Goal: Transaction & Acquisition: Book appointment/travel/reservation

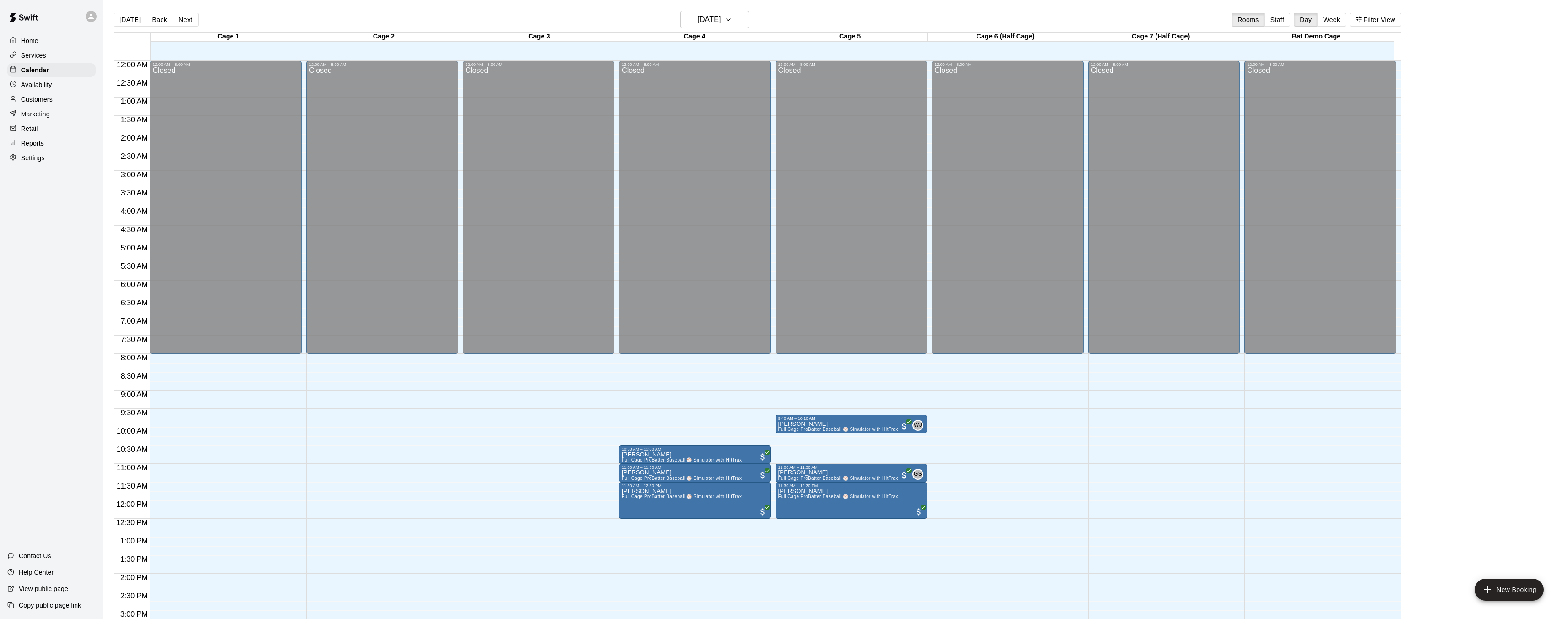
scroll to position [237, 0]
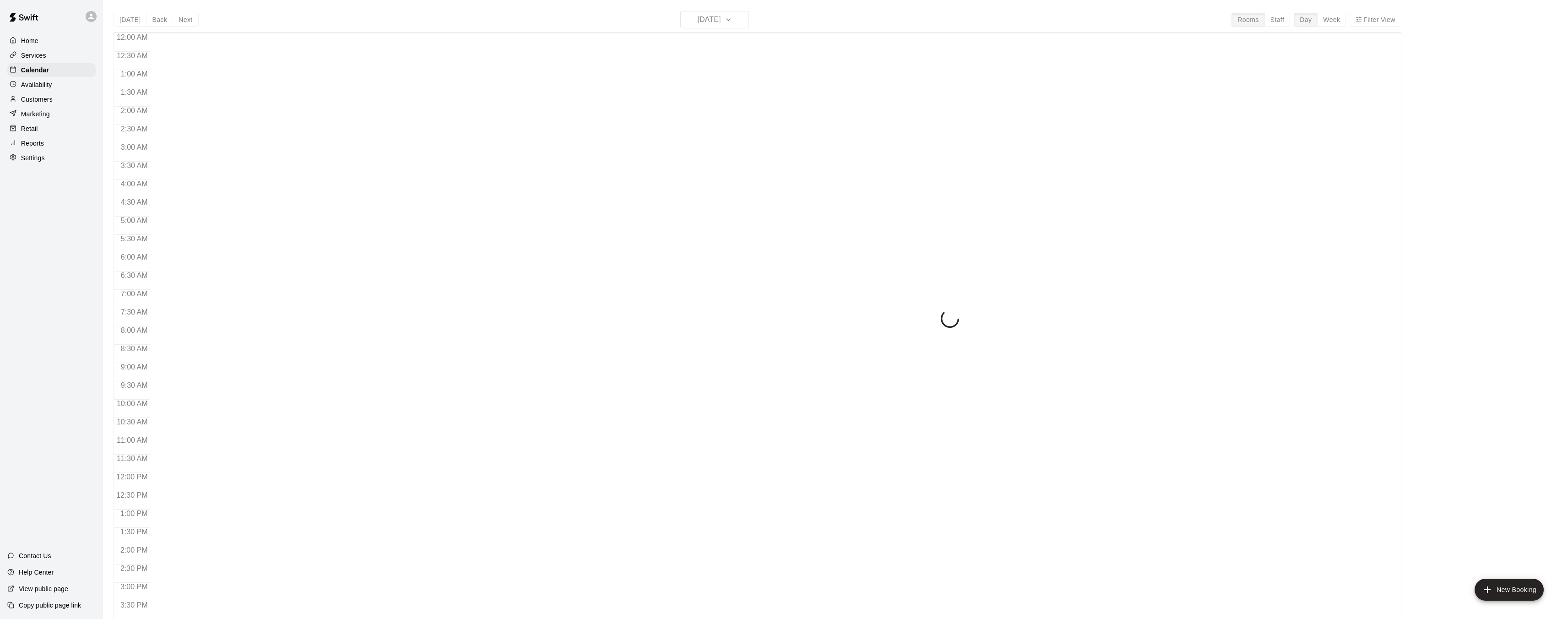
scroll to position [283, 0]
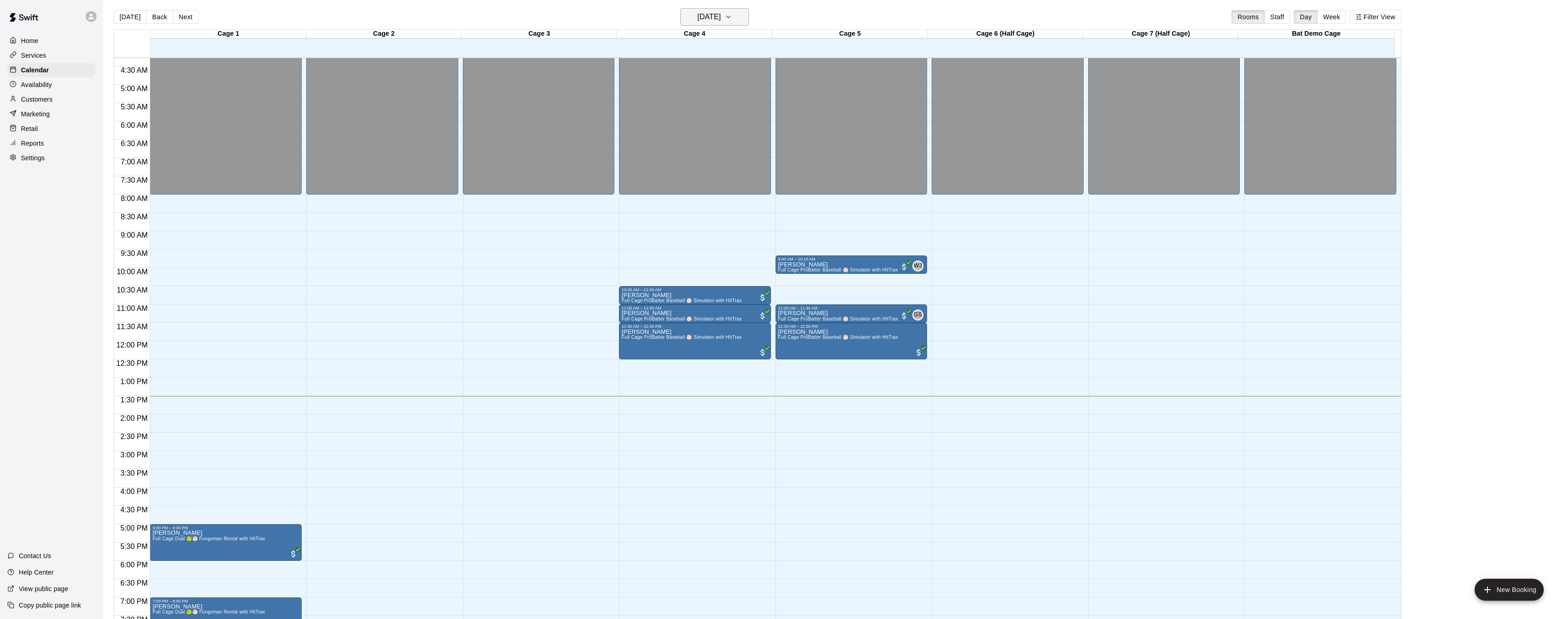
scroll to position [4, 0]
click at [732, 21] on icon "button" at bounding box center [728, 15] width 7 height 11
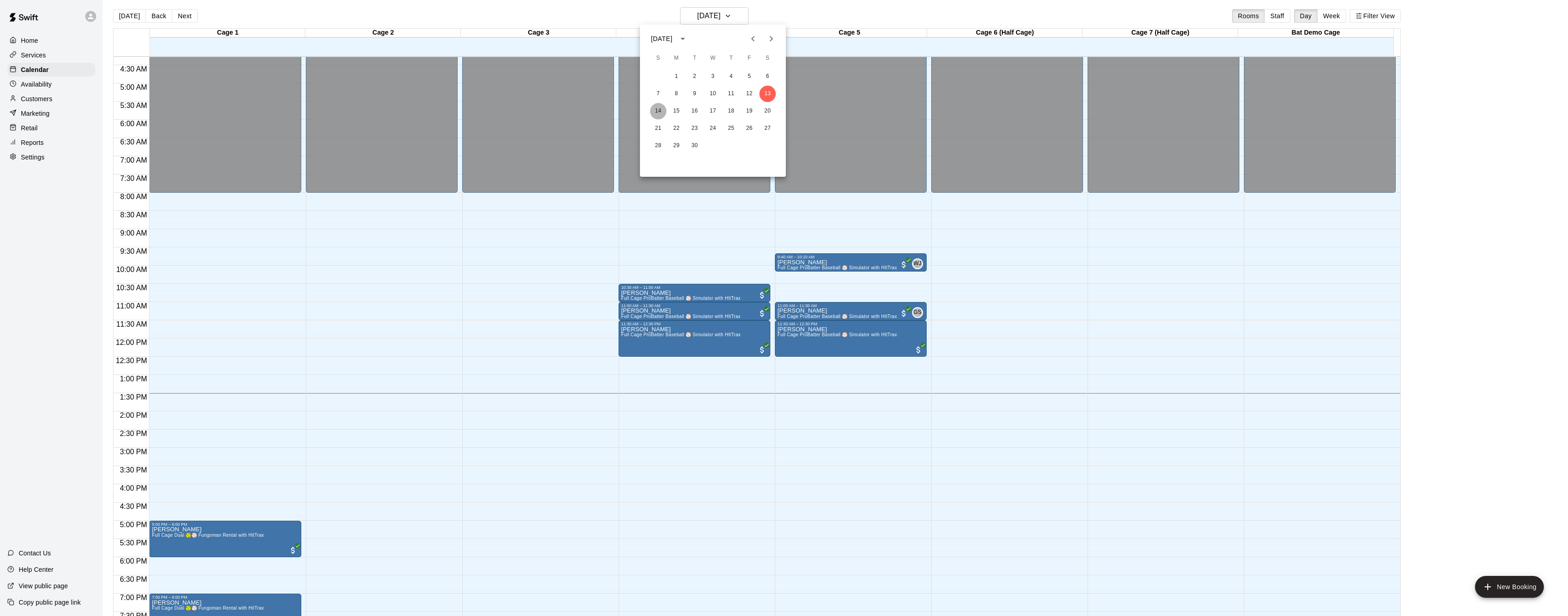
click at [658, 108] on button "14" at bounding box center [658, 112] width 17 height 17
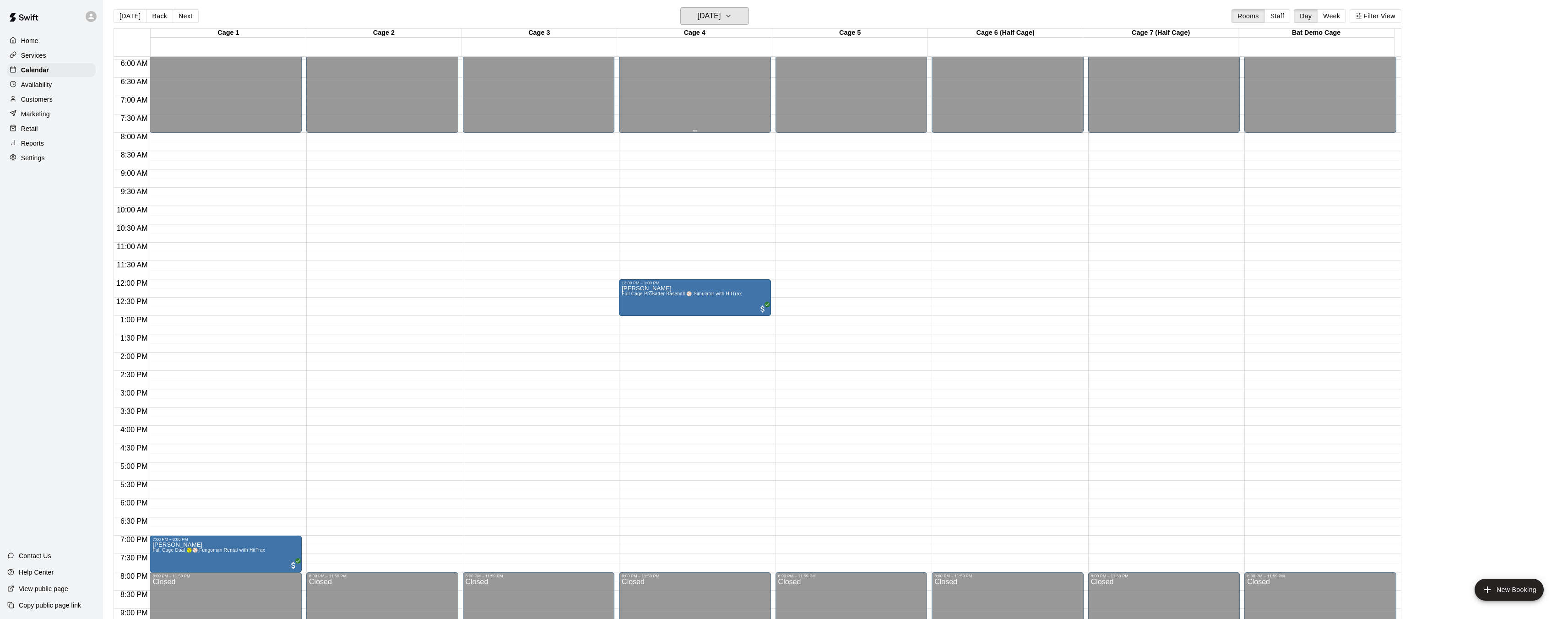
scroll to position [231, 0]
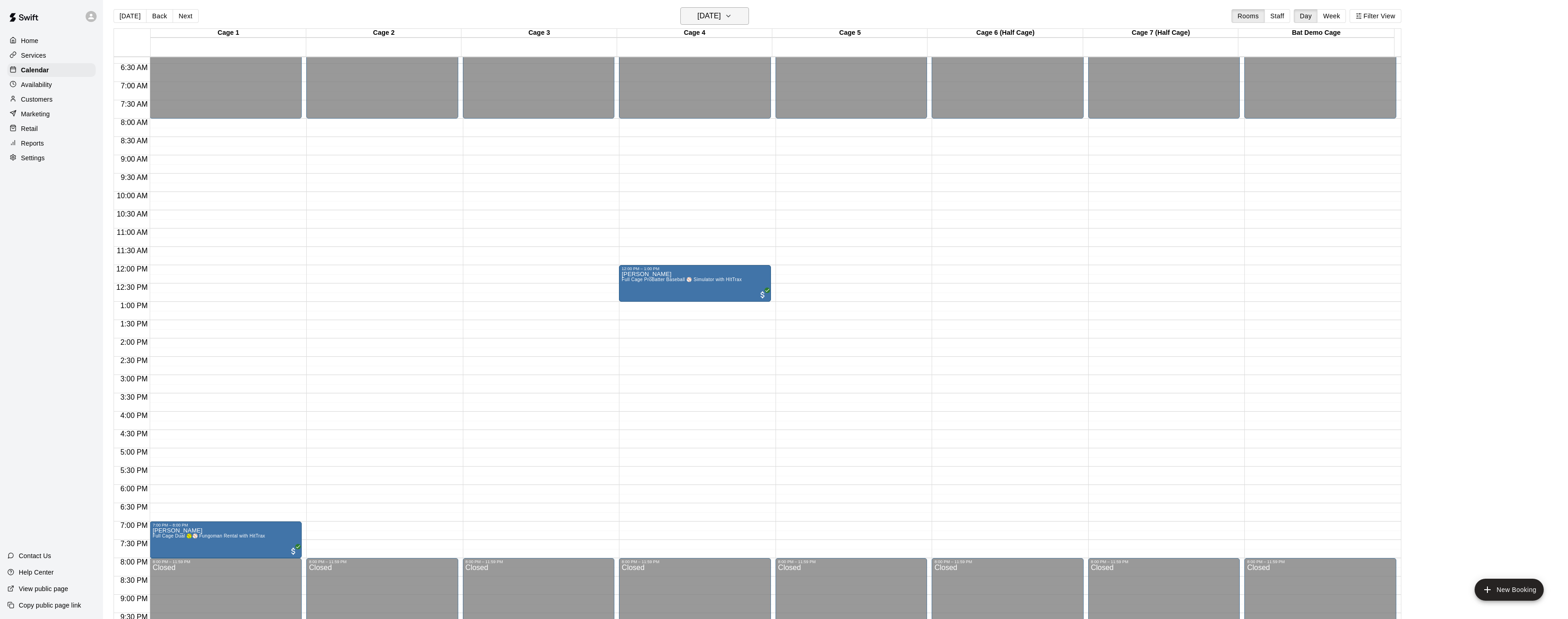
click at [737, 17] on button "Sunday Sep 14" at bounding box center [715, 15] width 69 height 17
click at [771, 99] on button "13" at bounding box center [771, 95] width 17 height 17
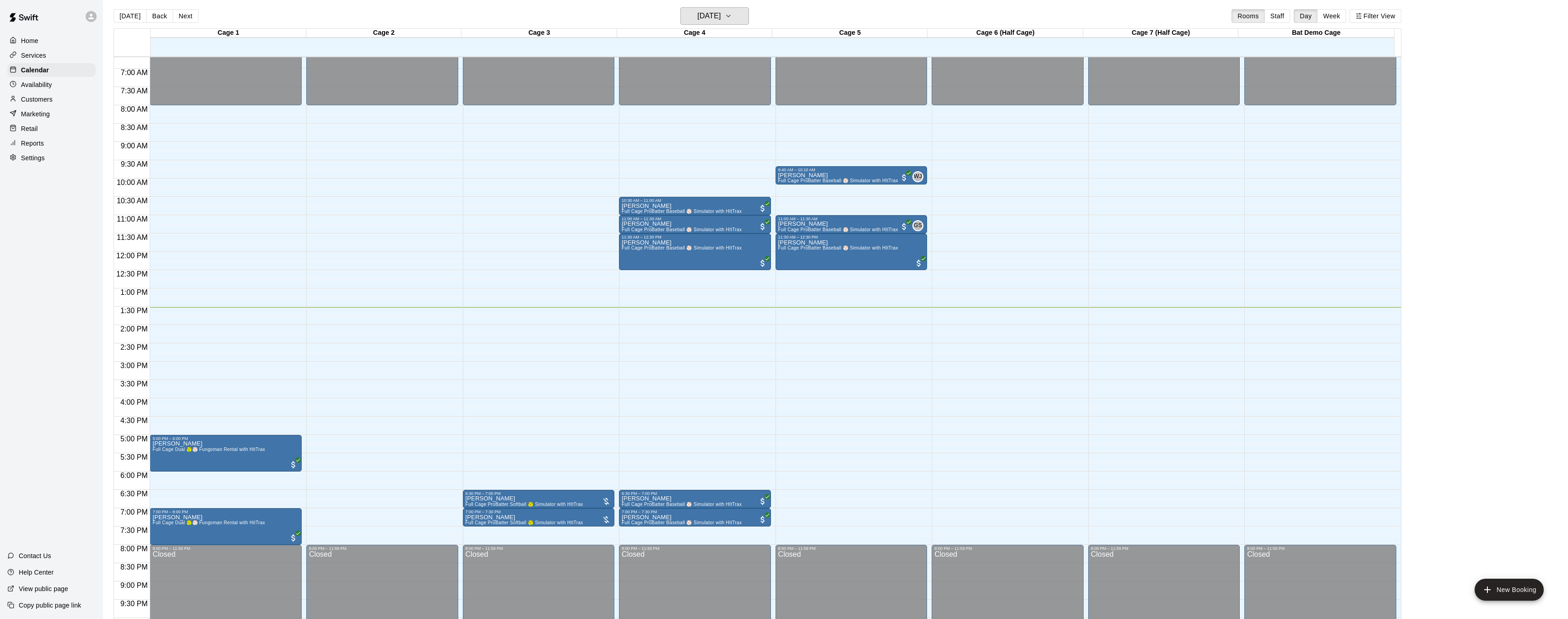
scroll to position [244, 0]
click at [476, 531] on img "edit" at bounding box center [474, 528] width 10 height 10
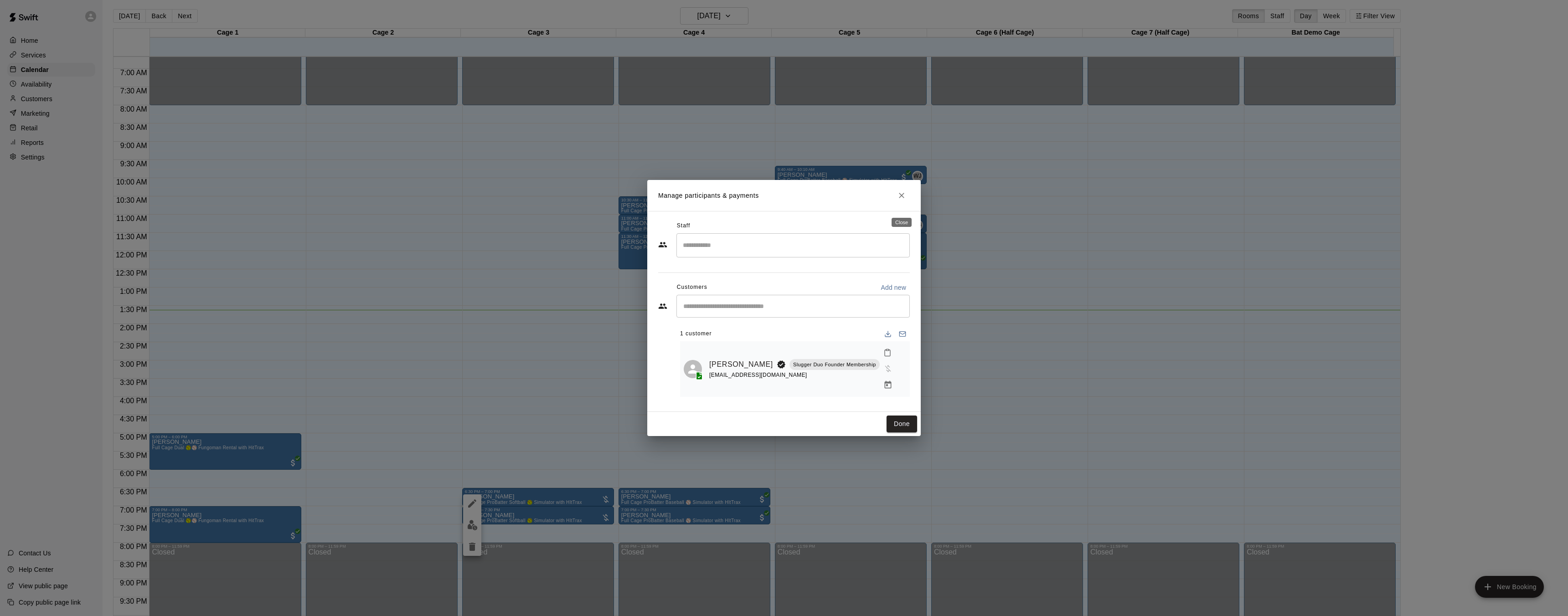
click at [903, 200] on icon "Close" at bounding box center [901, 196] width 9 height 9
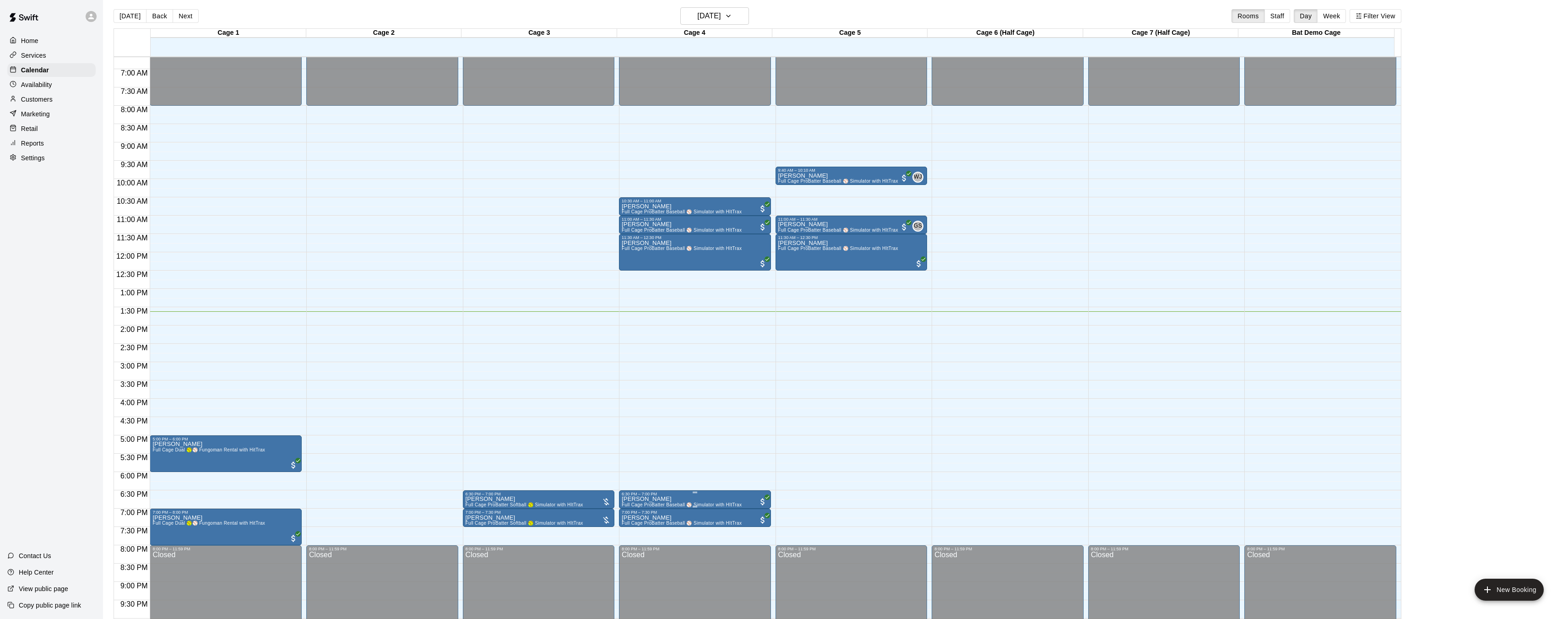
click at [668, 502] on span "Full Cage ProBatter Baseball ⚾ Simulator with HItTrax" at bounding box center [682, 505] width 120 height 5
click at [632, 531] on img "edit" at bounding box center [631, 534] width 10 height 10
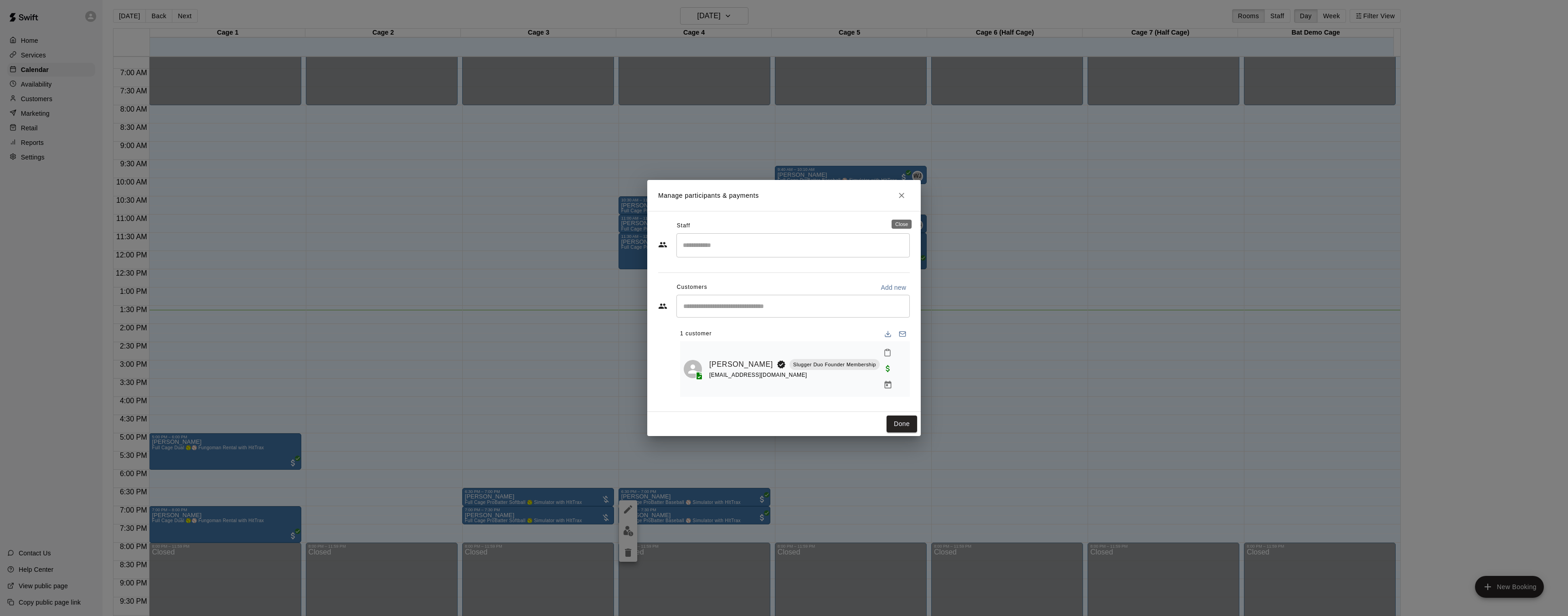
click at [903, 200] on icon "Close" at bounding box center [901, 196] width 9 height 9
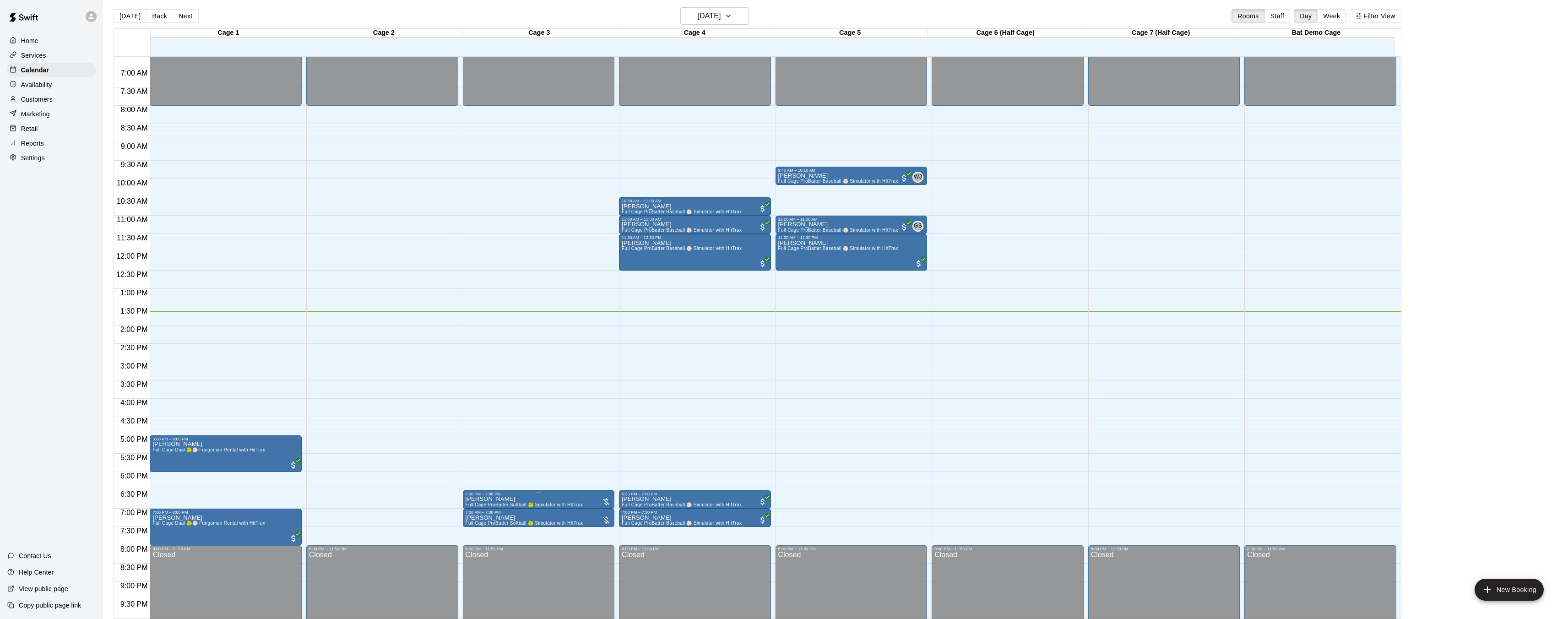
click at [574, 495] on div "6:30 PM – 7:00 PM" at bounding box center [538, 494] width 146 height 5
click at [476, 527] on img "edit" at bounding box center [474, 523] width 10 height 10
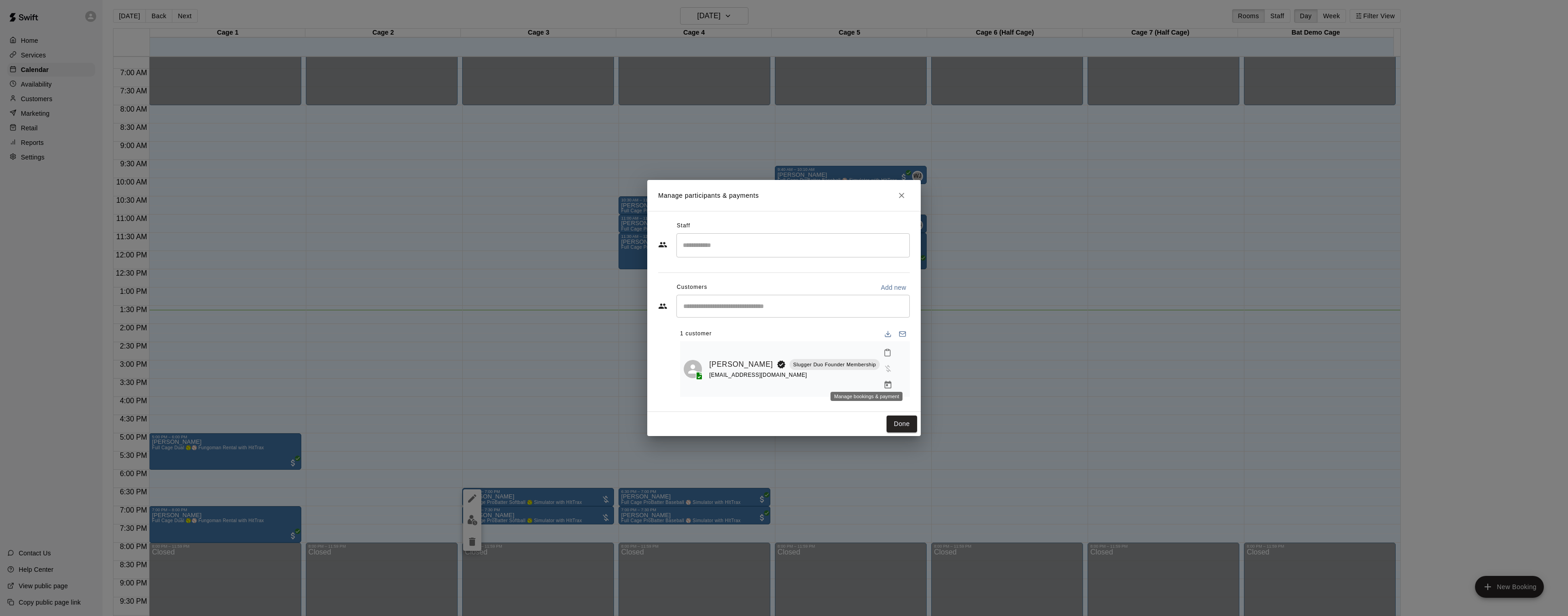
click at [883, 381] on icon "Manage bookings & payment" at bounding box center [888, 385] width 9 height 9
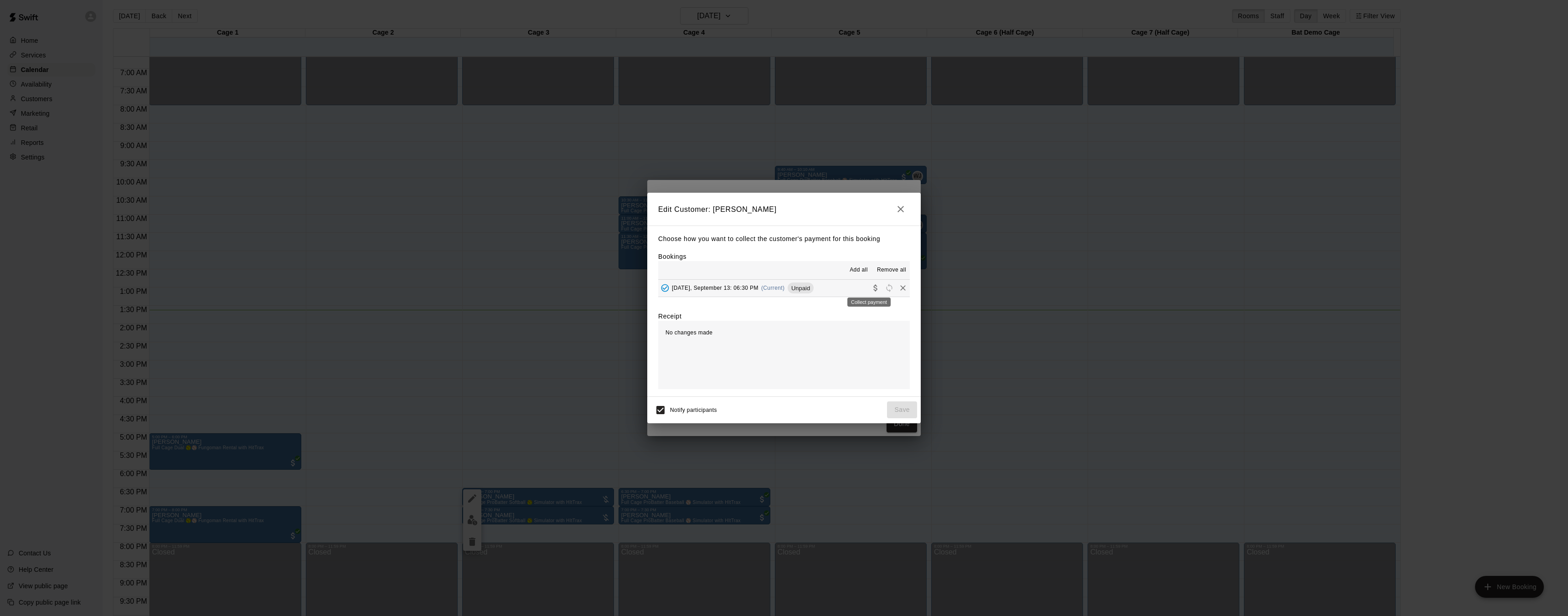
click at [873, 288] on icon "Collect payment" at bounding box center [875, 288] width 4 height 7
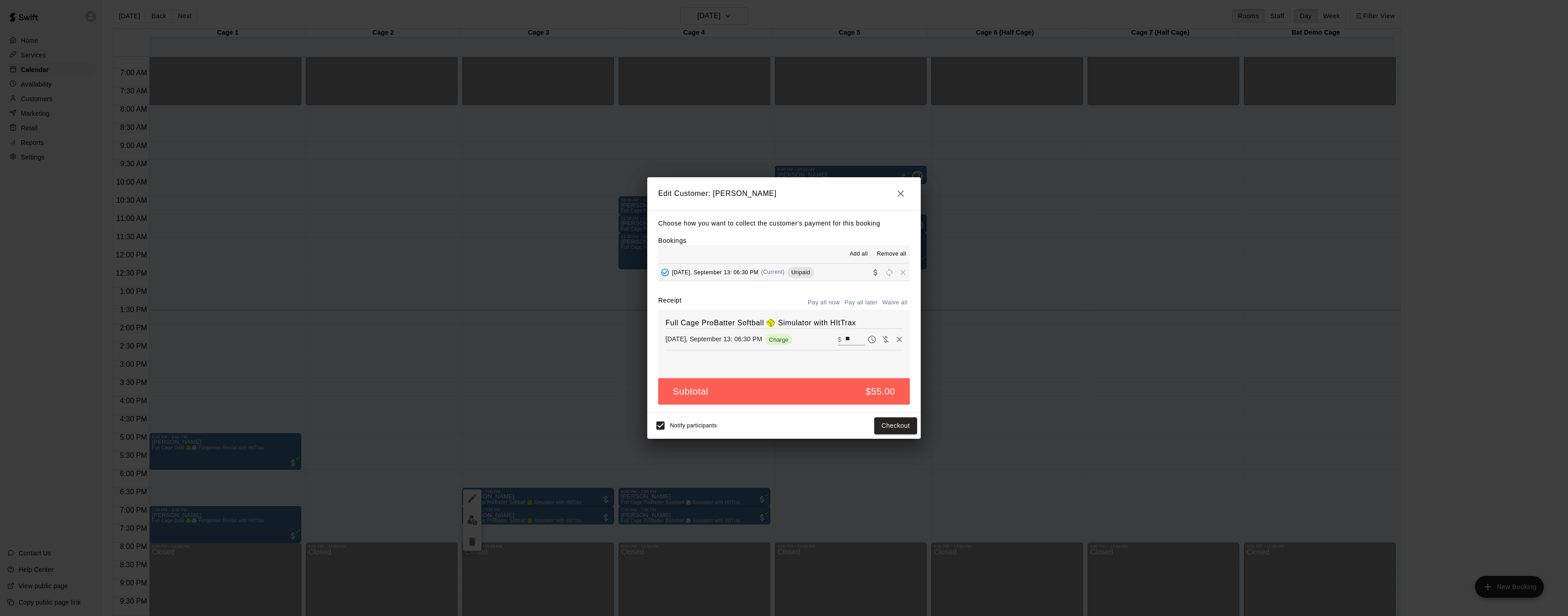
click at [899, 304] on button "Waive all" at bounding box center [894, 303] width 30 height 14
type input "*"
click at [899, 422] on button "Save" at bounding box center [901, 426] width 30 height 17
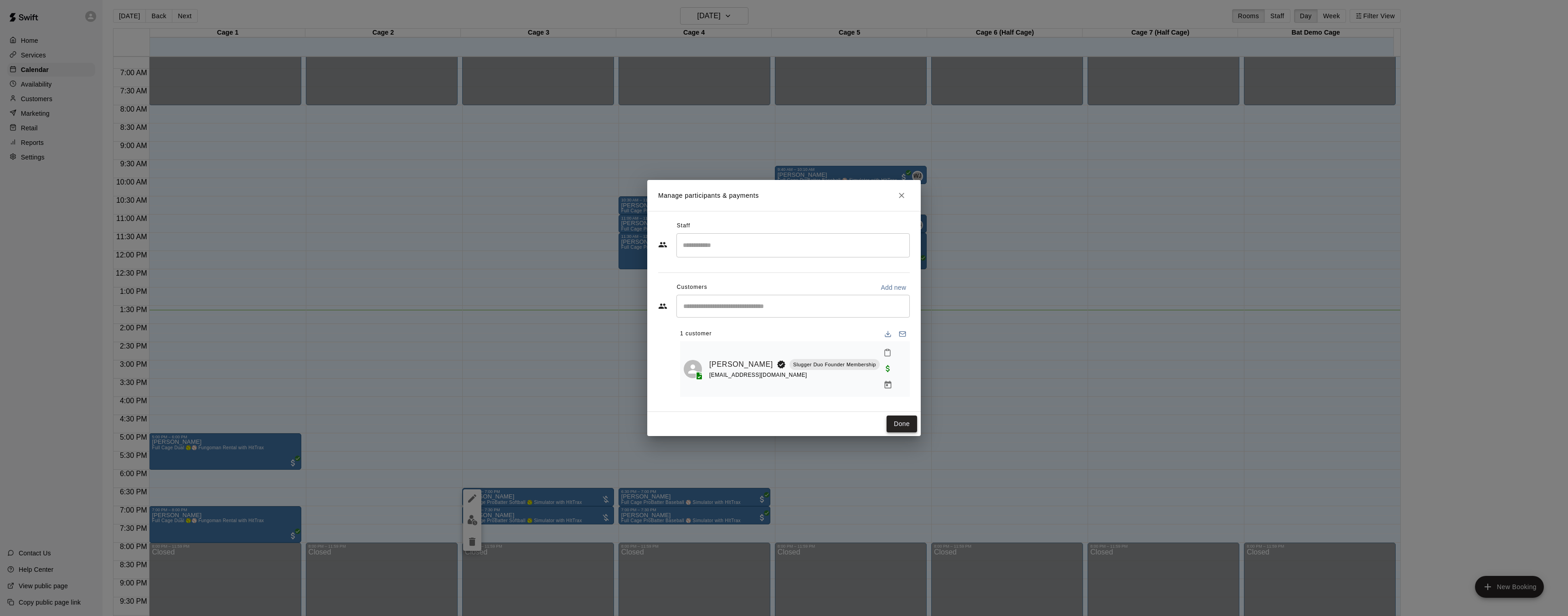
click at [905, 416] on button "Done" at bounding box center [902, 424] width 31 height 17
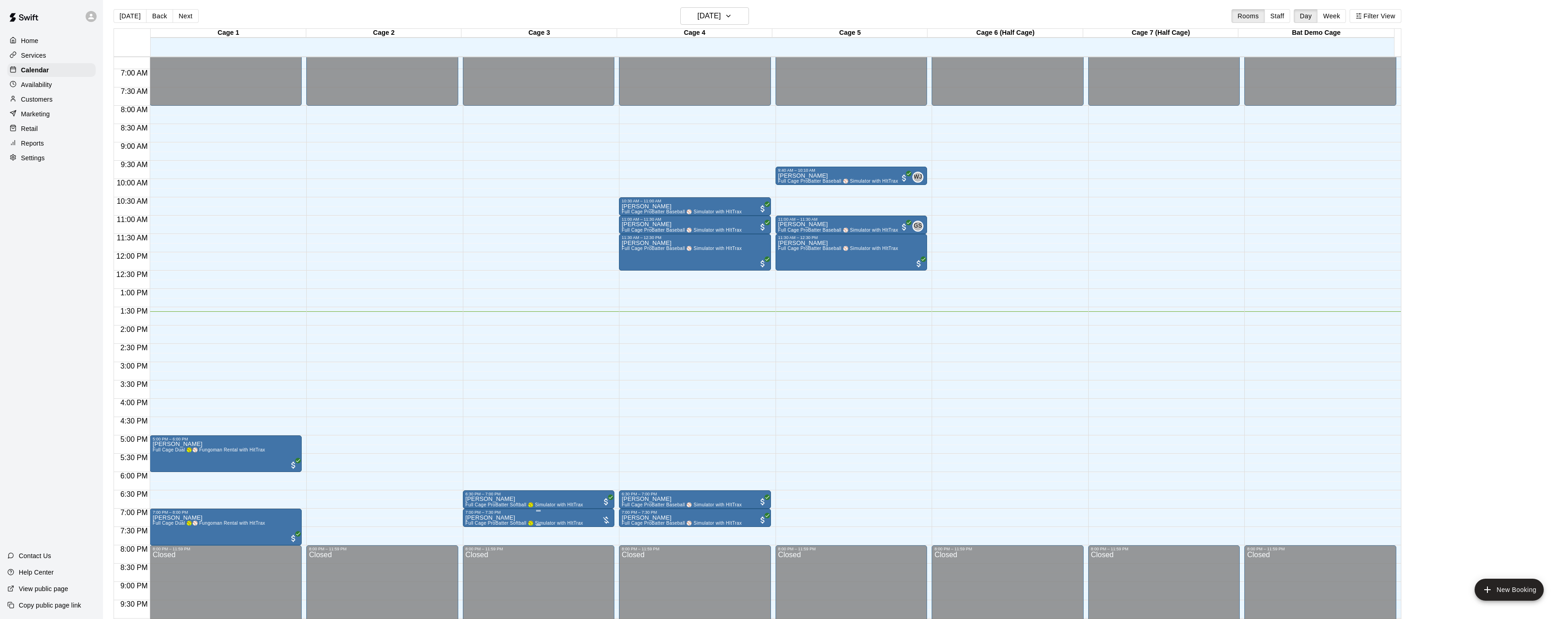
click at [477, 549] on img "edit" at bounding box center [474, 546] width 10 height 10
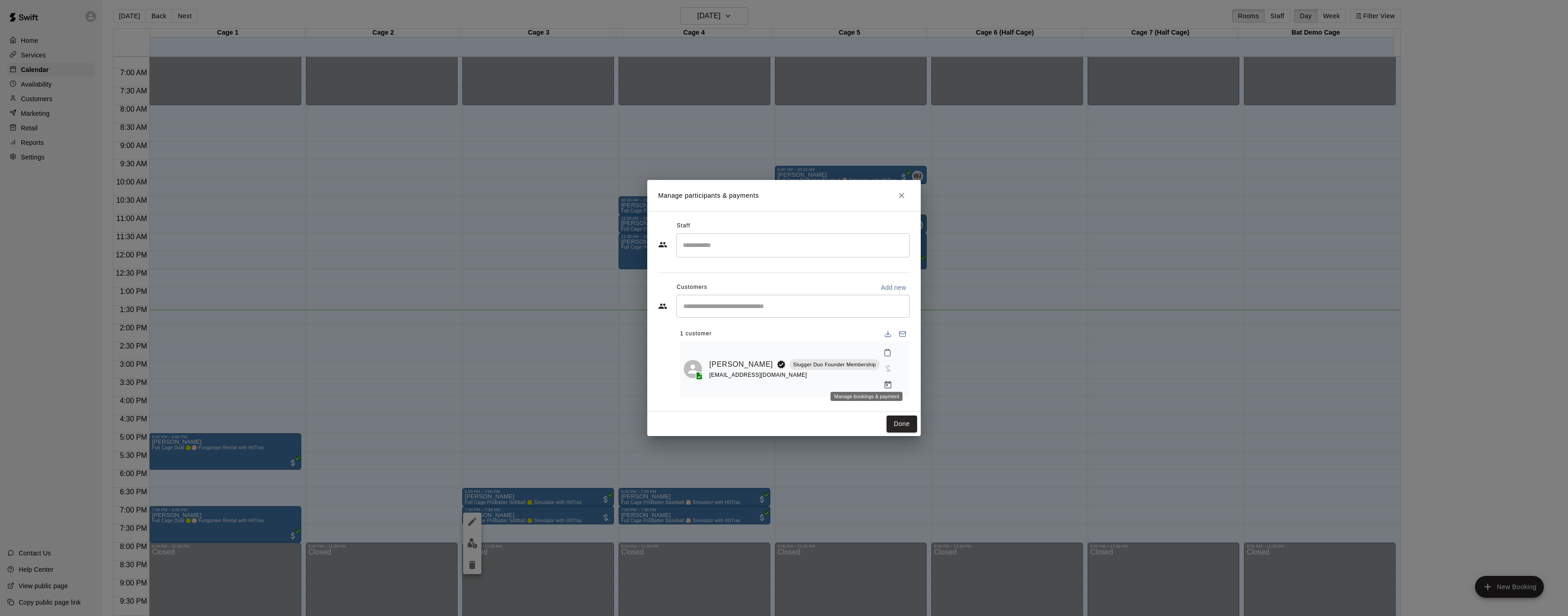
click at [884, 381] on icon "Manage bookings & payment" at bounding box center [887, 385] width 7 height 8
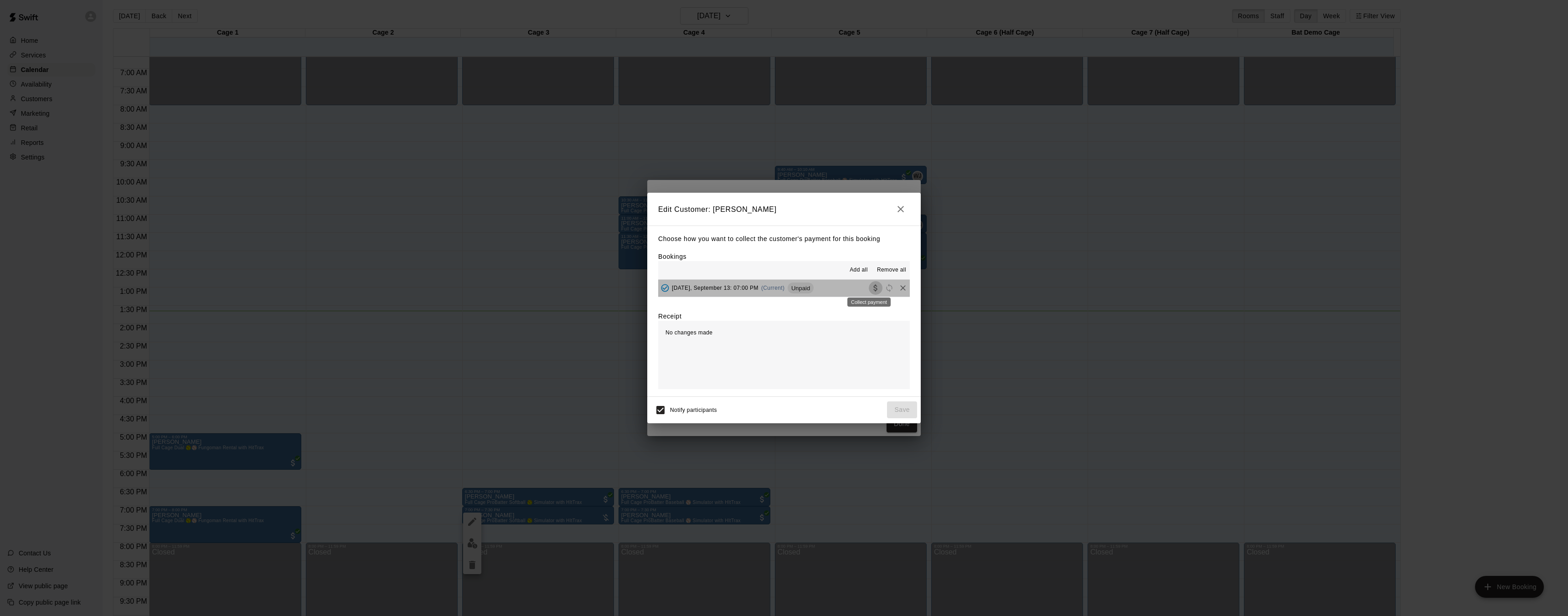
click at [871, 287] on icon "Collect payment" at bounding box center [875, 288] width 9 height 9
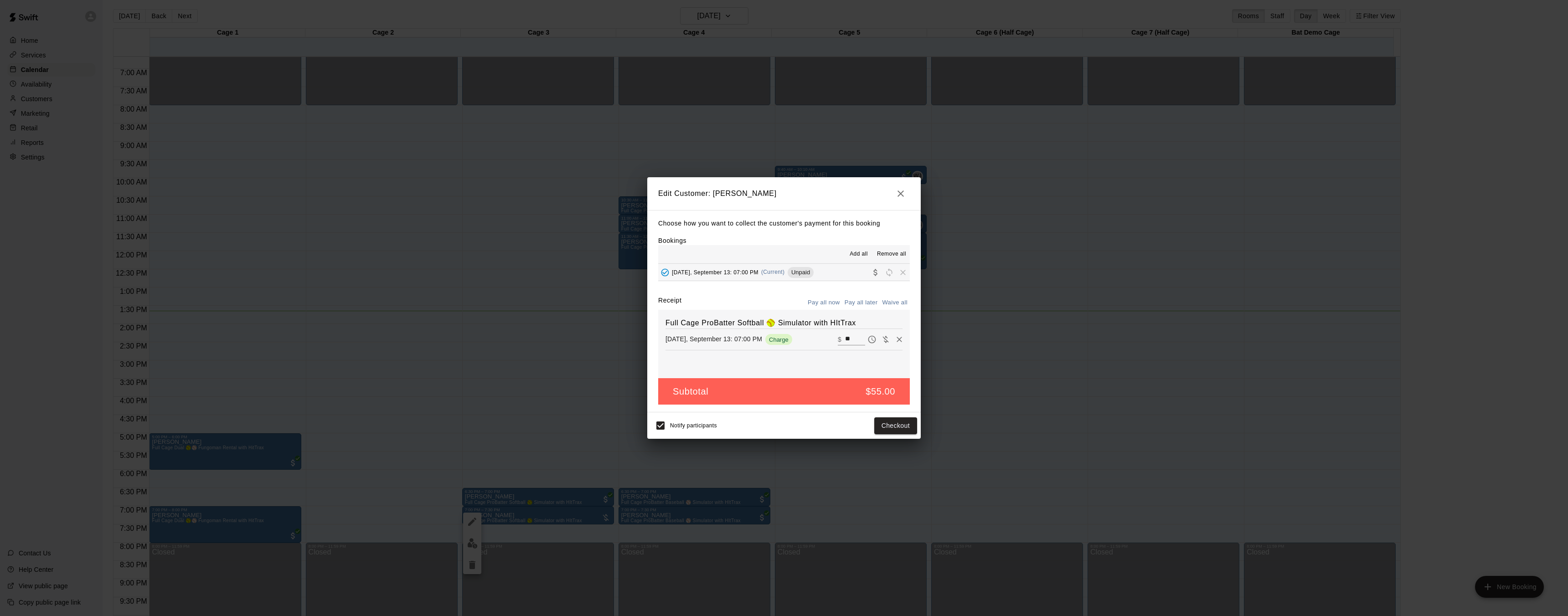
click at [899, 298] on button "Waive all" at bounding box center [894, 303] width 30 height 14
type input "*"
click at [894, 421] on button "Save" at bounding box center [901, 426] width 30 height 17
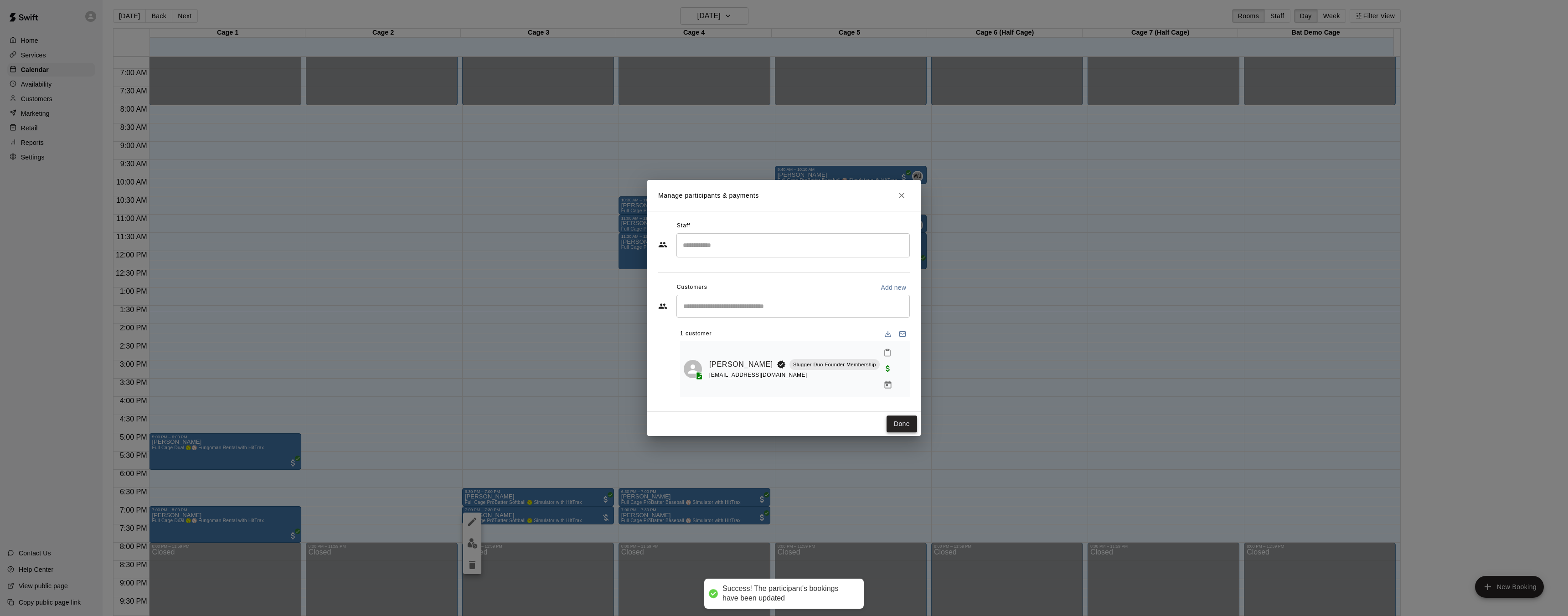
click at [901, 423] on button "Done" at bounding box center [902, 424] width 31 height 17
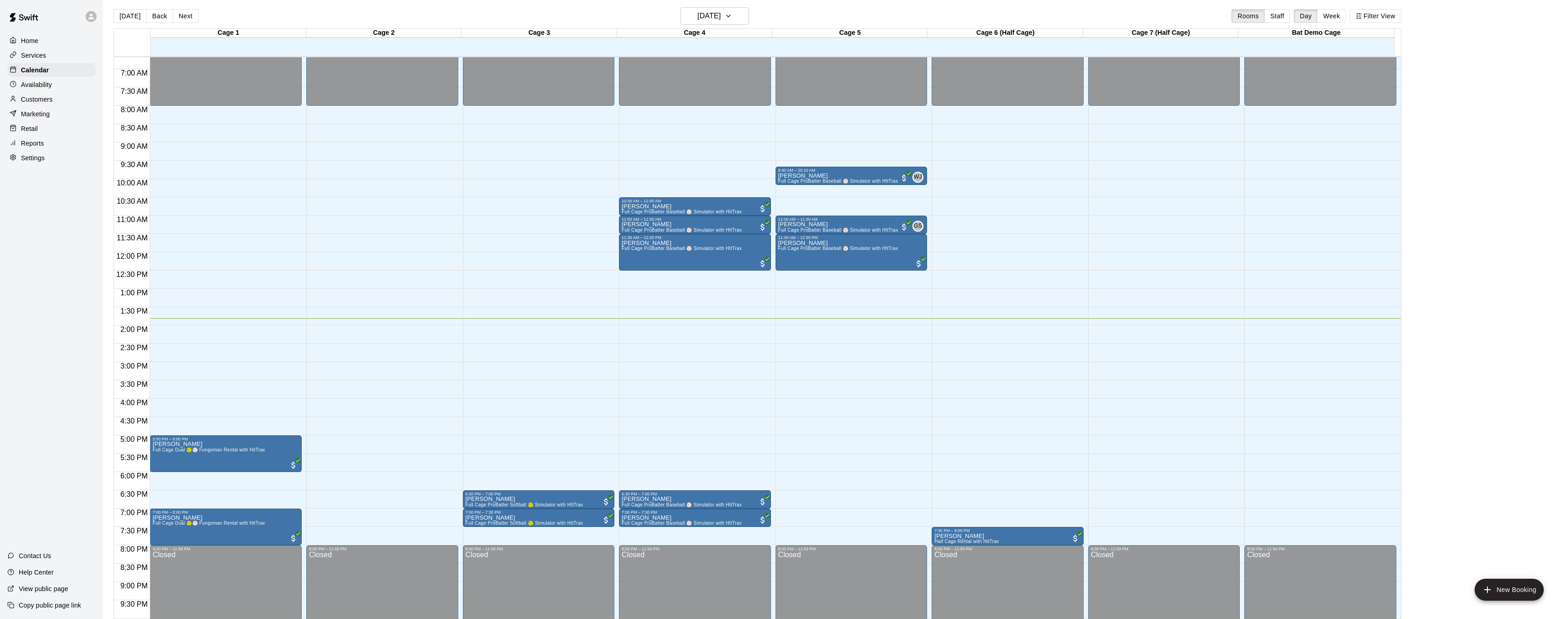
click at [748, 339] on div "12:00 AM – 8:00 AM Closed 10:30 AM – 11:00 AM Justin Floyd Full Cage ProBatter …" at bounding box center [695, 252] width 152 height 879
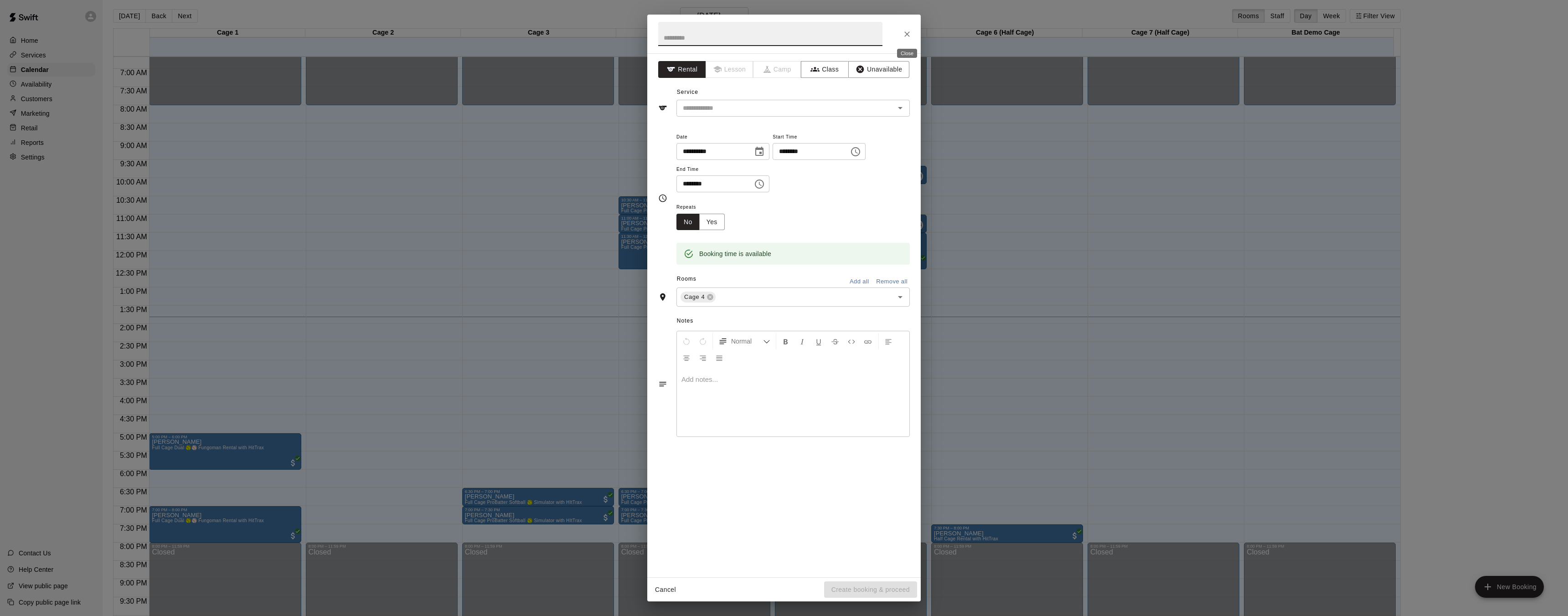
click at [908, 37] on icon "Close" at bounding box center [907, 34] width 9 height 9
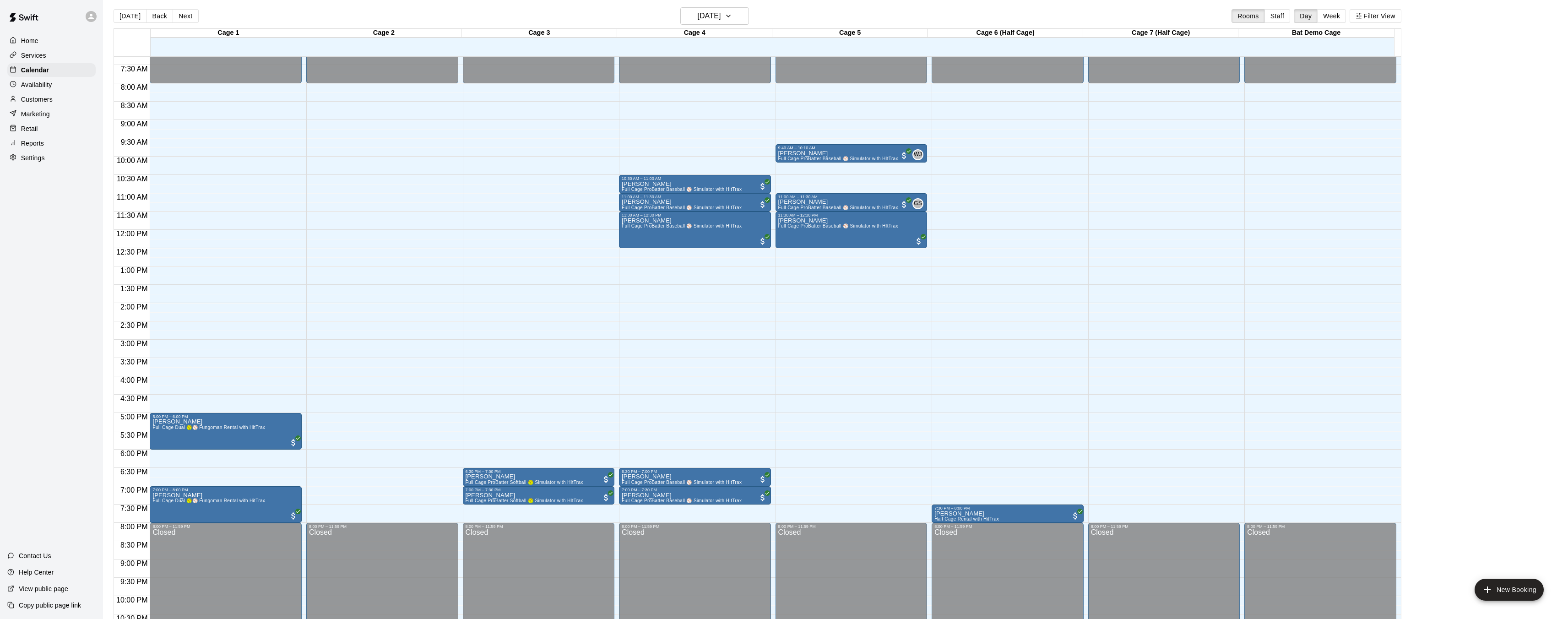
scroll to position [265, 0]
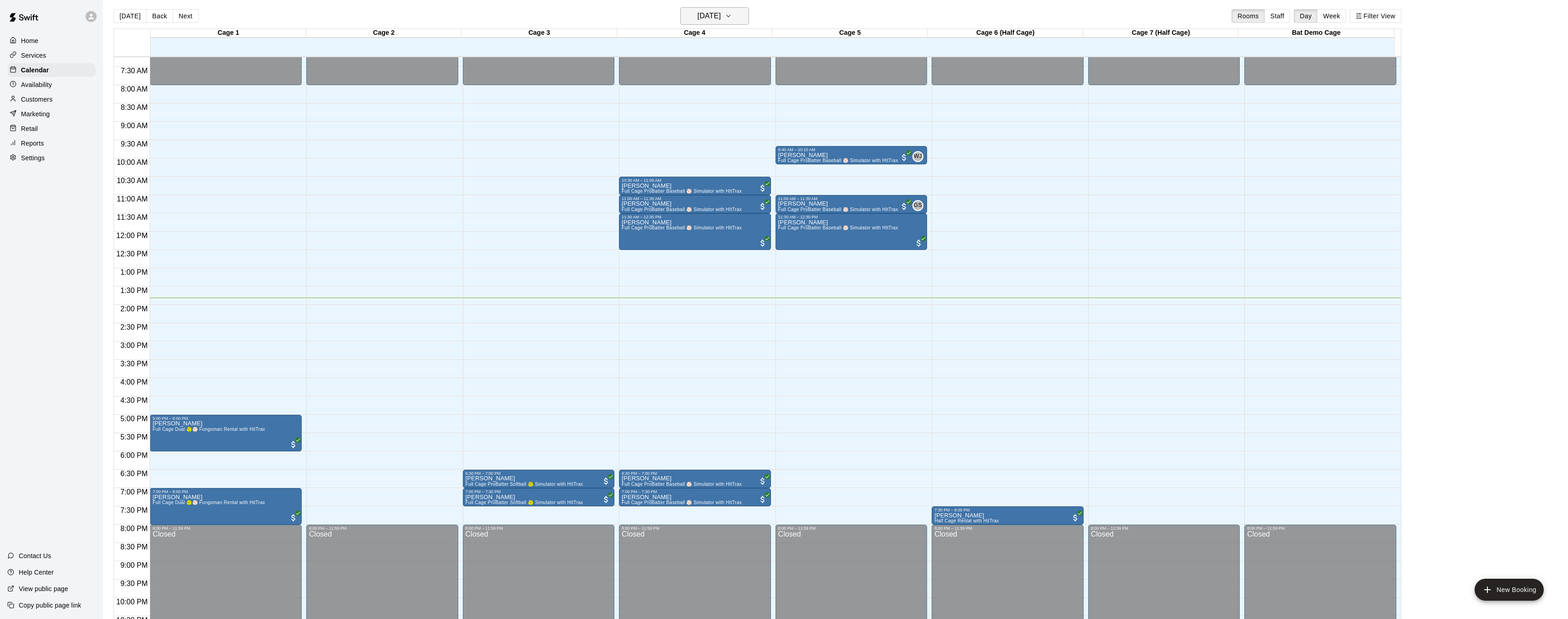
click at [732, 17] on icon "button" at bounding box center [728, 15] width 7 height 11
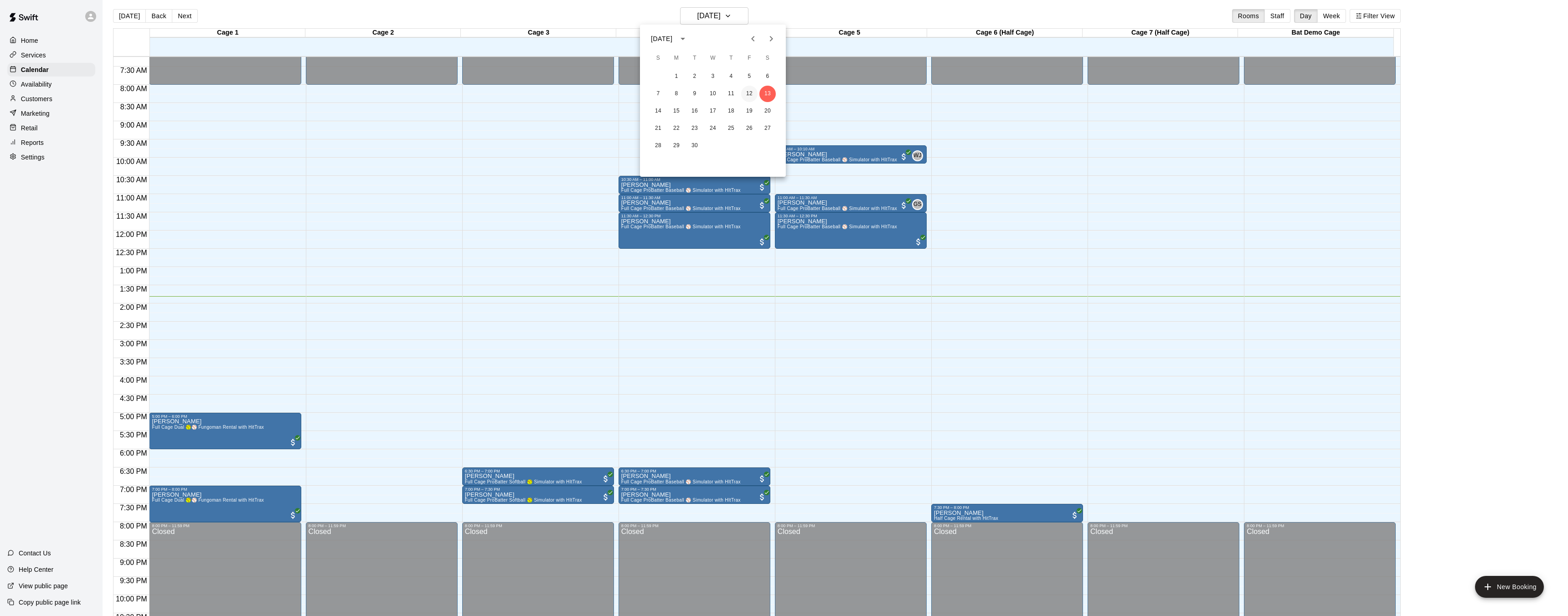
click at [749, 94] on button "12" at bounding box center [749, 94] width 17 height 17
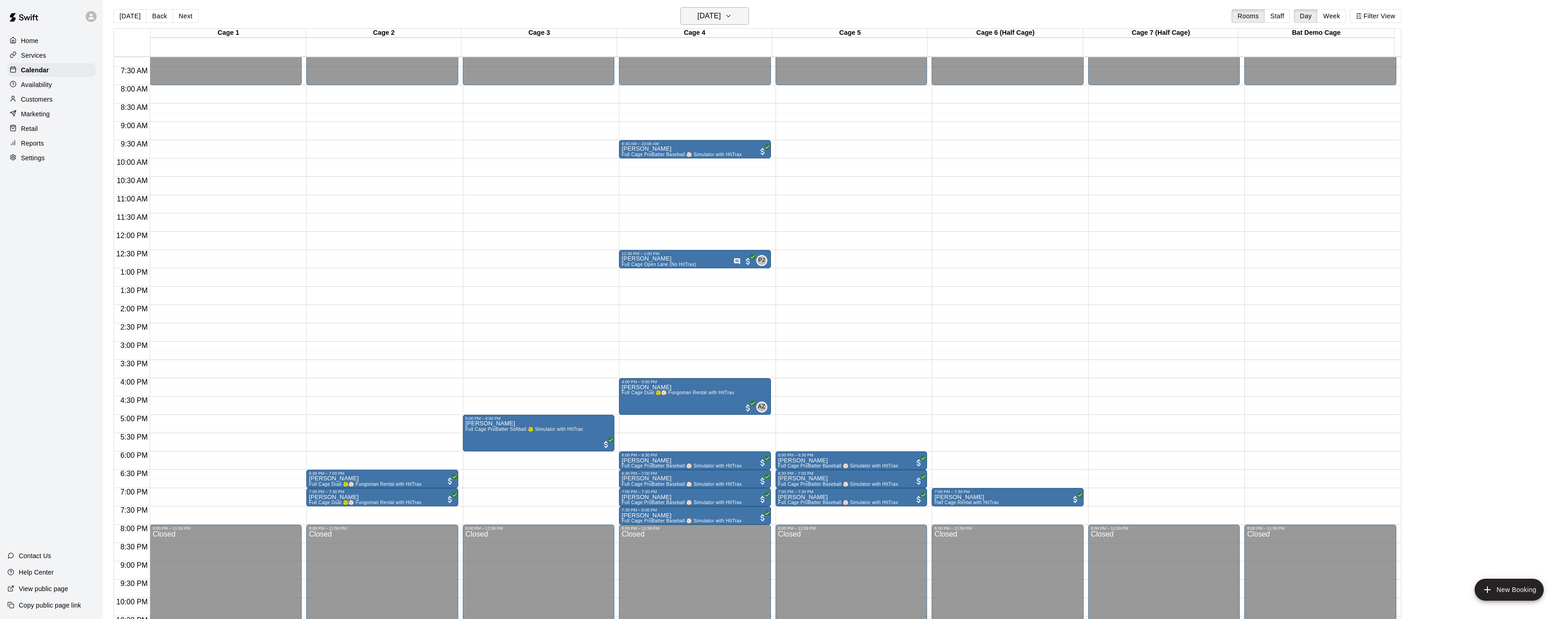
click at [732, 14] on icon "button" at bounding box center [728, 15] width 7 height 11
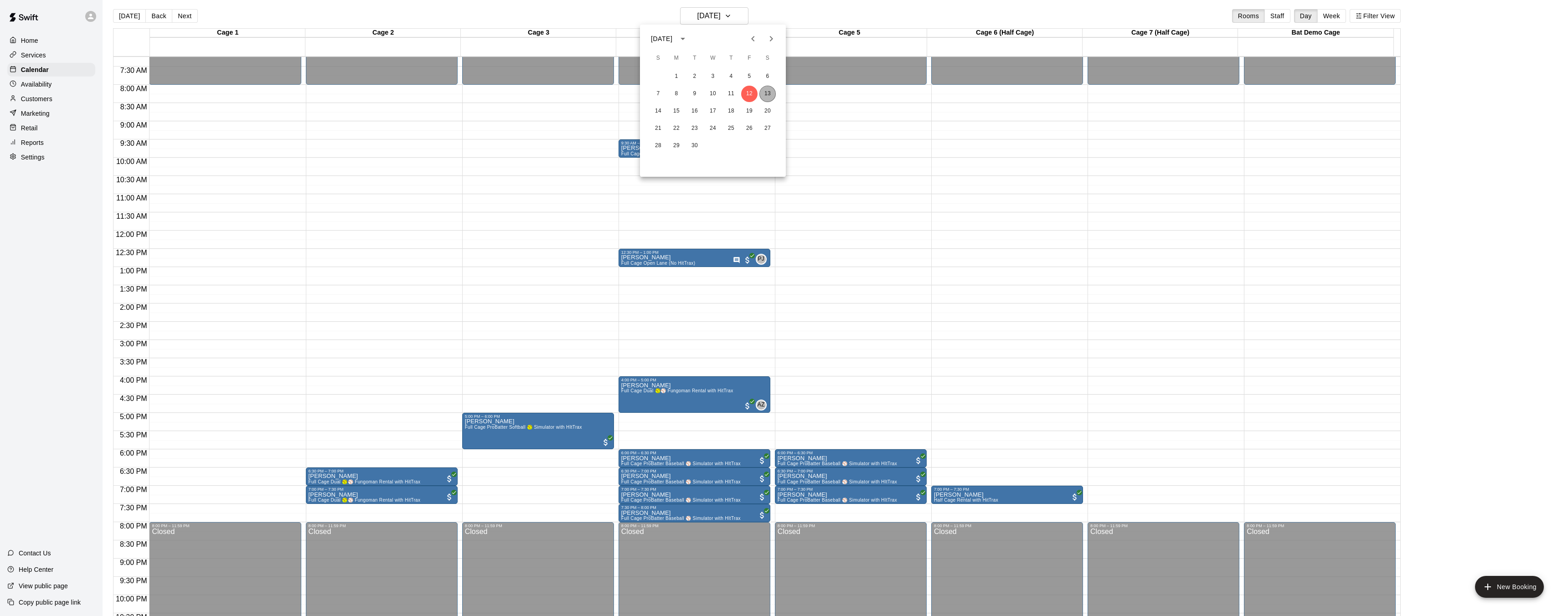
click at [772, 96] on button "13" at bounding box center [767, 94] width 17 height 17
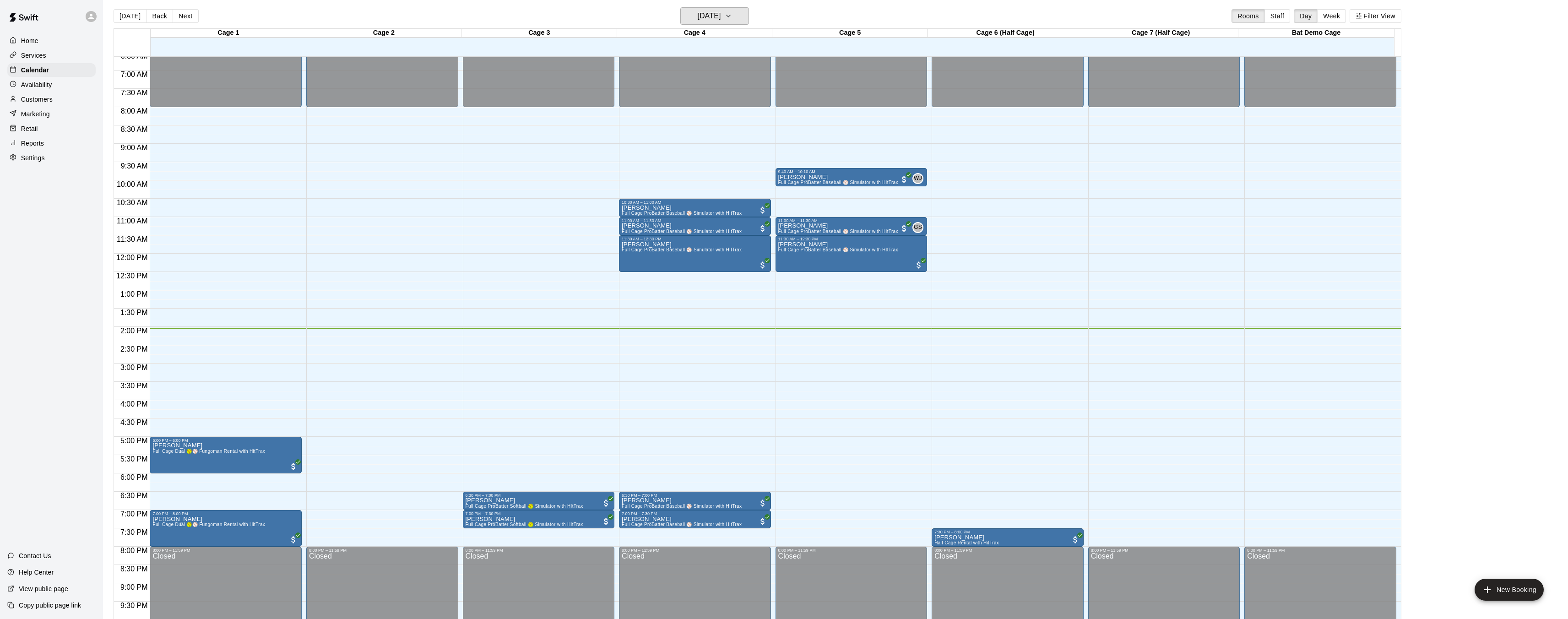
scroll to position [223, 0]
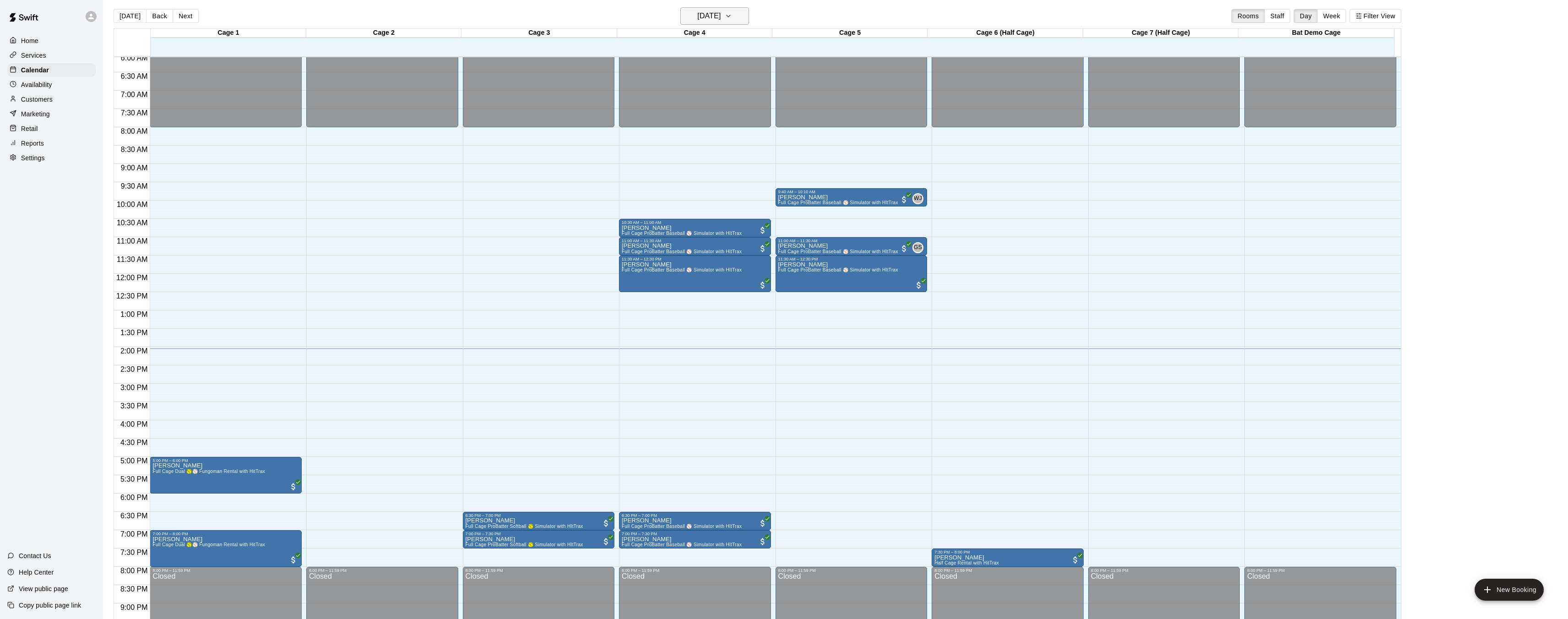
click at [749, 15] on button "[DATE]" at bounding box center [715, 15] width 69 height 17
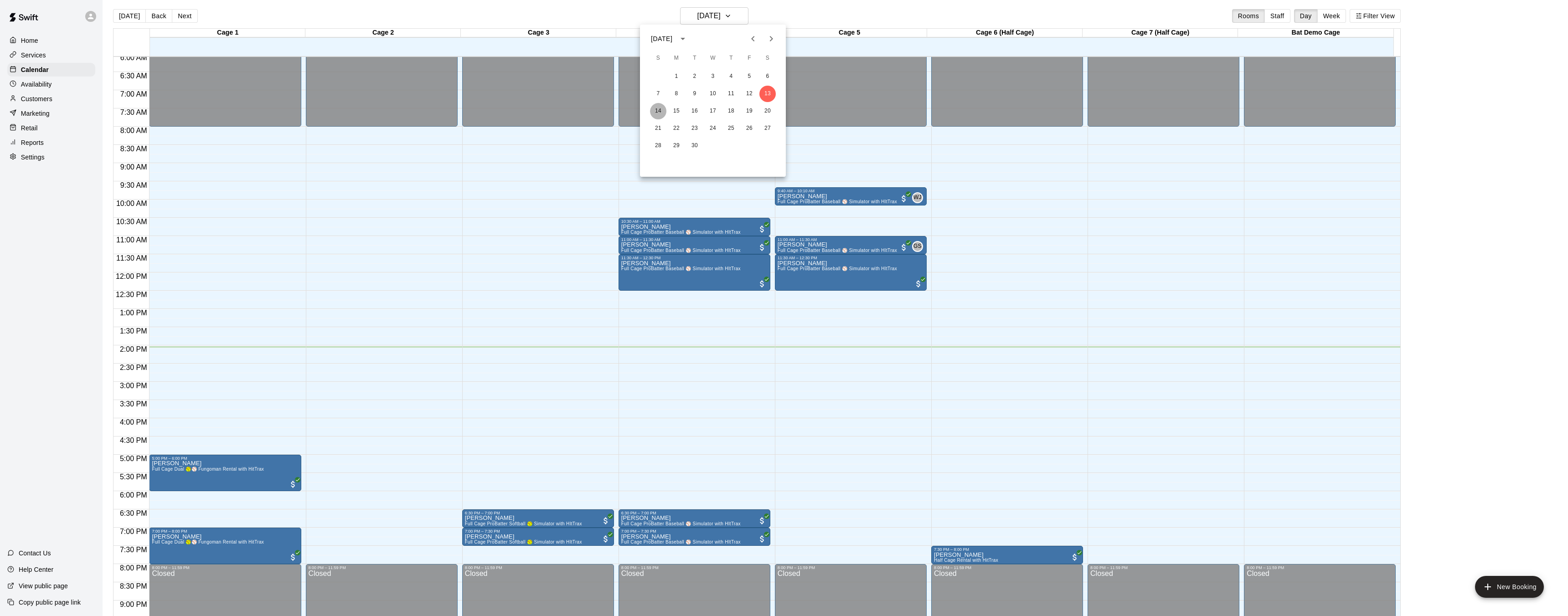
click at [658, 111] on button "14" at bounding box center [658, 112] width 17 height 17
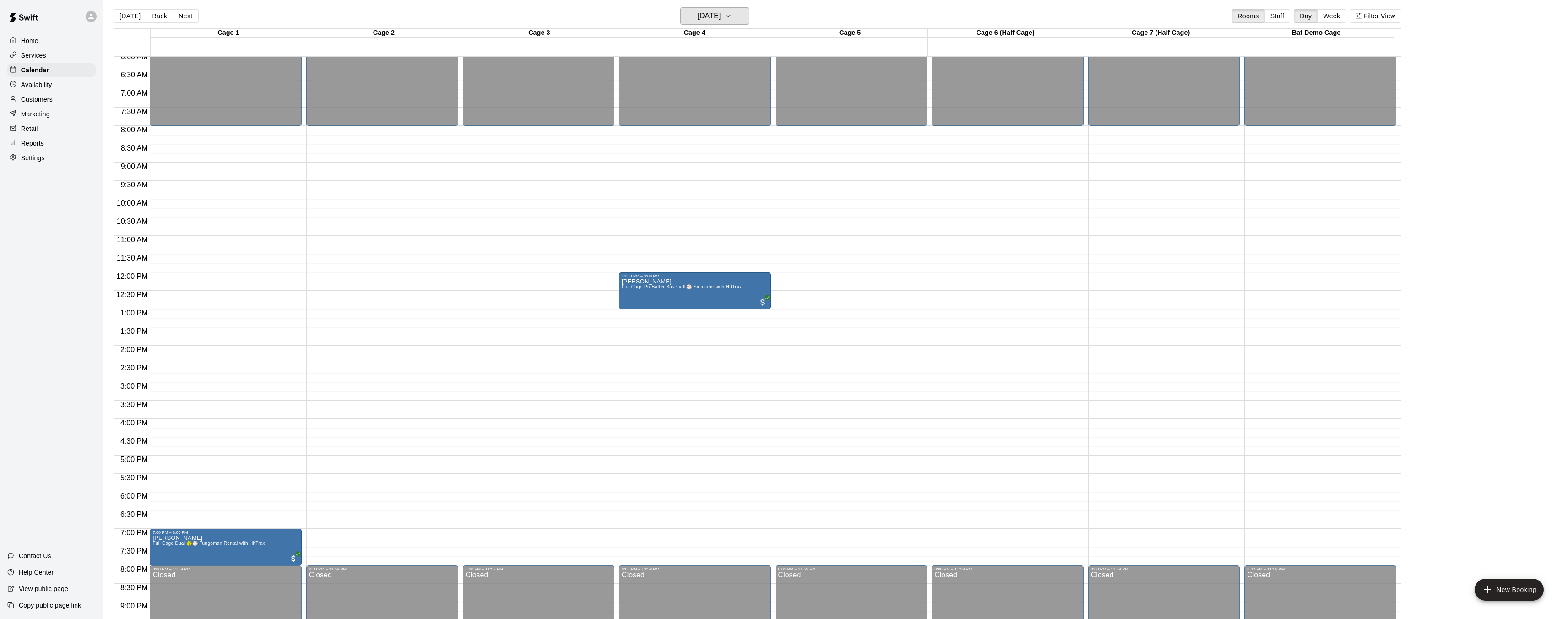
scroll to position [225, 0]
click at [732, 17] on icon "button" at bounding box center [728, 15] width 7 height 11
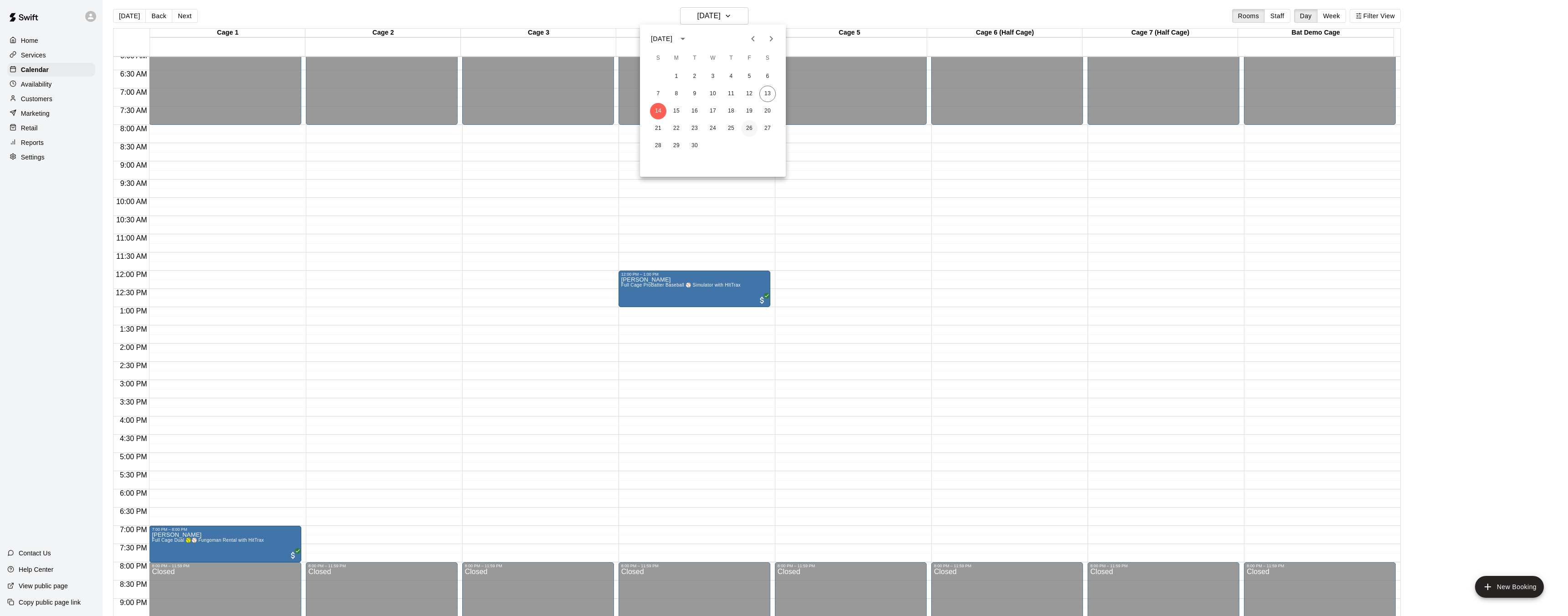
click at [746, 128] on button "26" at bounding box center [749, 129] width 17 height 17
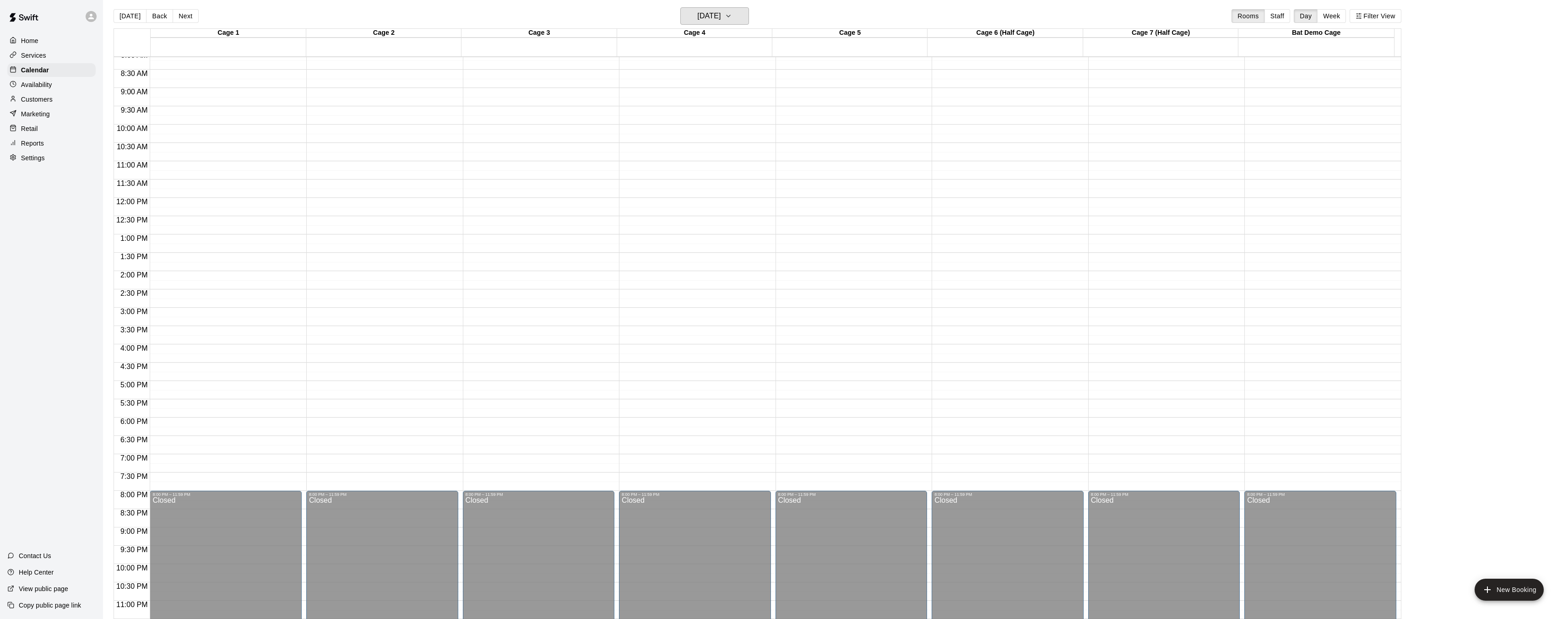
scroll to position [291, 0]
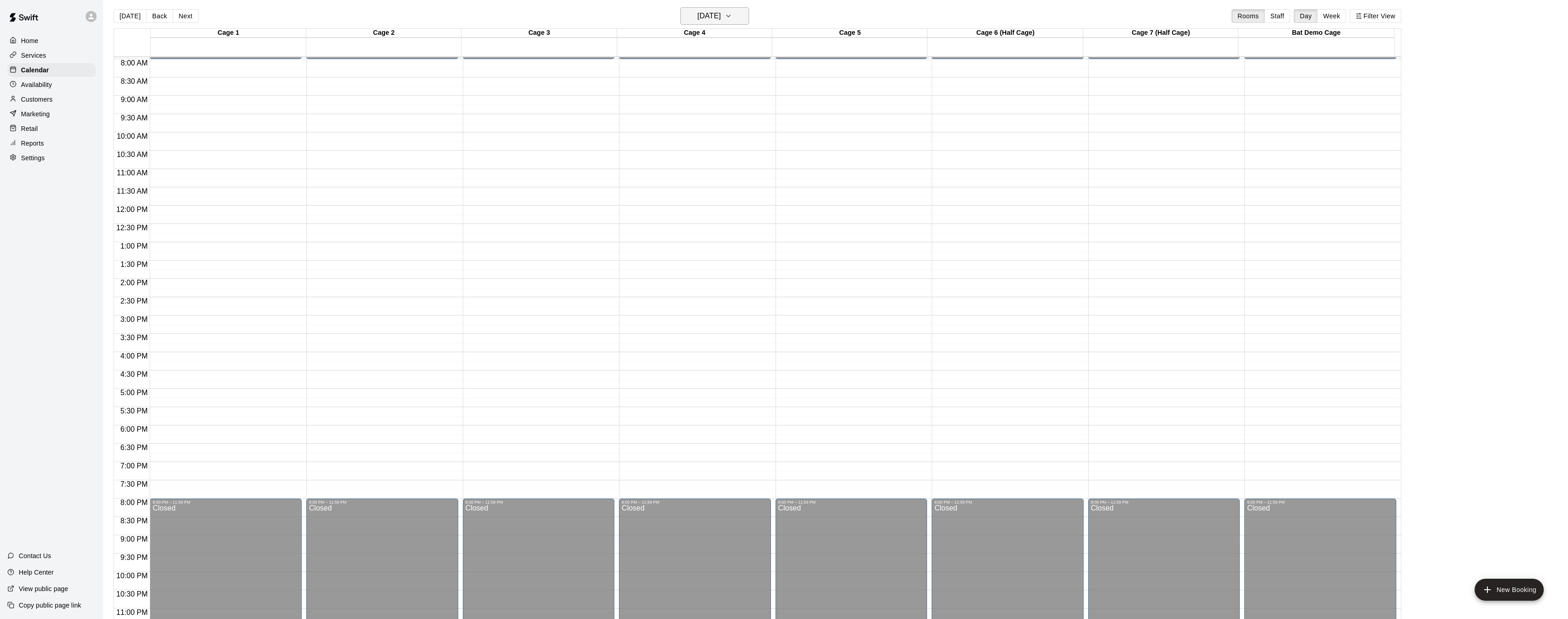
click at [732, 14] on icon "button" at bounding box center [728, 15] width 7 height 11
click at [751, 110] on button "19" at bounding box center [753, 112] width 17 height 17
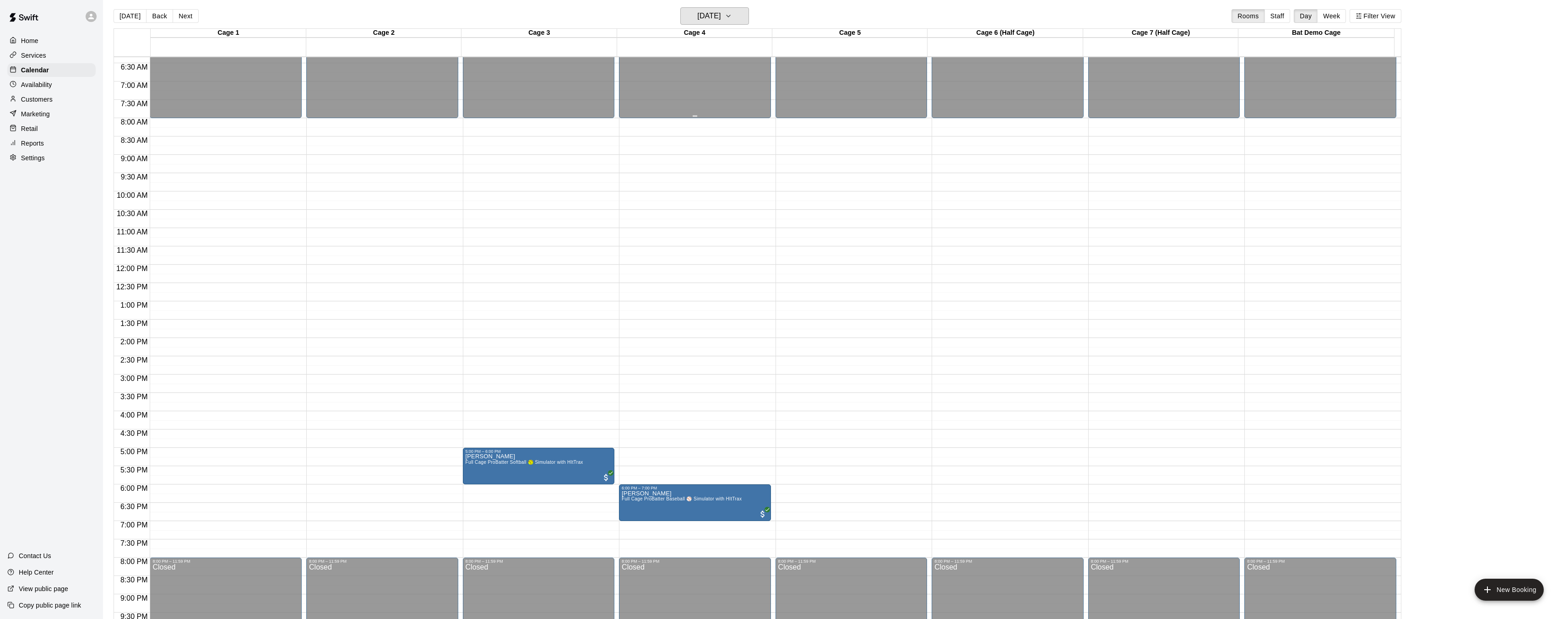
scroll to position [233, 0]
click at [746, 19] on button "Friday Sep 19" at bounding box center [715, 15] width 69 height 17
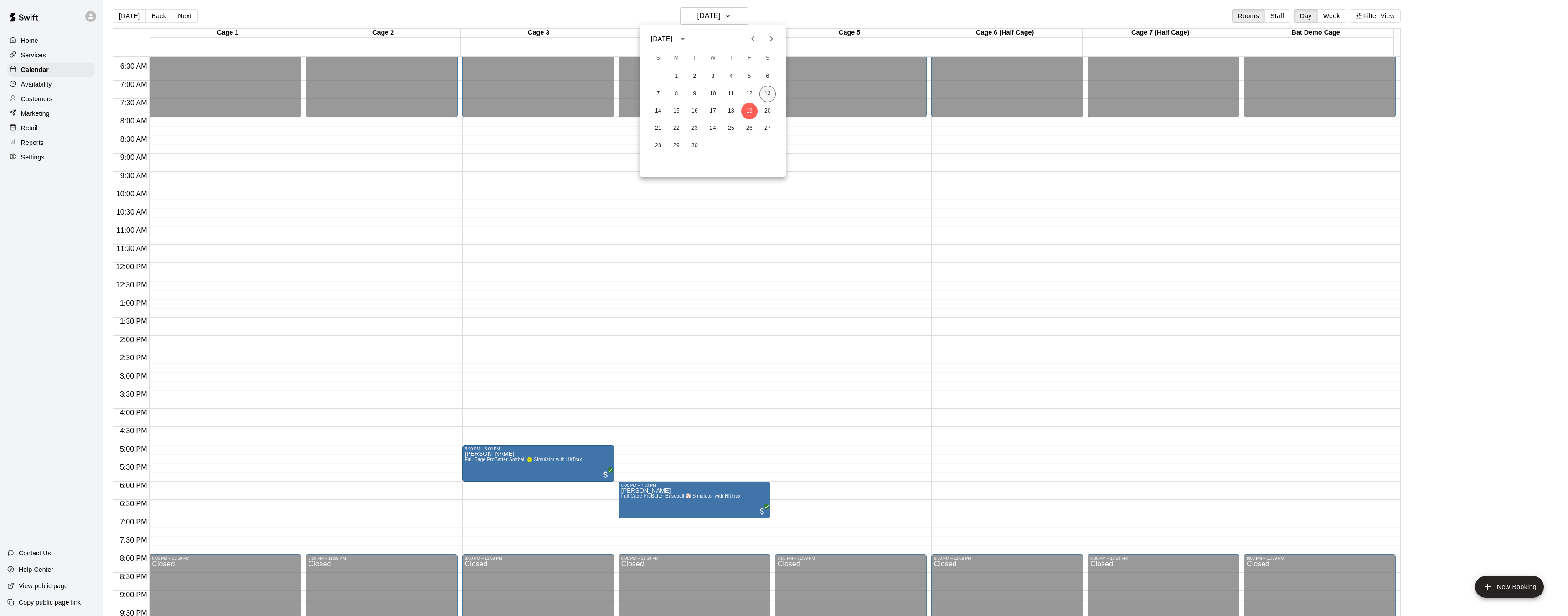
click at [767, 90] on button "13" at bounding box center [767, 94] width 17 height 17
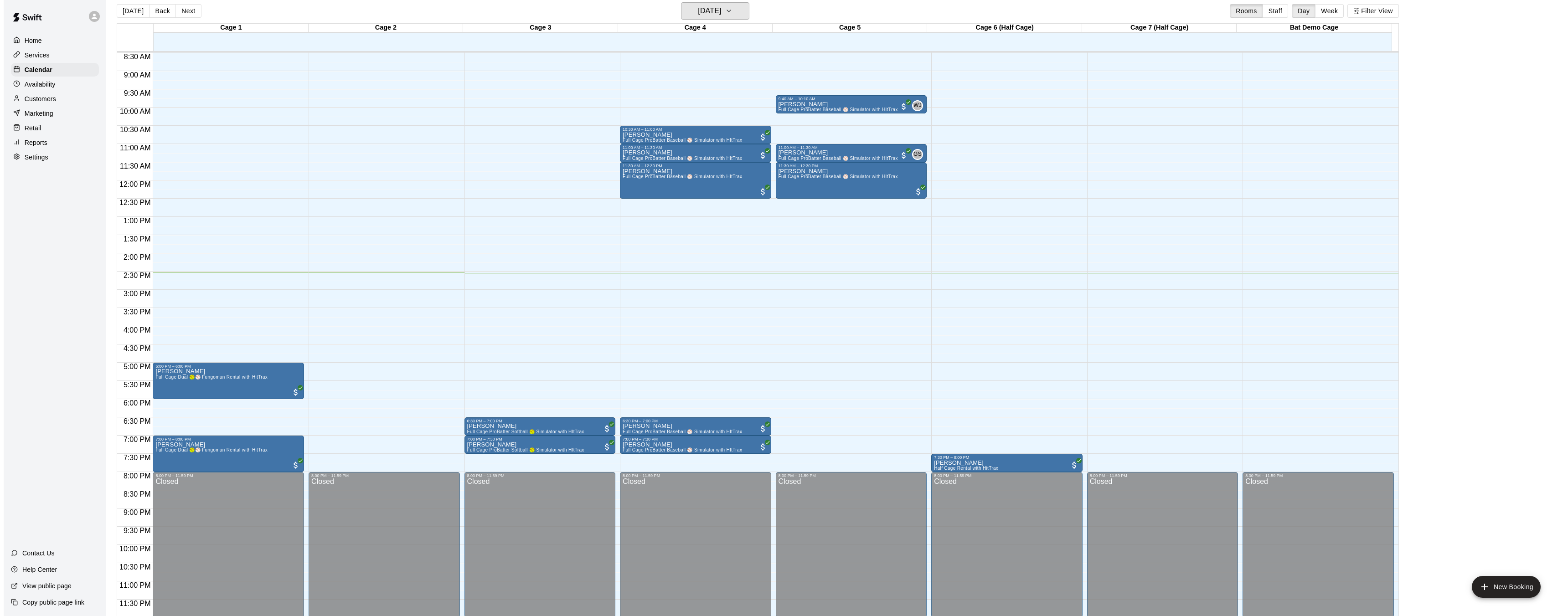
scroll to position [0, 0]
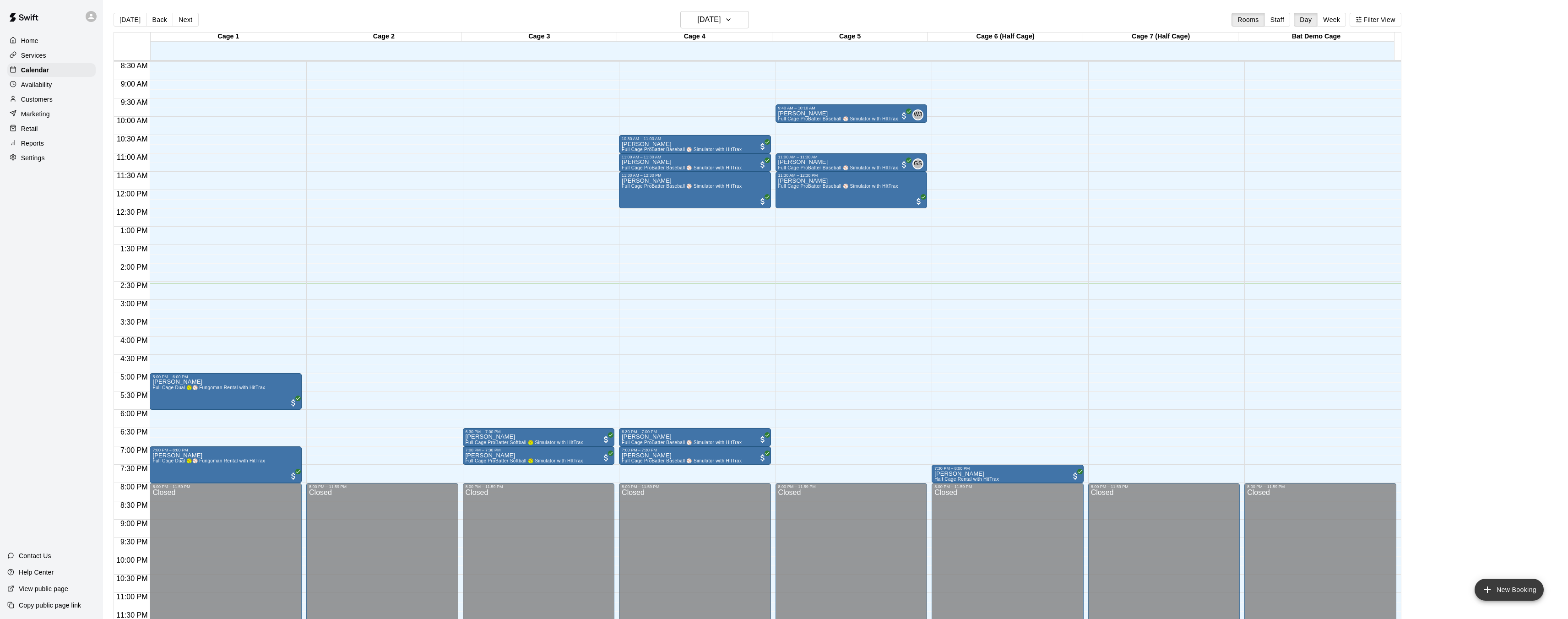
click at [1486, 586] on icon "add" at bounding box center [1487, 589] width 11 height 11
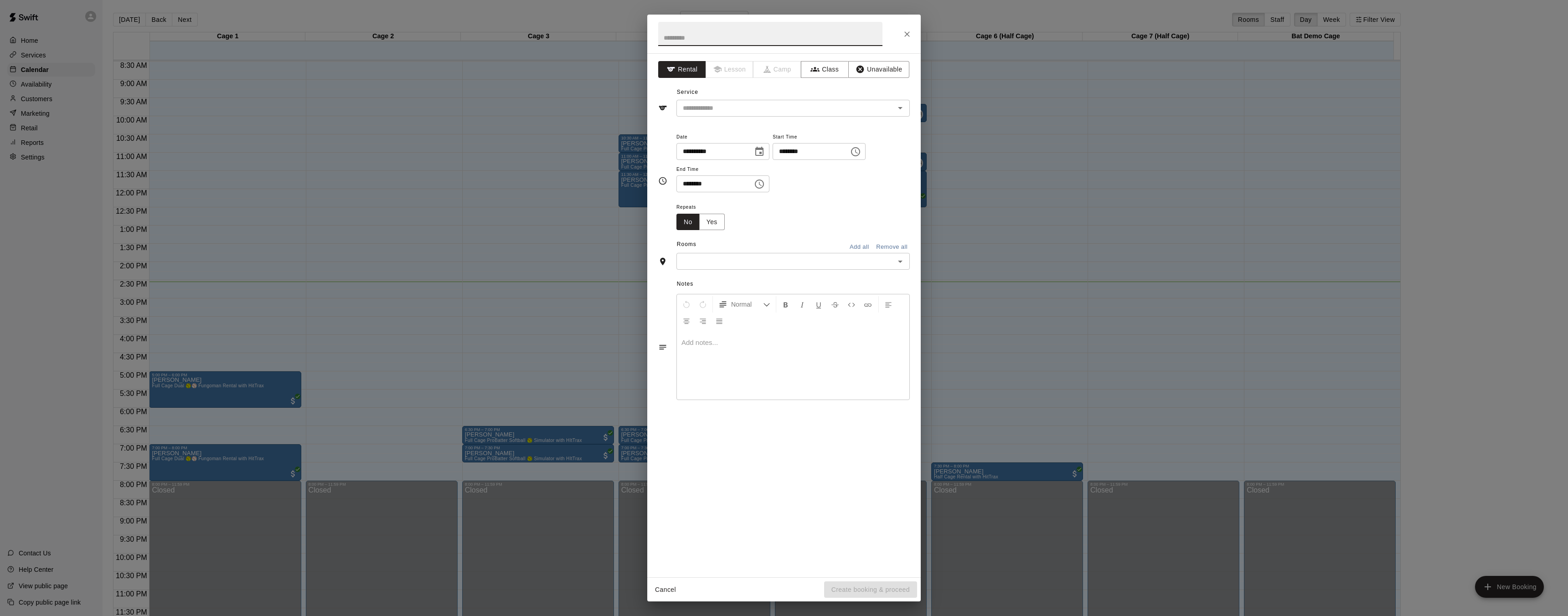
click at [861, 152] on icon "Choose time, selected time is 12:00 PM" at bounding box center [855, 151] width 11 height 11
click at [789, 205] on li "02" at bounding box center [788, 206] width 22 height 17
click at [806, 153] on input "********" at bounding box center [807, 151] width 70 height 17
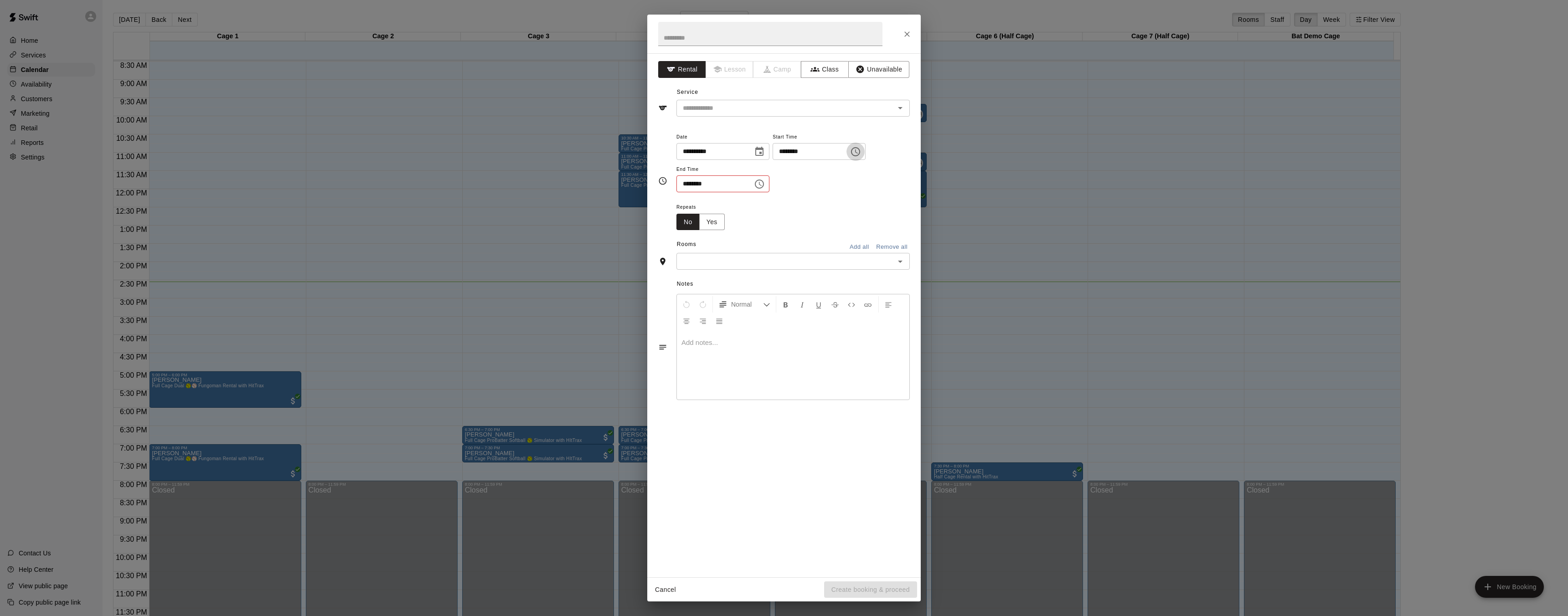
click at [861, 152] on icon "Choose time, selected time is 2:00 PM" at bounding box center [855, 151] width 11 height 11
click at [816, 219] on li "40" at bounding box center [814, 221] width 22 height 17
type input "********"
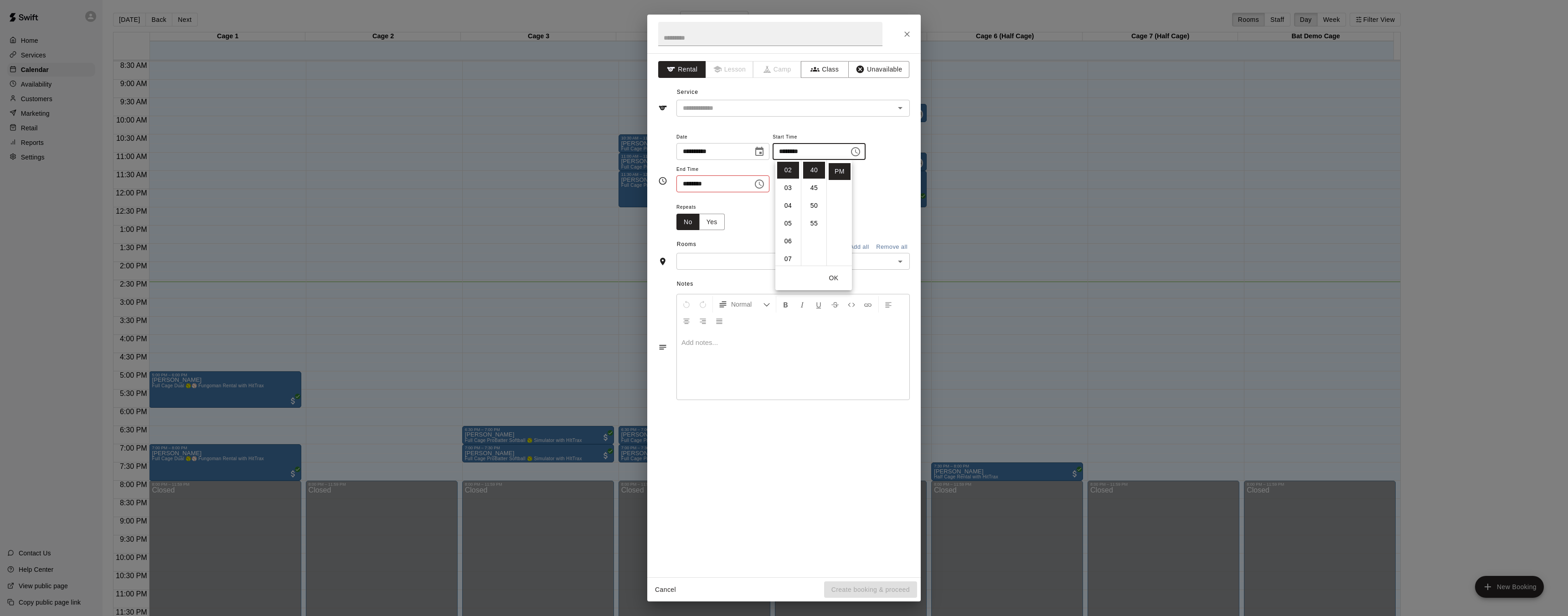
click at [762, 186] on icon "Choose time, selected time is 12:30 PM" at bounding box center [759, 184] width 11 height 11
click at [689, 257] on li "03" at bounding box center [689, 256] width 22 height 17
click at [717, 222] on li "10" at bounding box center [715, 218] width 22 height 17
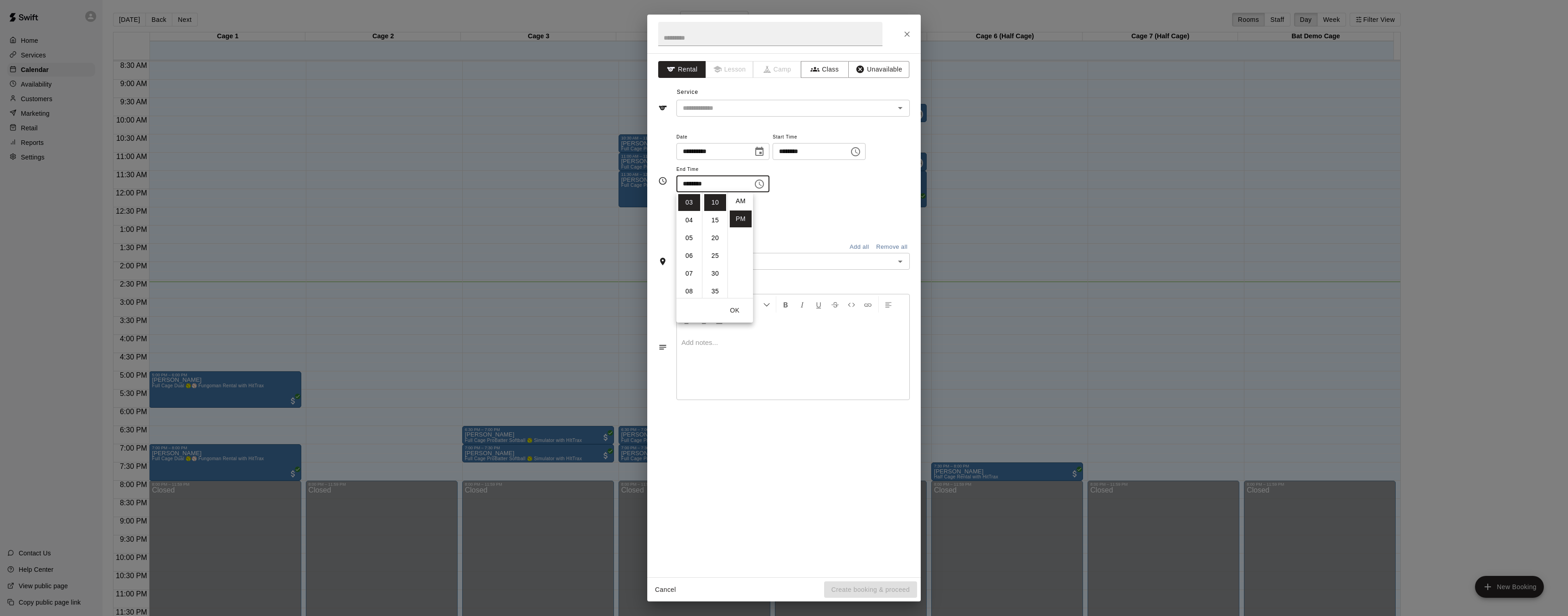
scroll to position [0, 0]
click at [742, 207] on li "AM" at bounding box center [740, 203] width 22 height 17
click at [758, 185] on icon "Choose time, selected time is 3:10 AM" at bounding box center [759, 184] width 9 height 9
click at [742, 221] on li "PM" at bounding box center [740, 220] width 22 height 17
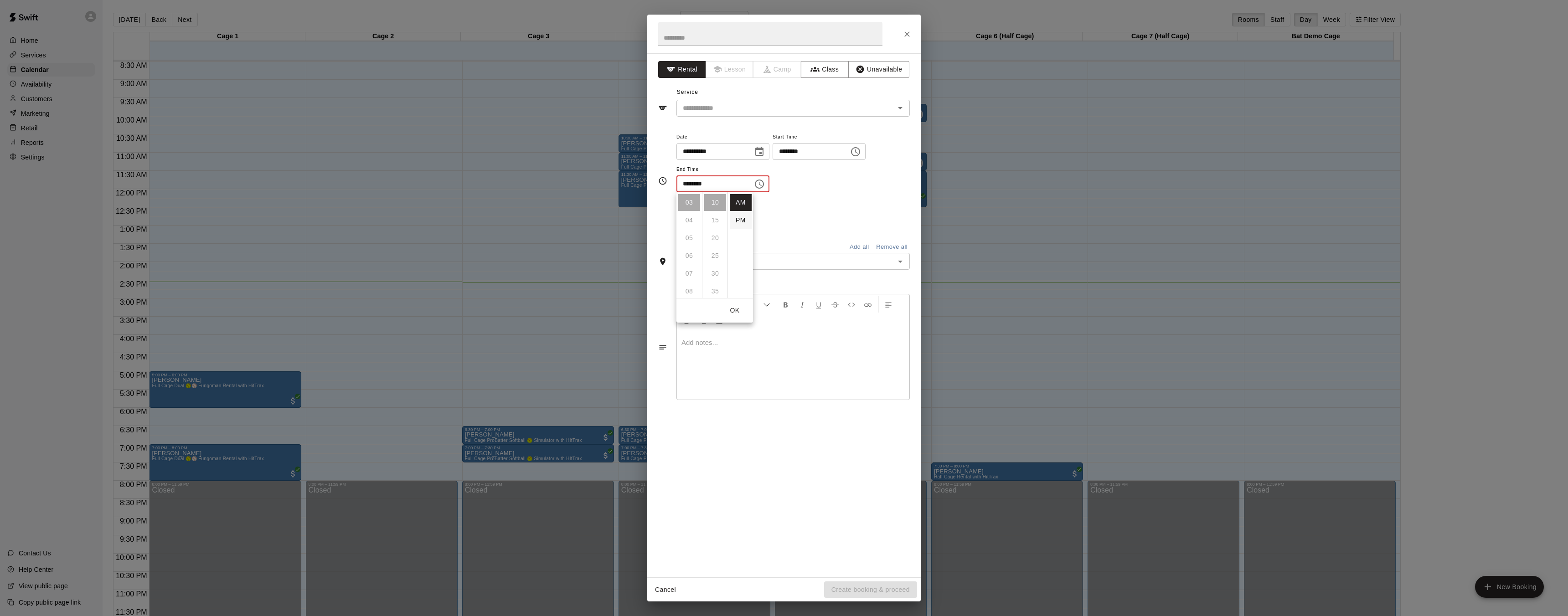
type input "********"
click at [899, 259] on icon "Open" at bounding box center [899, 261] width 11 height 11
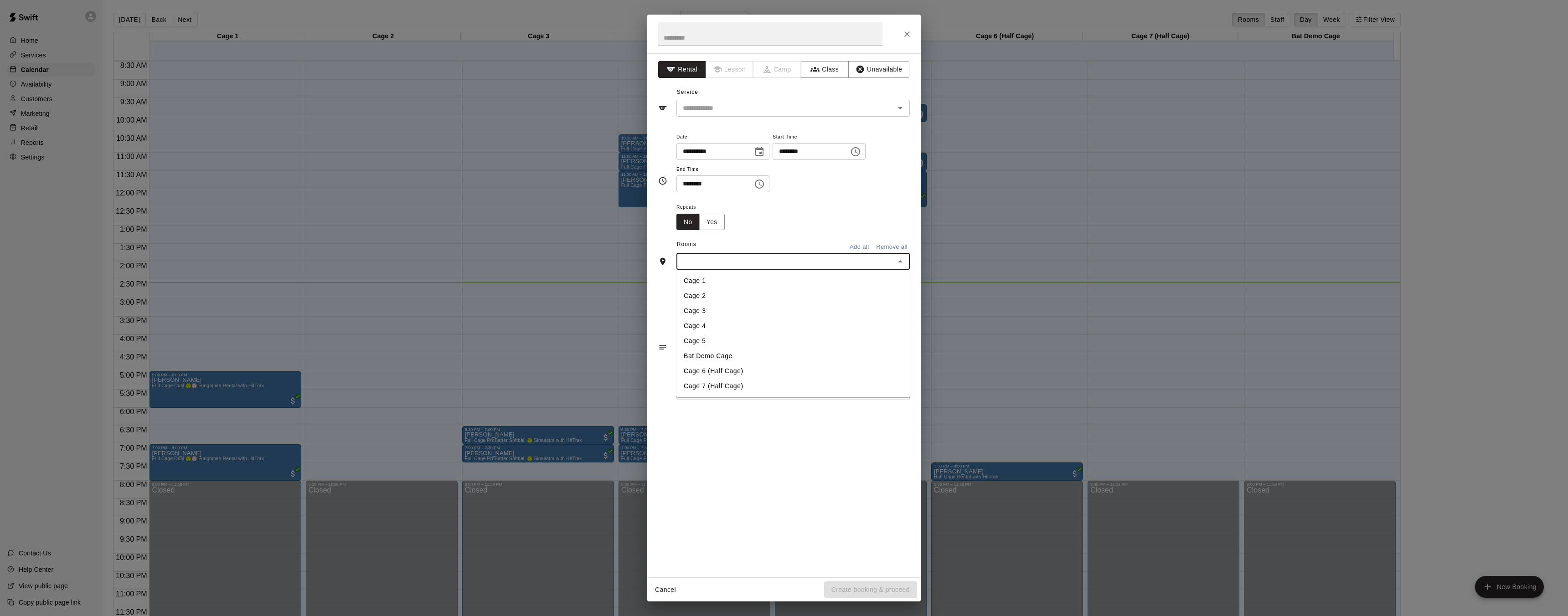
click at [738, 325] on li "Cage 4" at bounding box center [793, 326] width 234 height 15
click at [723, 483] on div "**********" at bounding box center [784, 315] width 273 height 524
click at [778, 474] on div "**********" at bounding box center [784, 315] width 273 height 524
click at [757, 300] on input "text" at bounding box center [798, 298] width 163 height 12
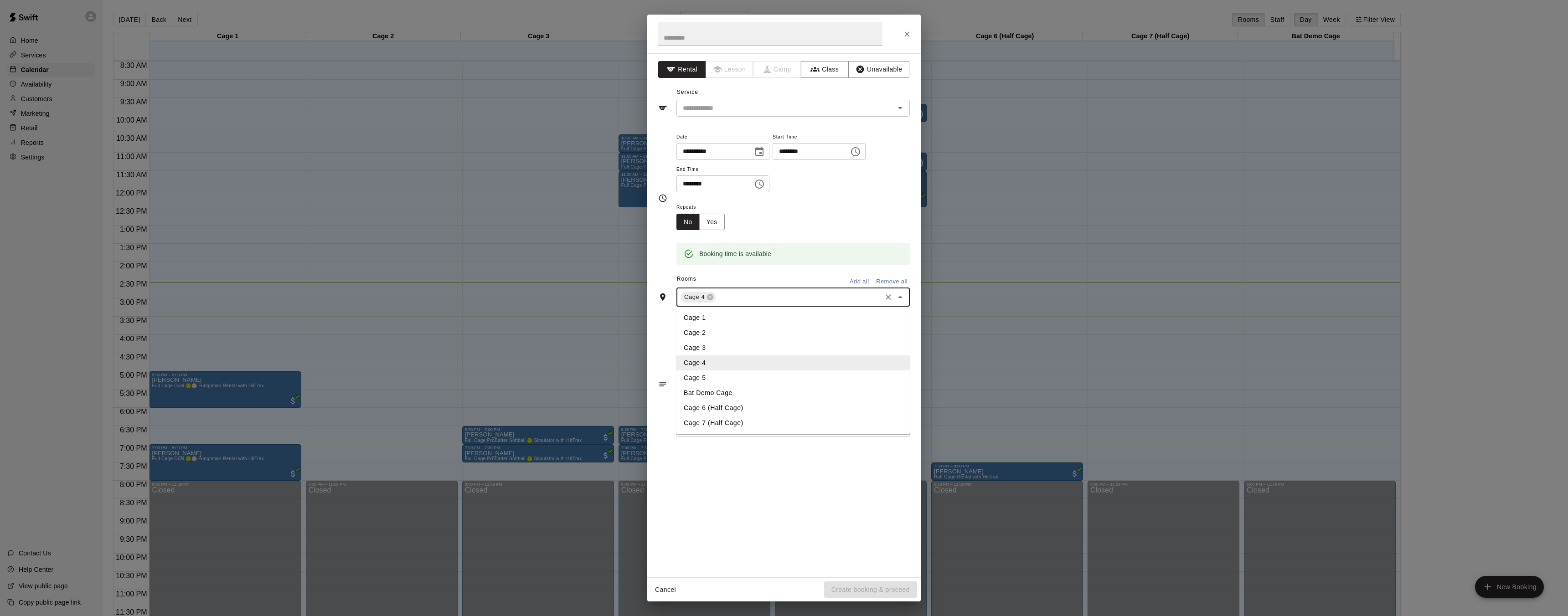
click at [792, 481] on div "**********" at bounding box center [784, 315] width 273 height 524
click at [867, 297] on input "text" at bounding box center [798, 298] width 163 height 12
click at [729, 366] on li "Cage 4" at bounding box center [793, 363] width 234 height 15
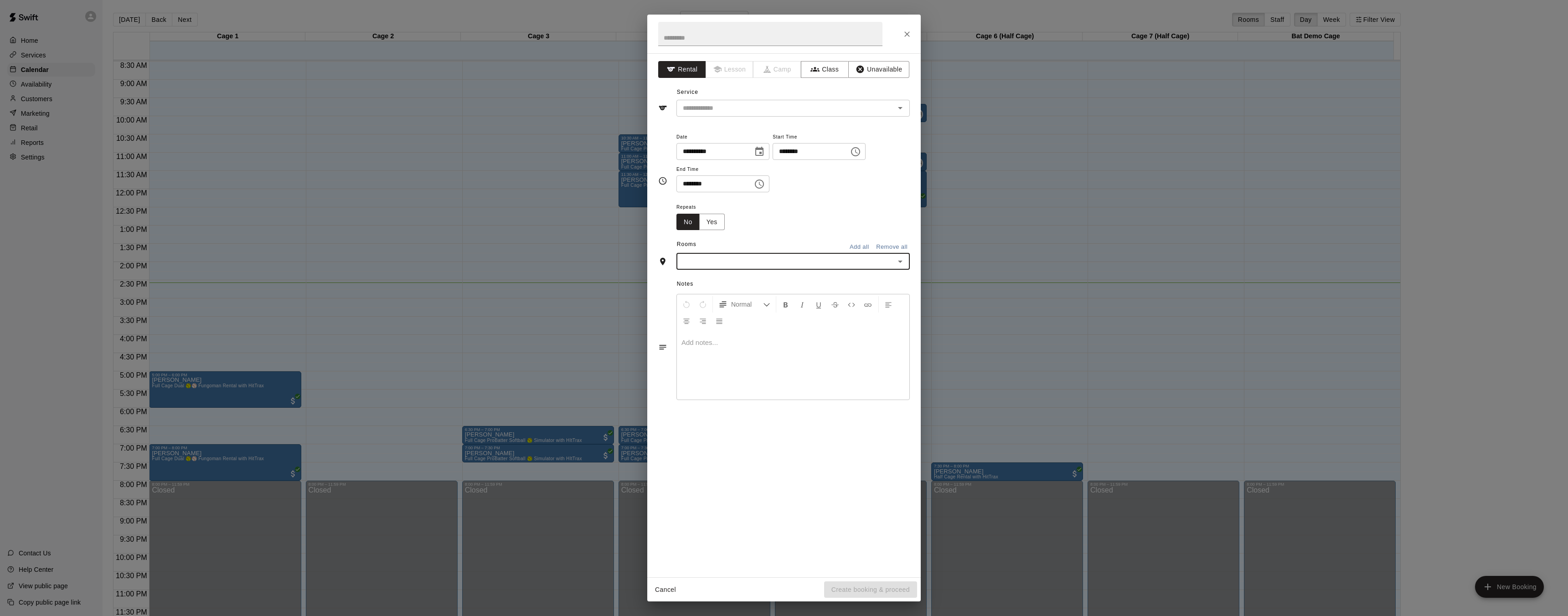
click at [713, 411] on div "**********" at bounding box center [784, 315] width 273 height 524
click at [701, 354] on div at bounding box center [793, 365] width 232 height 69
click at [711, 530] on div "**********" at bounding box center [784, 315] width 273 height 524
click at [899, 113] on icon "Open" at bounding box center [899, 108] width 11 height 11
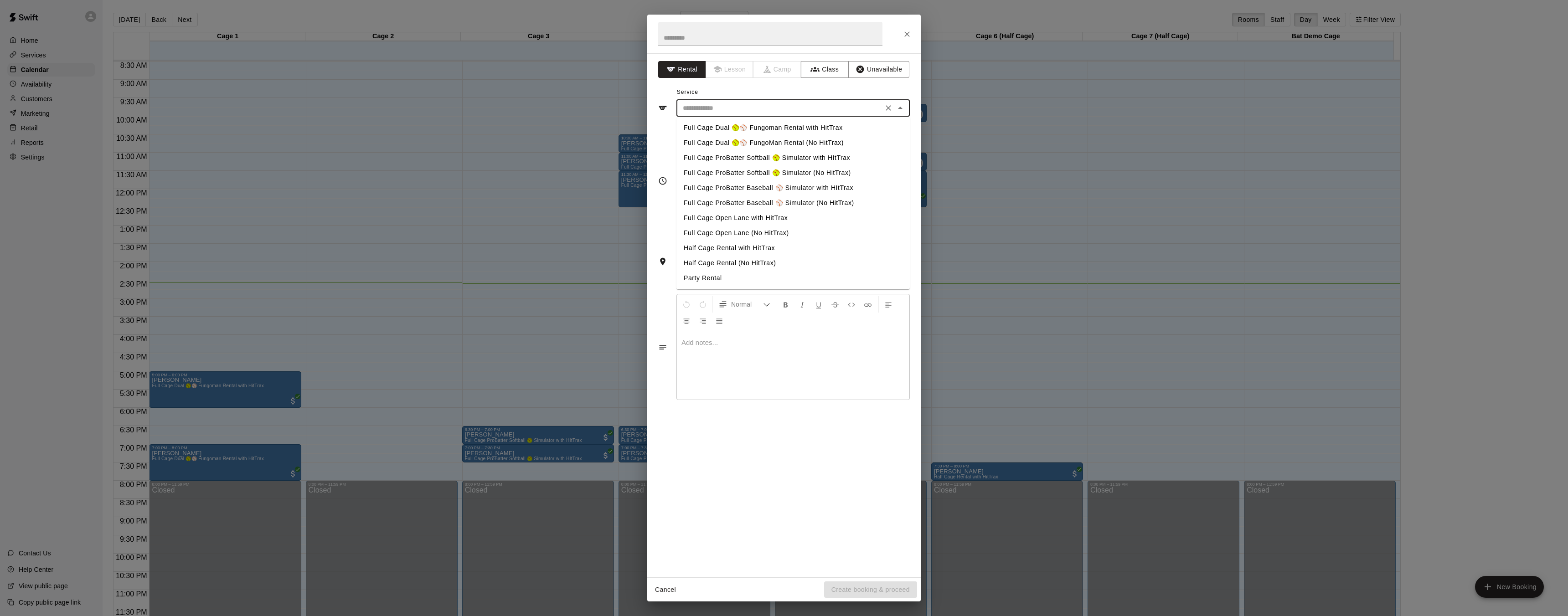
click at [812, 187] on li "Full Cage ProBatter Baseball ⚾ Simulator with HItTrax" at bounding box center [793, 187] width 234 height 15
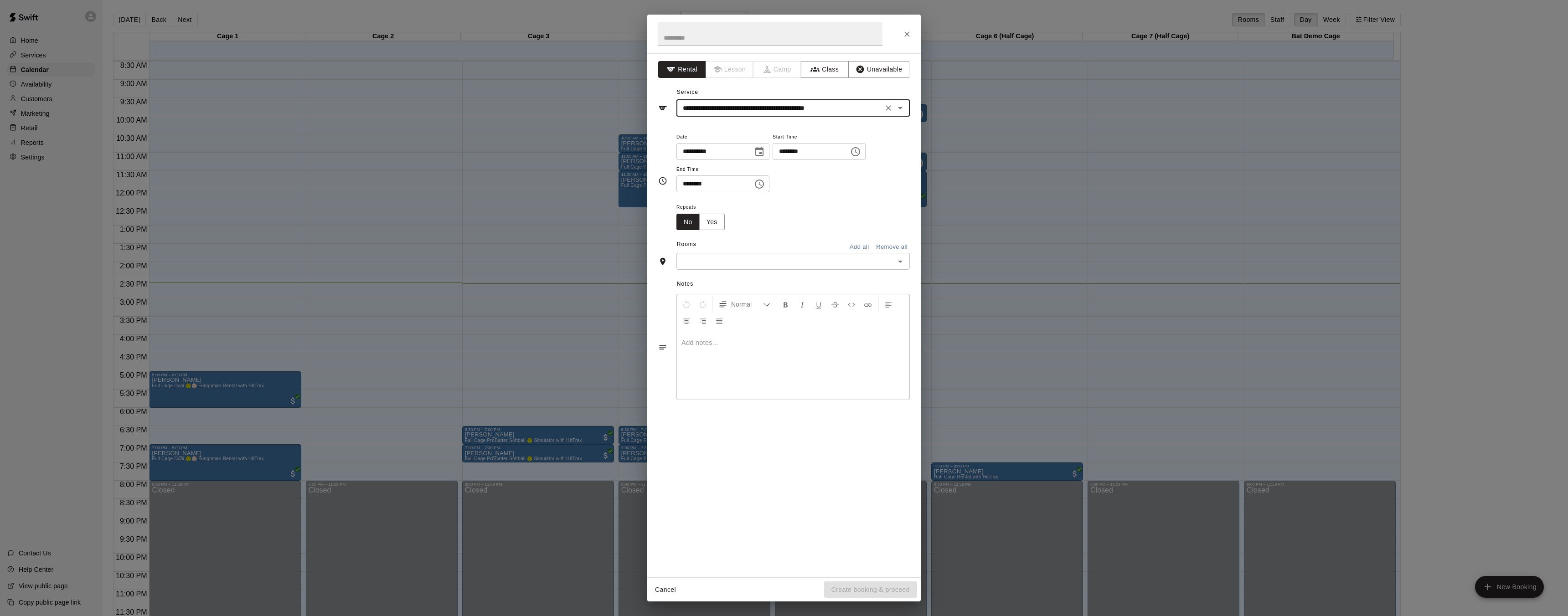
click at [902, 110] on icon "Open" at bounding box center [899, 108] width 11 height 11
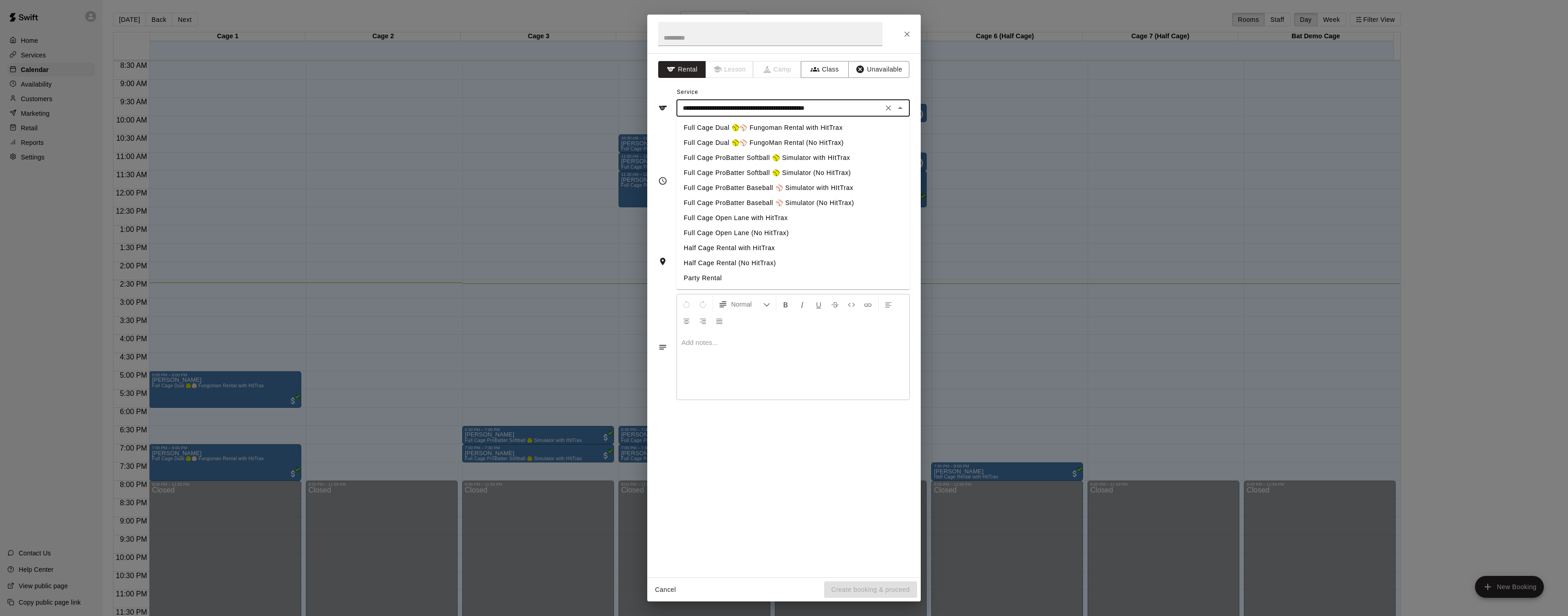
click at [828, 200] on li "Full Cage ProBatter Baseball ⚾ Simulator (No HitTrax)" at bounding box center [793, 203] width 234 height 15
type input "**********"
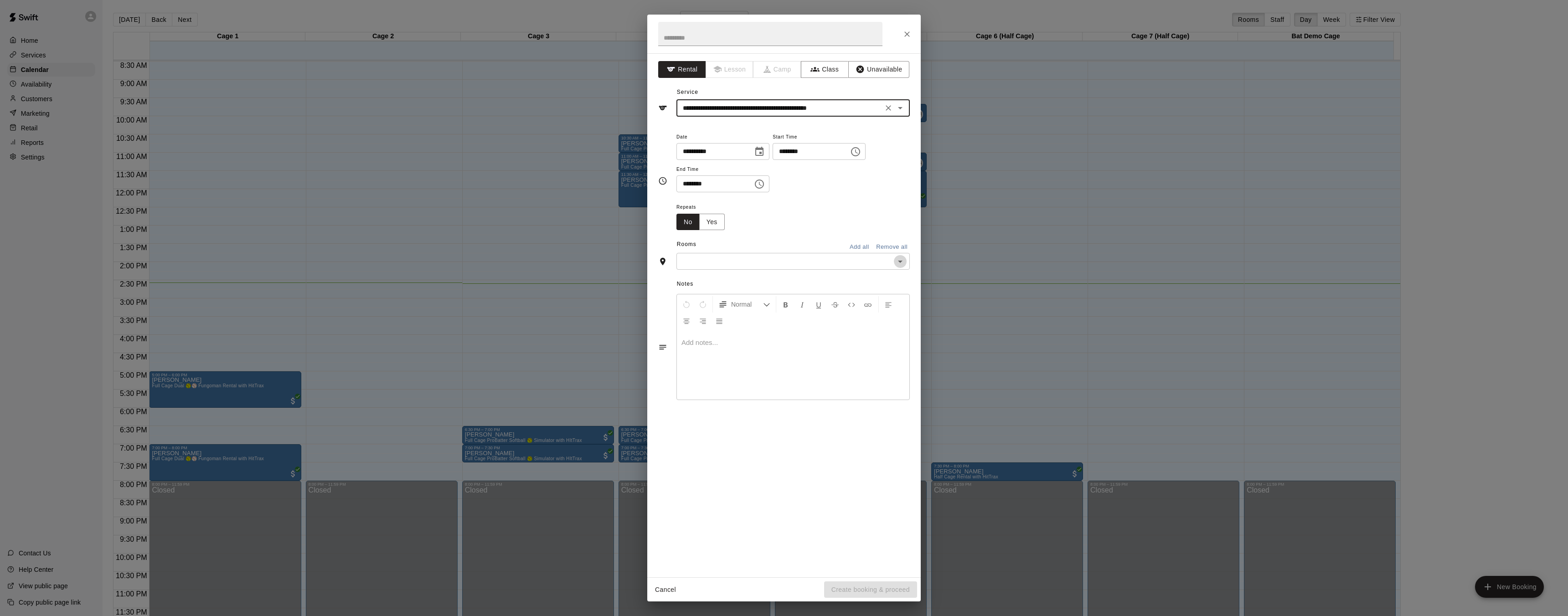
drag, startPoint x: 898, startPoint y: 257, endPoint x: 891, endPoint y: 259, distance: 7.3
click at [898, 257] on icon "Open" at bounding box center [899, 261] width 11 height 11
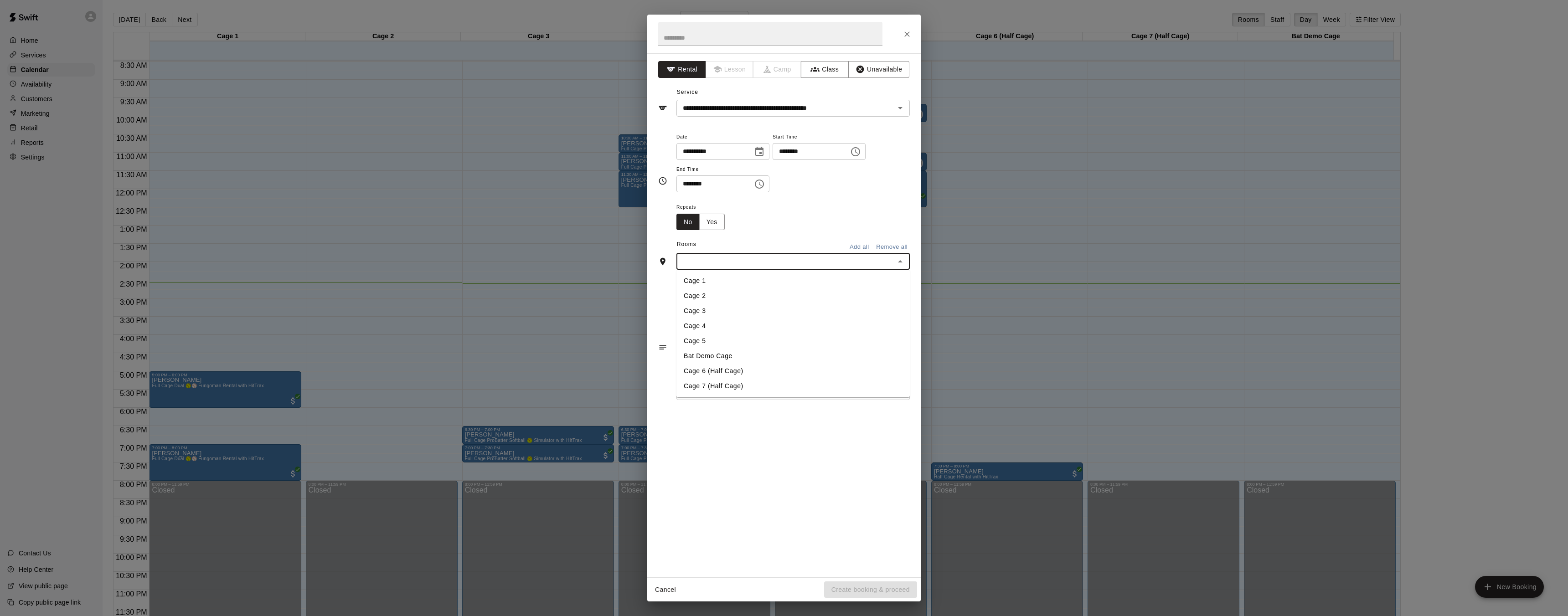
click at [733, 327] on li "Cage 4" at bounding box center [793, 326] width 234 height 15
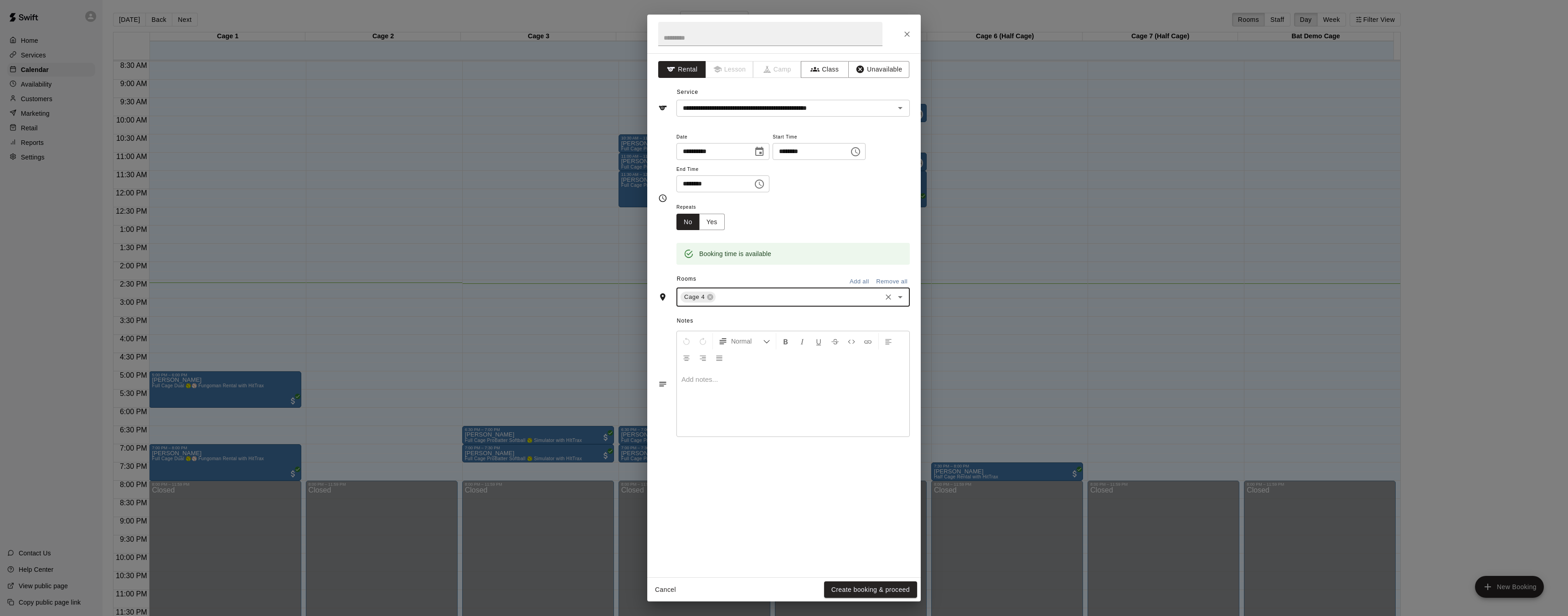
click at [855, 585] on button "Create booking & proceed" at bounding box center [870, 590] width 93 height 17
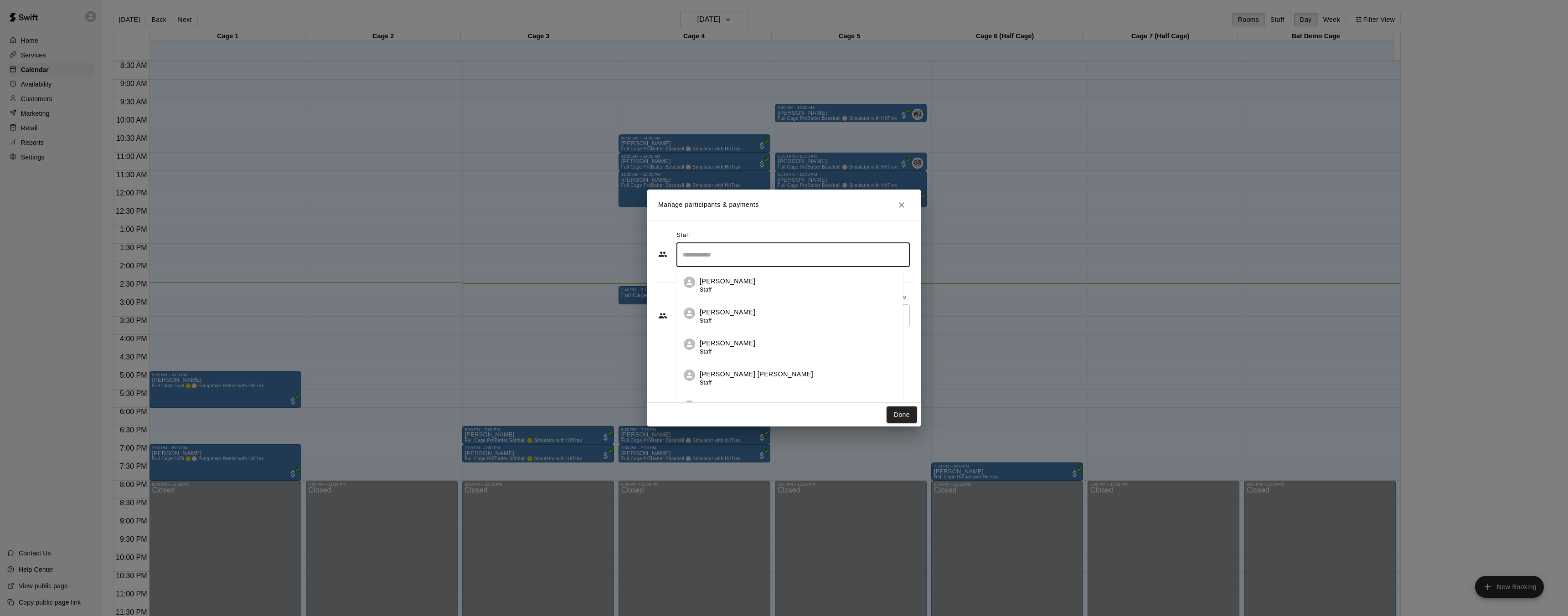
click at [740, 255] on input "Search staff" at bounding box center [793, 255] width 225 height 16
click at [748, 345] on div "Wyatt Javage Staff" at bounding box center [797, 348] width 196 height 18
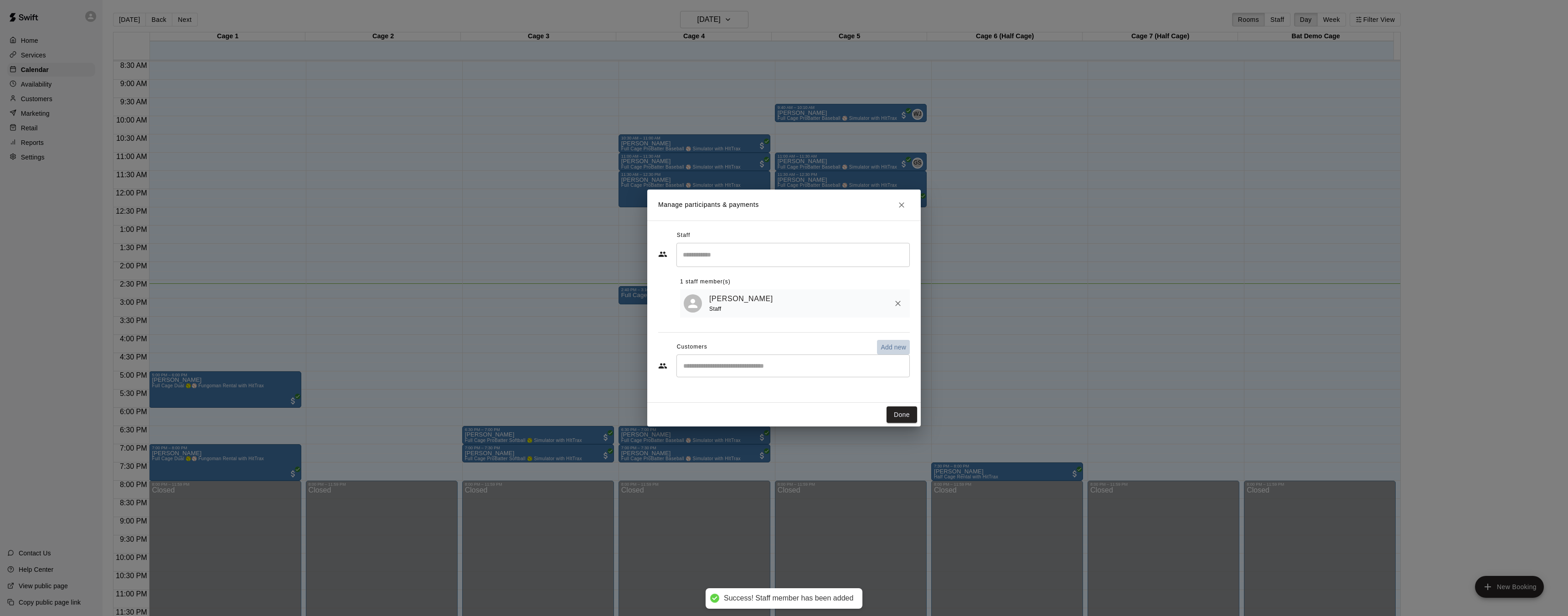
click at [886, 344] on p "Add new" at bounding box center [893, 347] width 26 height 9
select select "**"
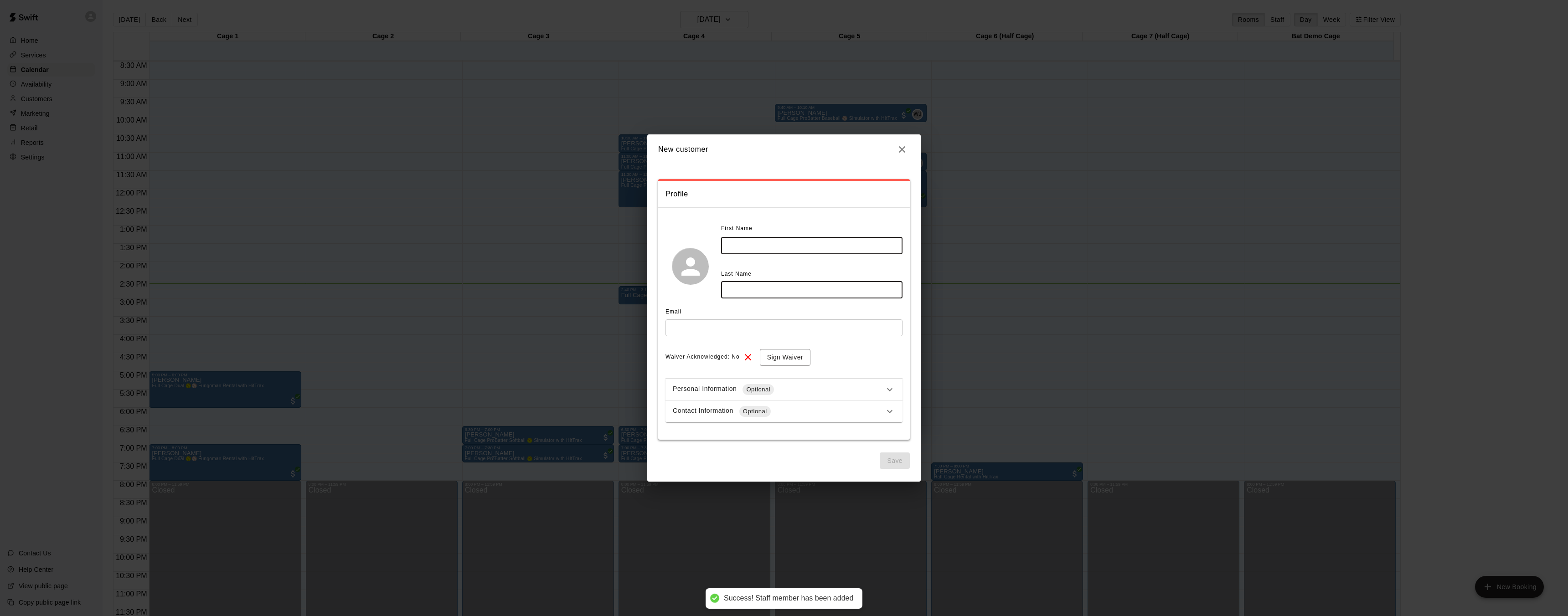
click at [754, 244] on input "text" at bounding box center [812, 246] width 182 height 17
type input "*****"
click at [804, 287] on input "text" at bounding box center [812, 290] width 182 height 17
type input "**********"
click at [713, 325] on input "text" at bounding box center [783, 328] width 237 height 17
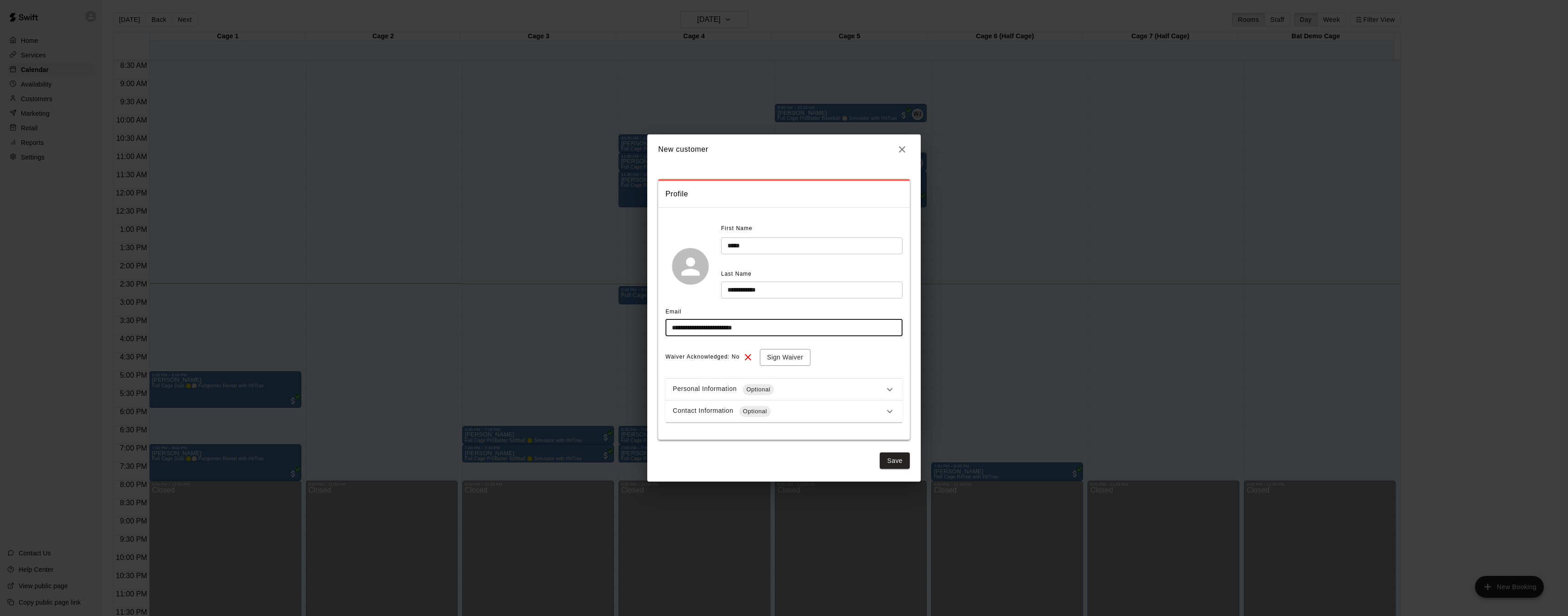
type input "**********"
click at [849, 358] on div "Waiver Acknowledged: No Sign Waiver" at bounding box center [783, 357] width 237 height 17
click at [786, 357] on button "Sign Waiver" at bounding box center [785, 357] width 51 height 17
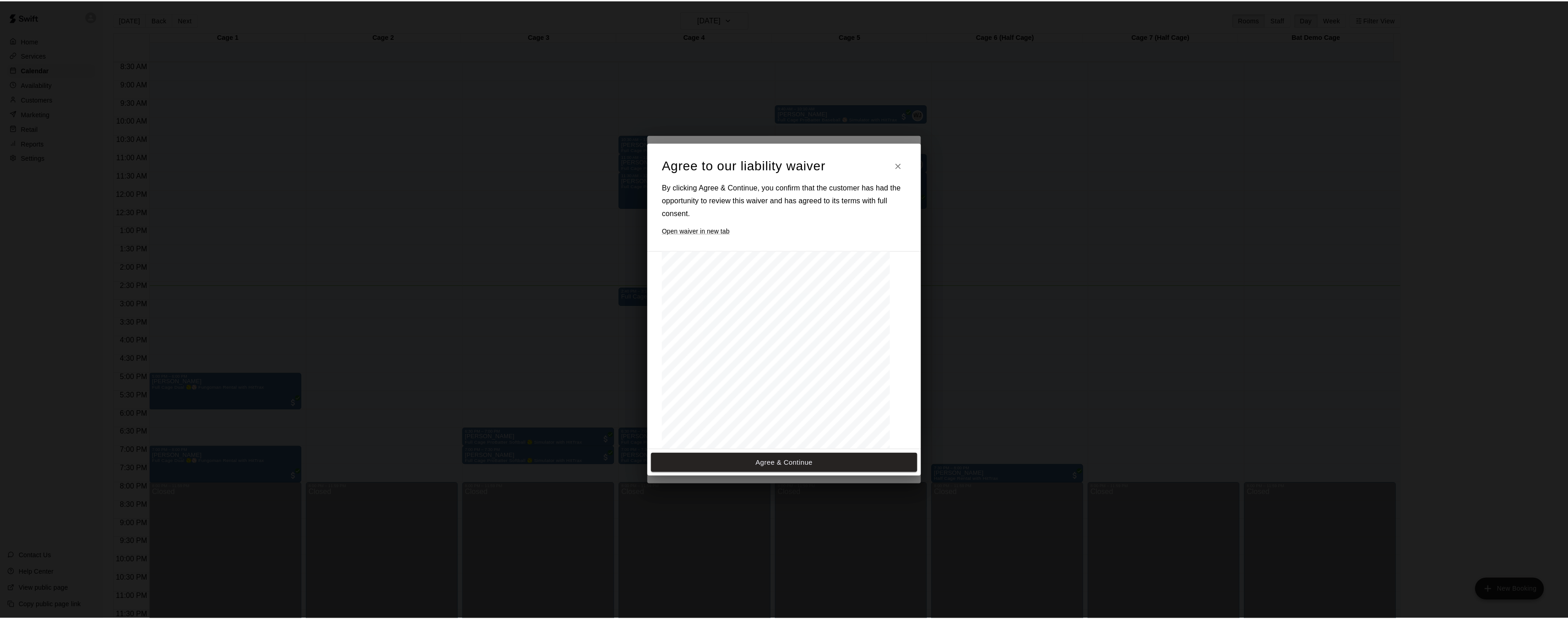
scroll to position [106, 0]
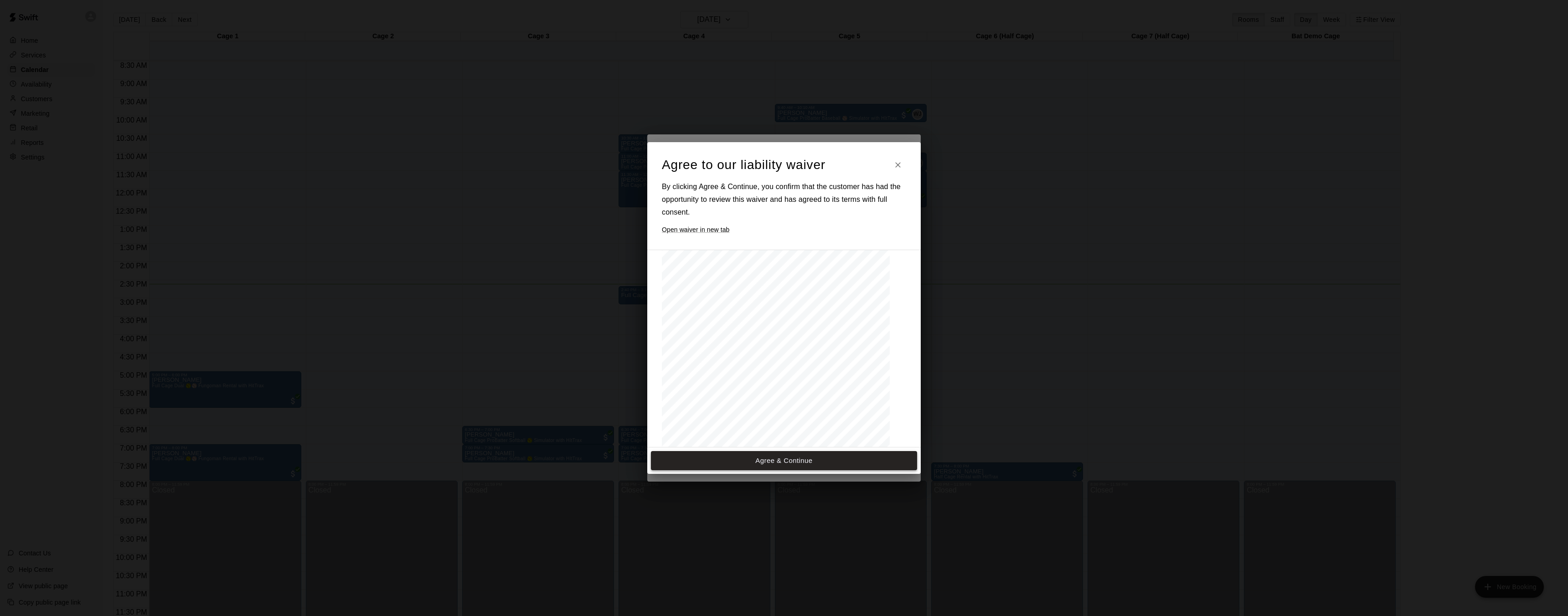
click at [812, 460] on button "Agree & Continue" at bounding box center [783, 461] width 266 height 19
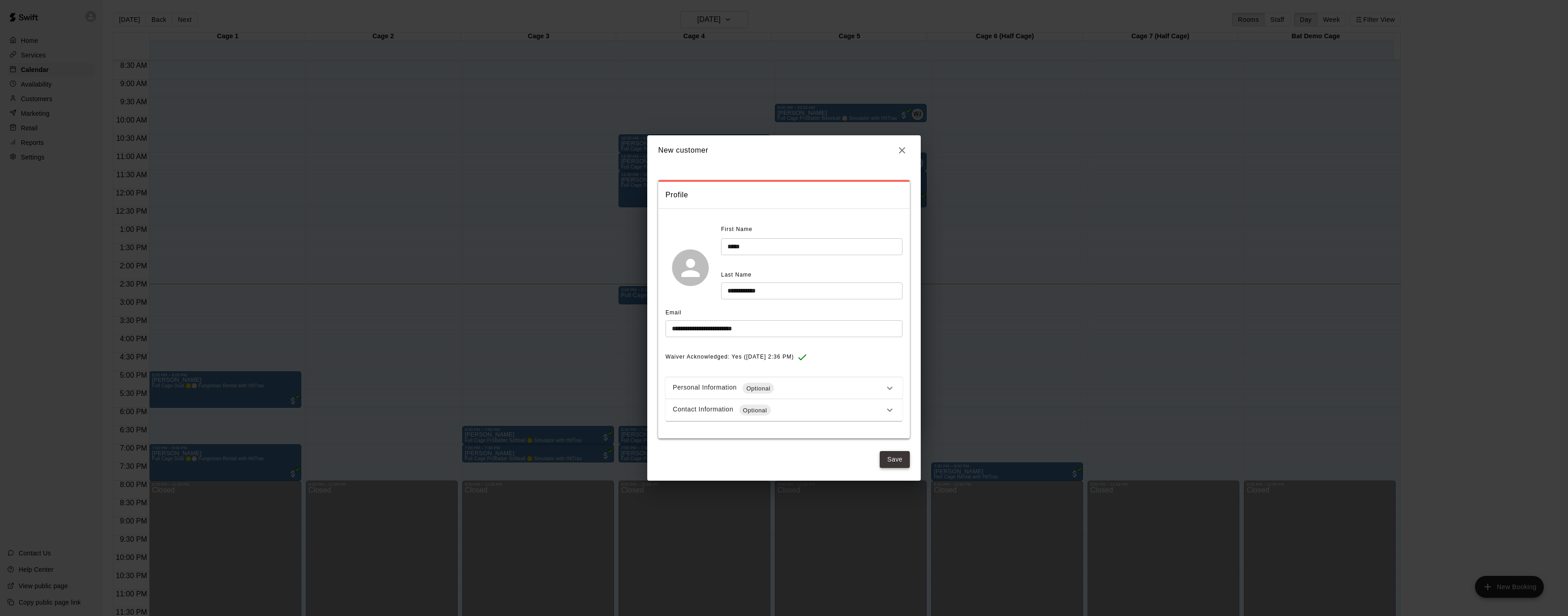
click at [892, 459] on button "Save" at bounding box center [894, 459] width 30 height 17
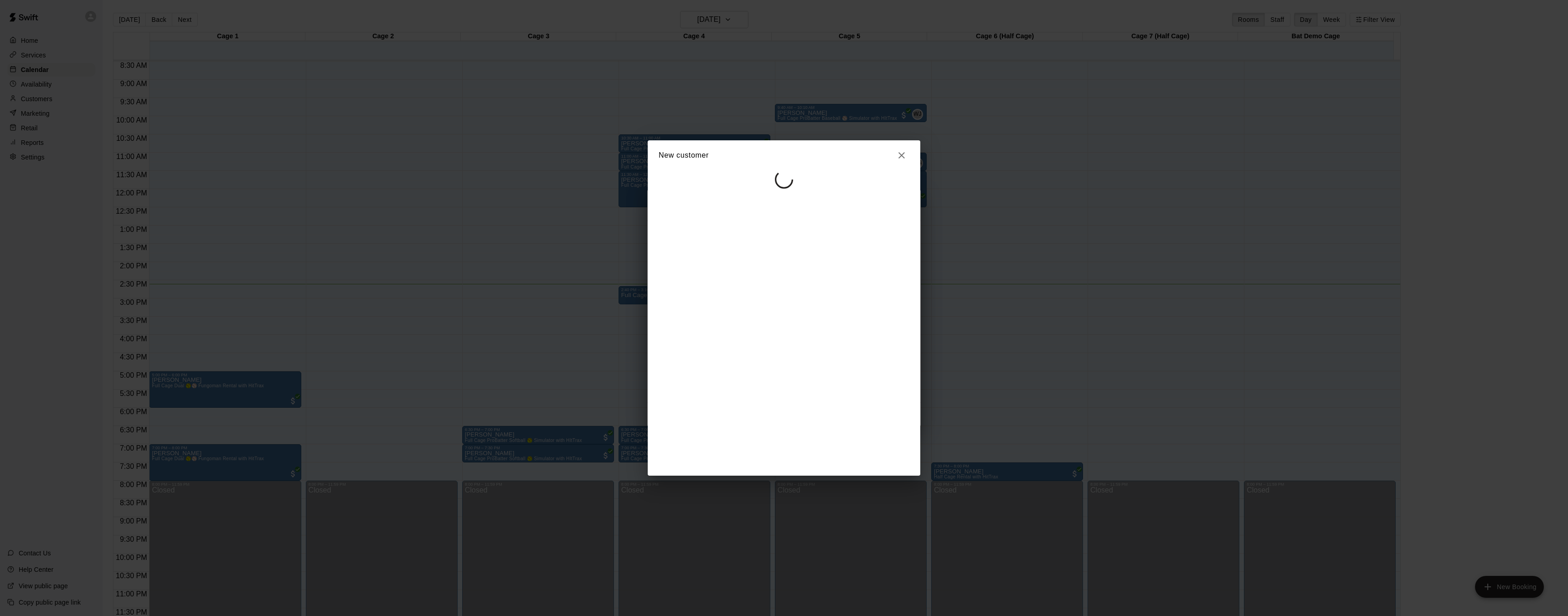
select select "**"
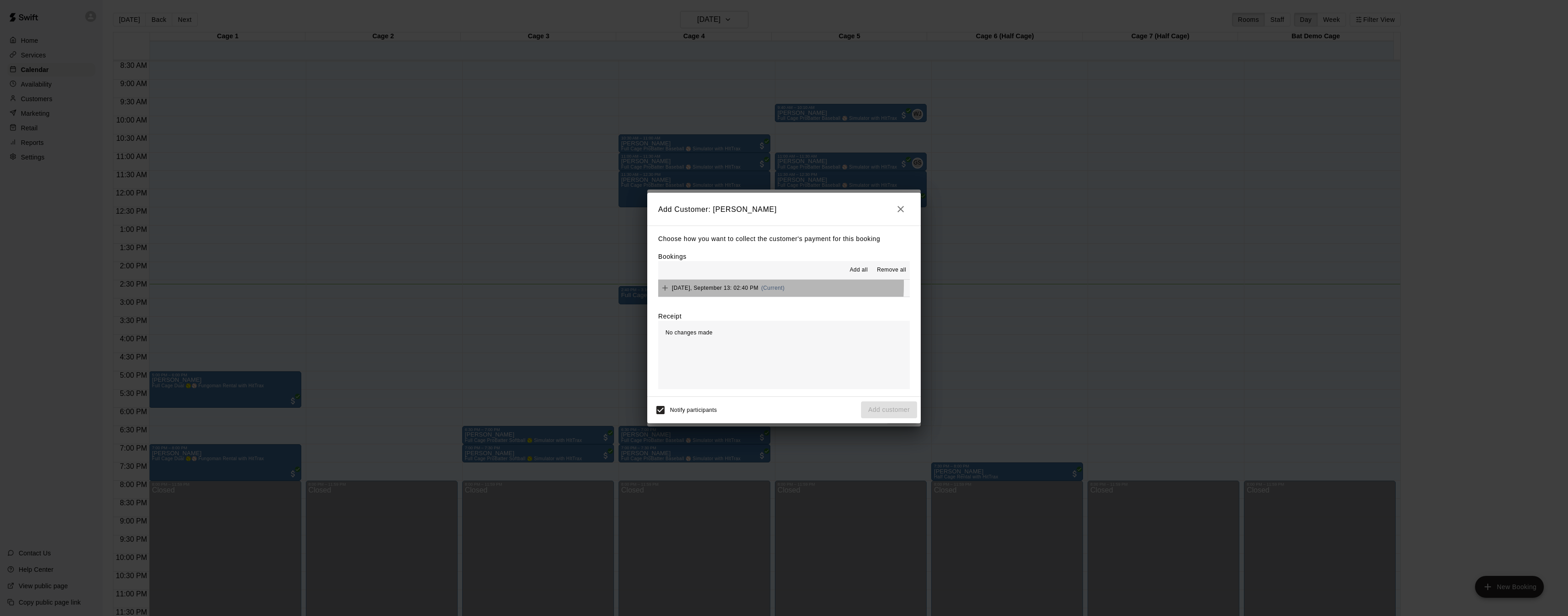
click at [692, 285] on span "Saturday, September 13: 02:40 PM" at bounding box center [715, 288] width 87 height 6
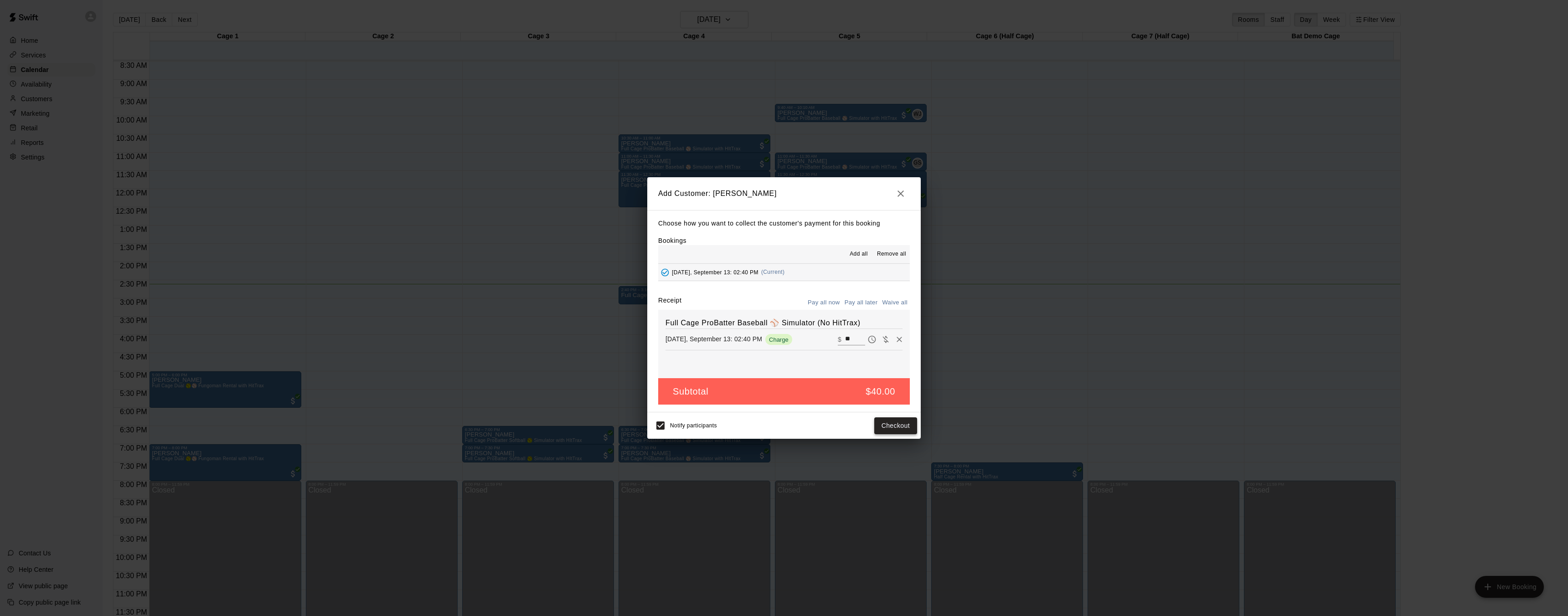
click at [901, 425] on button "Checkout" at bounding box center [895, 426] width 43 height 17
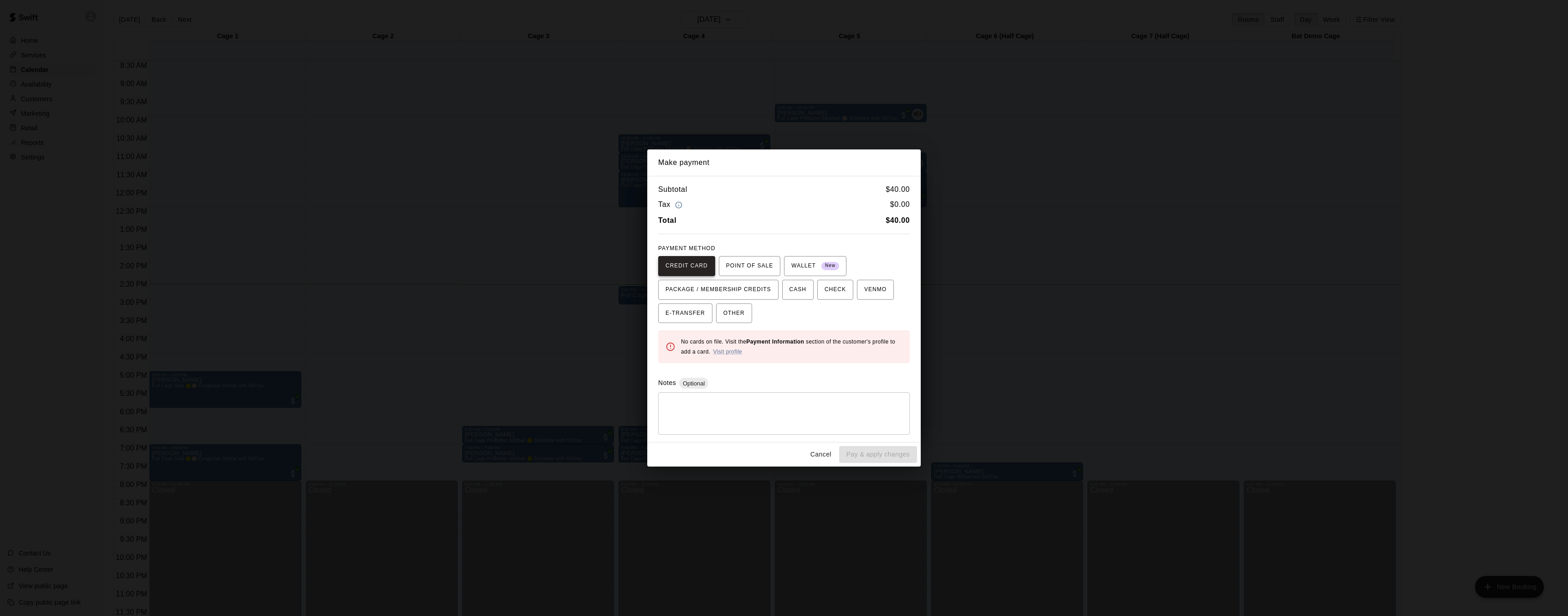
click at [686, 262] on span "CREDIT CARD" at bounding box center [686, 266] width 42 height 15
click at [724, 351] on link "Visit profile" at bounding box center [727, 352] width 29 height 6
click at [762, 254] on div "PAYMENT METHOD CREDIT CARD POINT OF SALE WALLET New PACKAGE / MEMBERSHIP CREDIT…" at bounding box center [784, 282] width 251 height 82
click at [758, 267] on span "POINT OF SALE" at bounding box center [749, 266] width 47 height 15
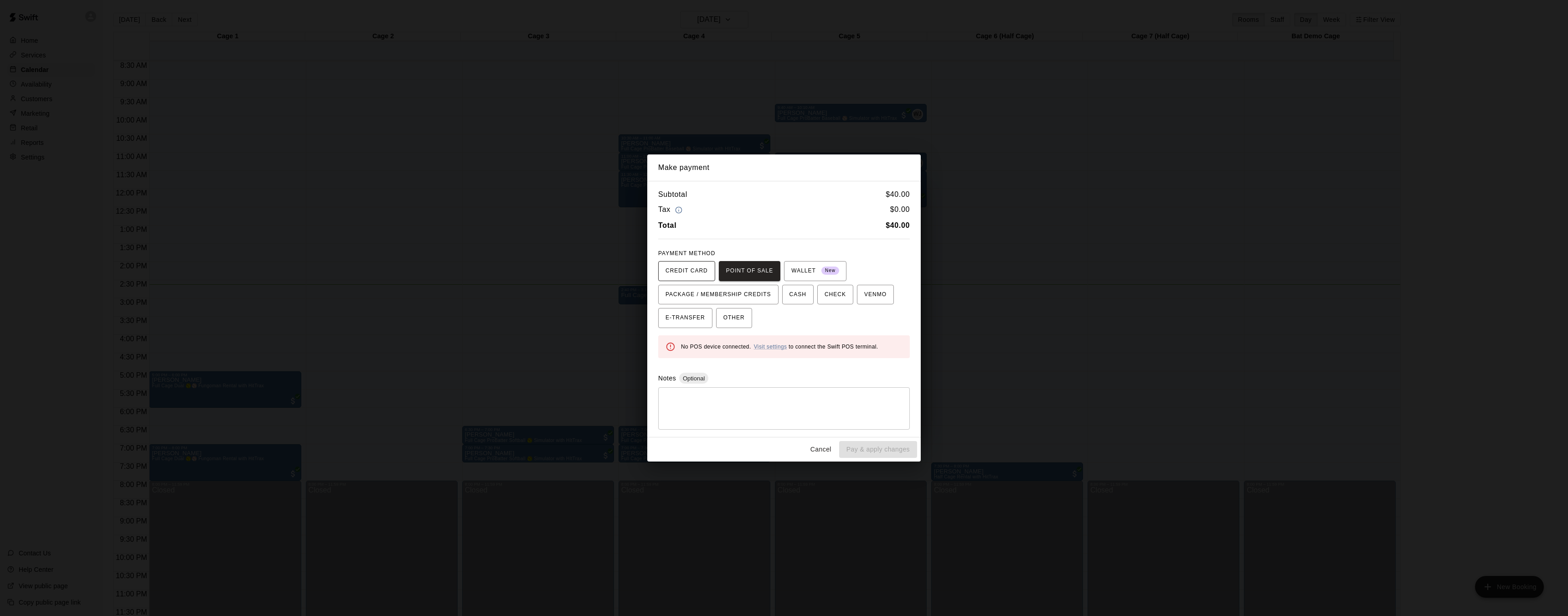
click at [678, 268] on span "CREDIT CARD" at bounding box center [686, 271] width 42 height 15
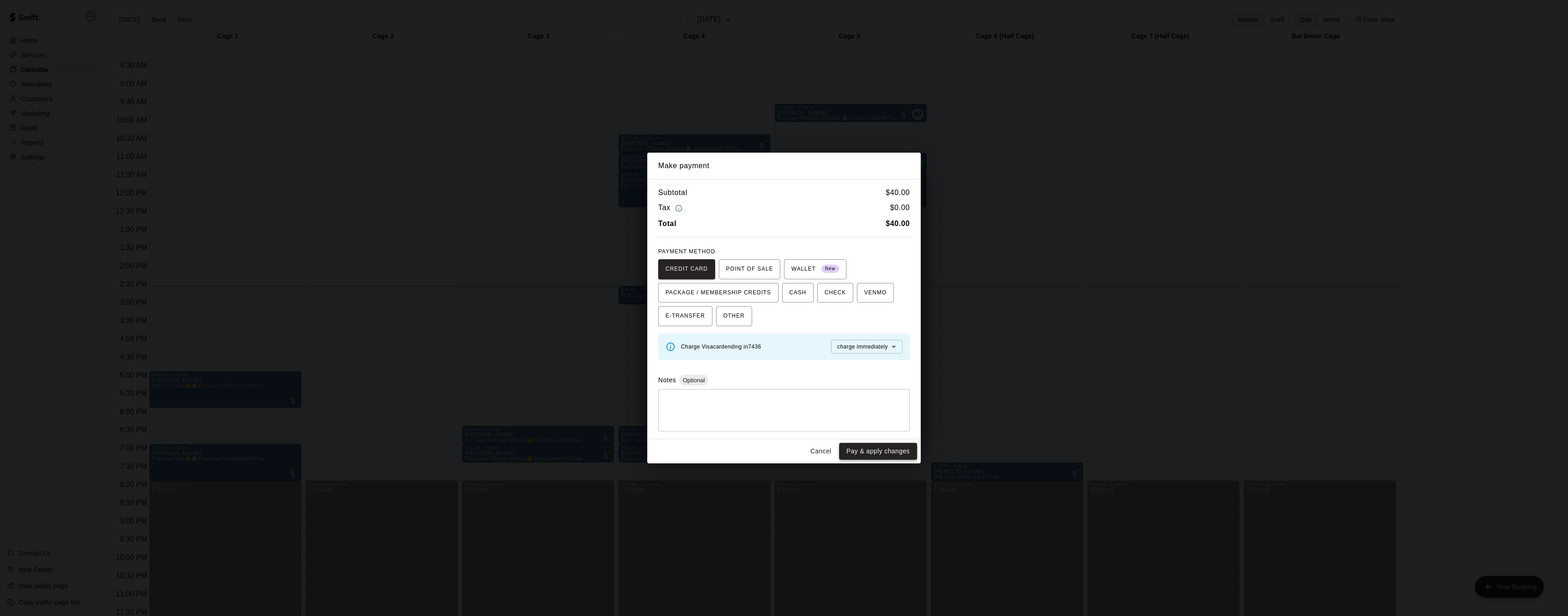
click at [878, 449] on button "Pay & apply changes" at bounding box center [878, 451] width 78 height 17
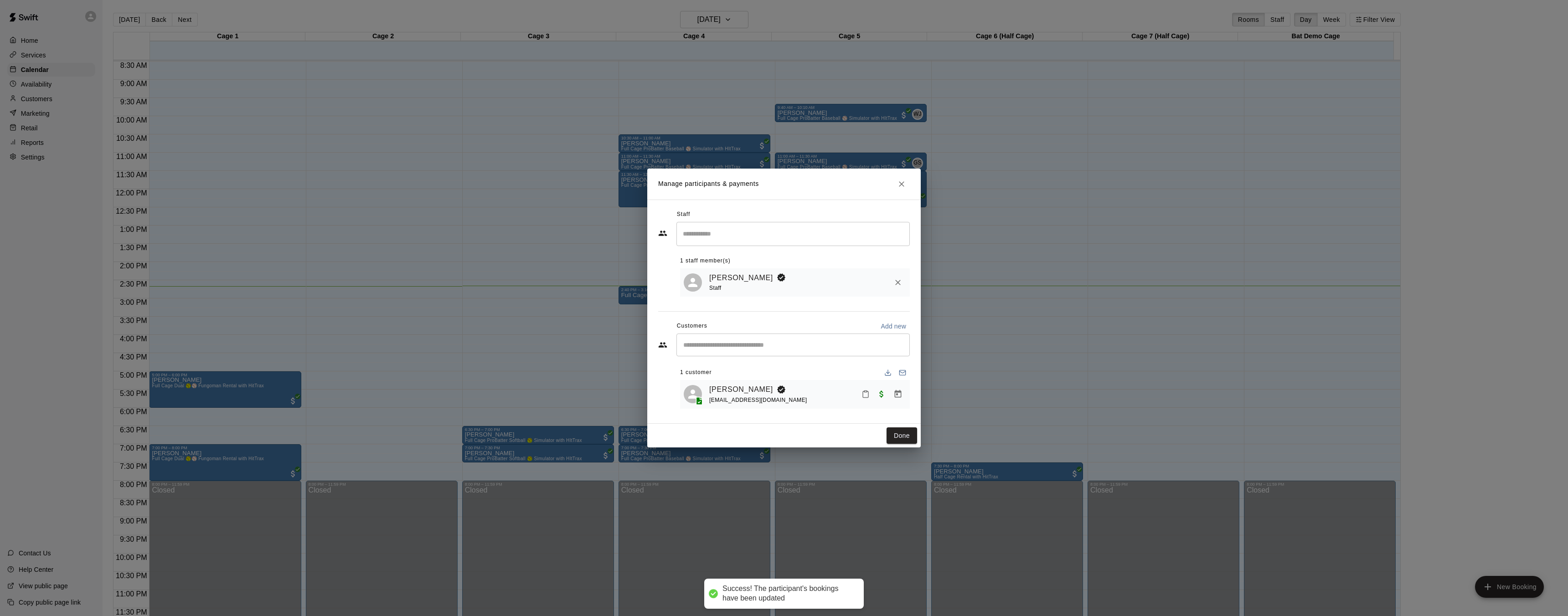
drag, startPoint x: 882, startPoint y: 441, endPoint x: 896, endPoint y: 383, distance: 59.7
click at [916, 388] on div "Manage participants & payments Staff ​ 1 staff member(s) Wyatt Javage Staff Cus…" at bounding box center [784, 308] width 1568 height 616
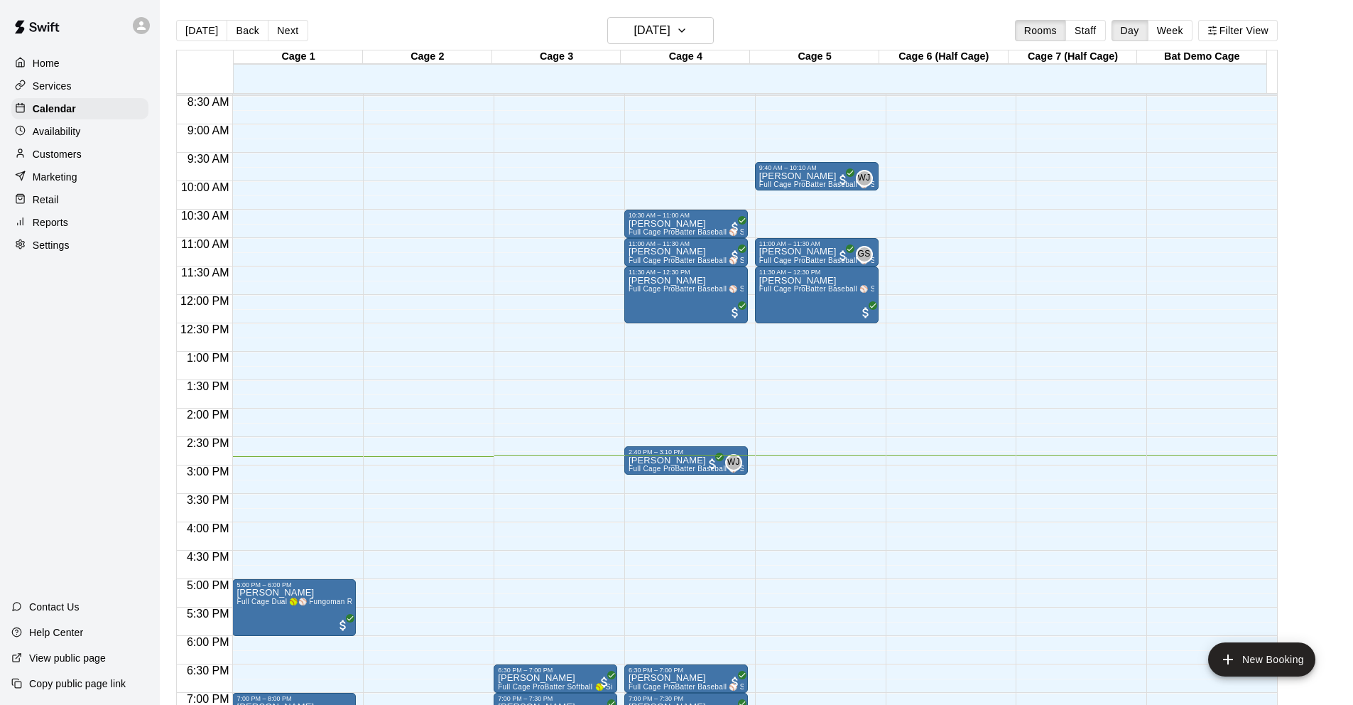
click at [879, 528] on div "12:00 AM – 8:00 AM Closed 9:40 AM – 10:10 AM Ryland Pope Full Cage ProBatter Ba…" at bounding box center [817, 295] width 124 height 1364
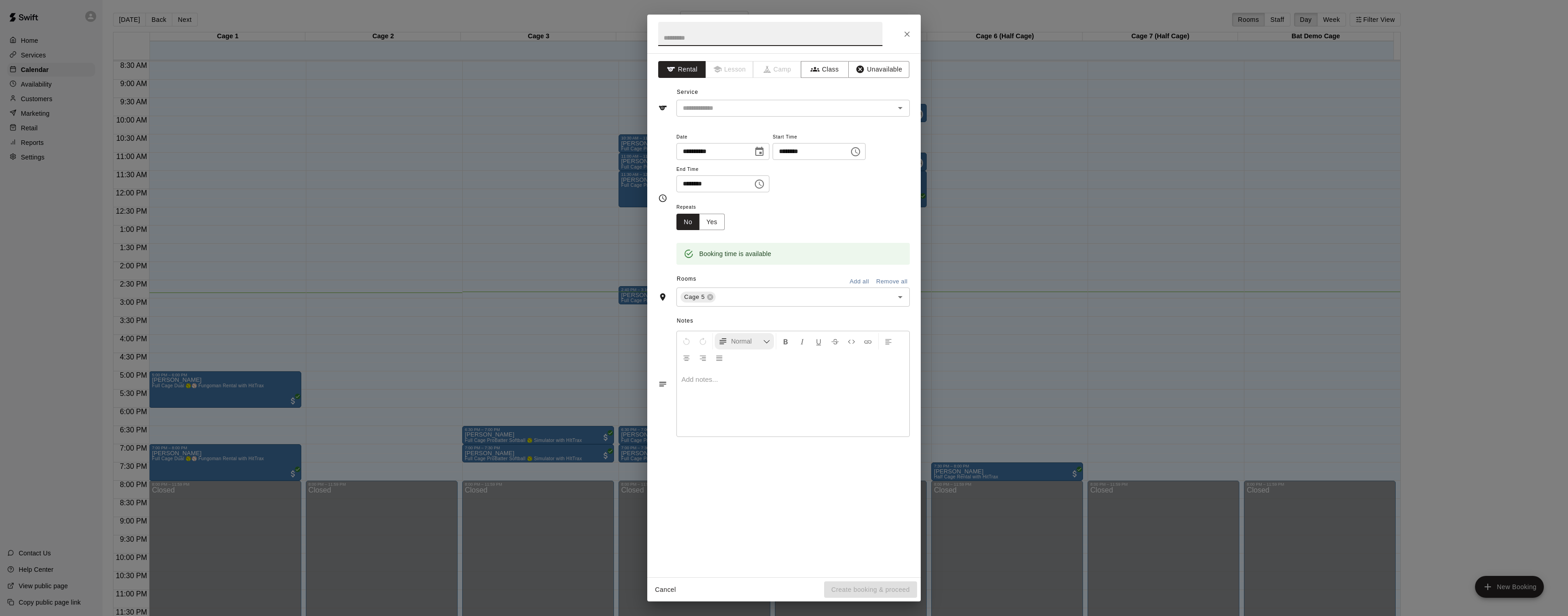
click at [766, 341] on icon "Formatting Options" at bounding box center [766, 341] width 7 height 7
click at [910, 37] on icon "Close" at bounding box center [907, 34] width 9 height 9
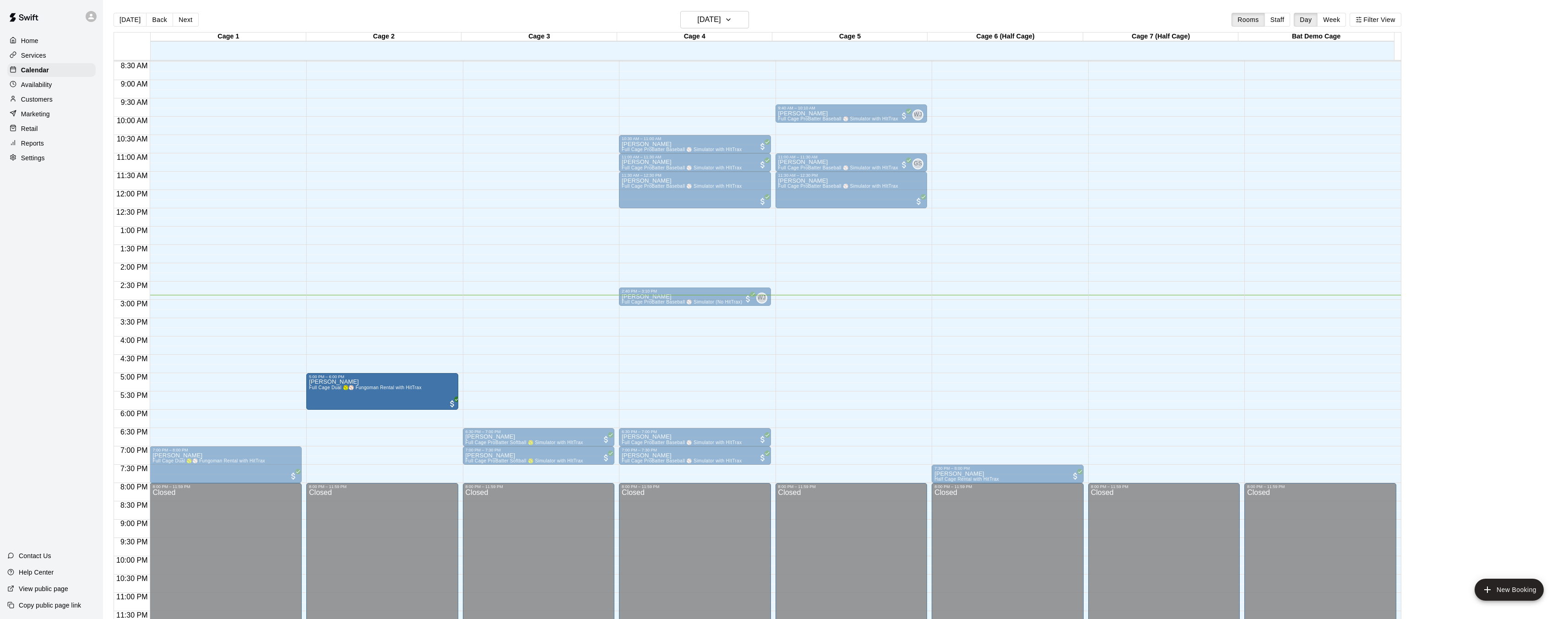
drag, startPoint x: 241, startPoint y: 394, endPoint x: 349, endPoint y: 398, distance: 108.1
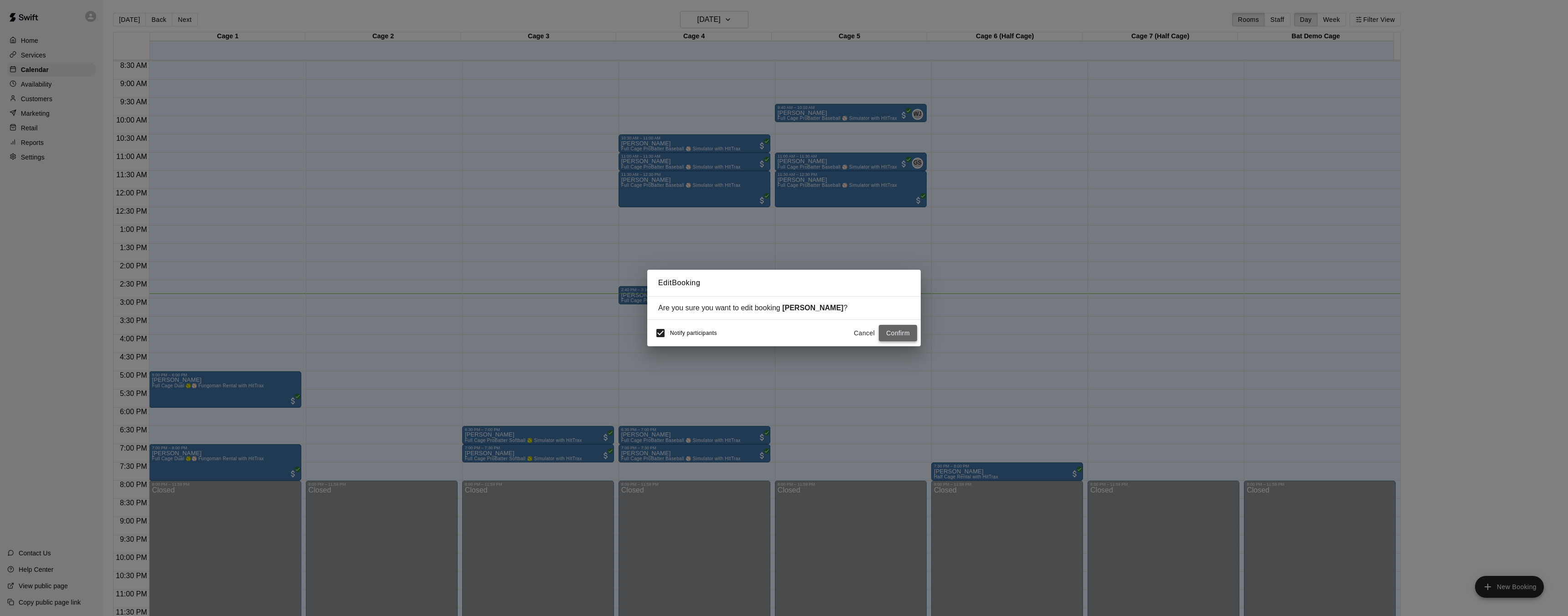
click at [892, 331] on button "Confirm" at bounding box center [898, 333] width 38 height 17
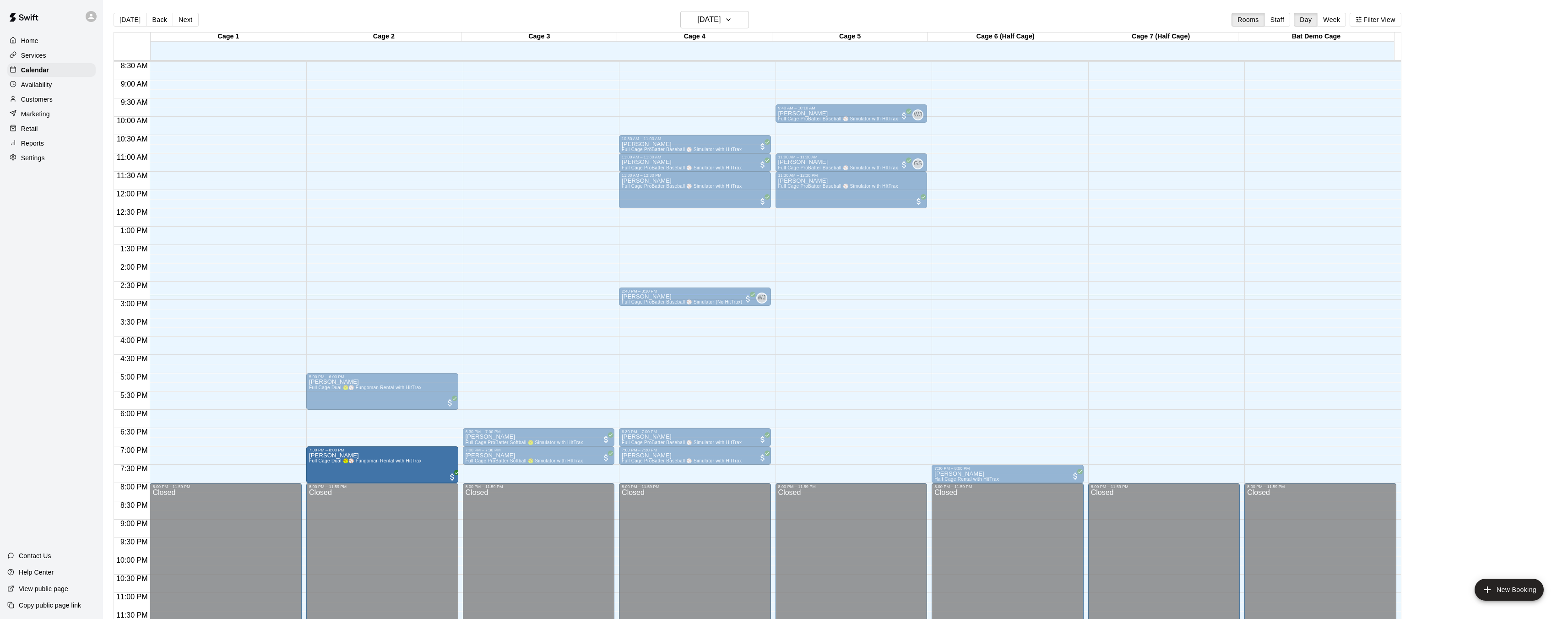
drag, startPoint x: 220, startPoint y: 462, endPoint x: 346, endPoint y: 464, distance: 126.0
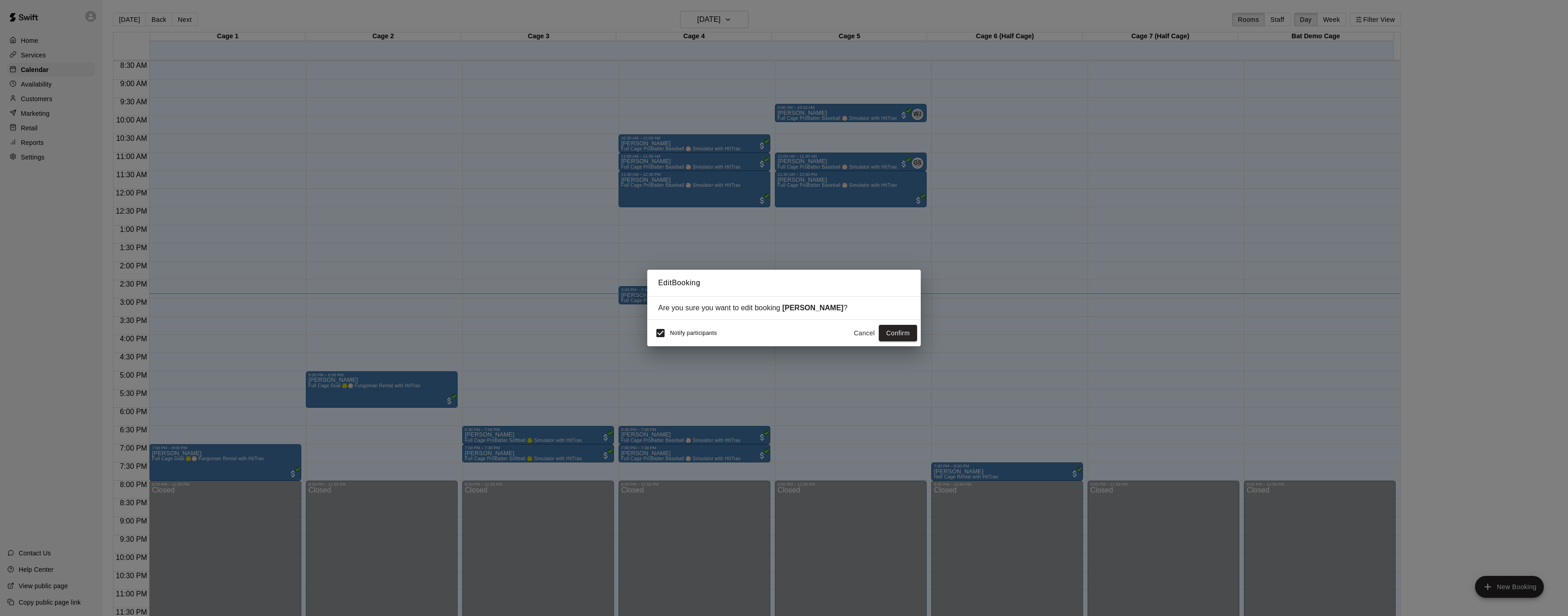
click at [884, 334] on button "Confirm" at bounding box center [898, 333] width 38 height 17
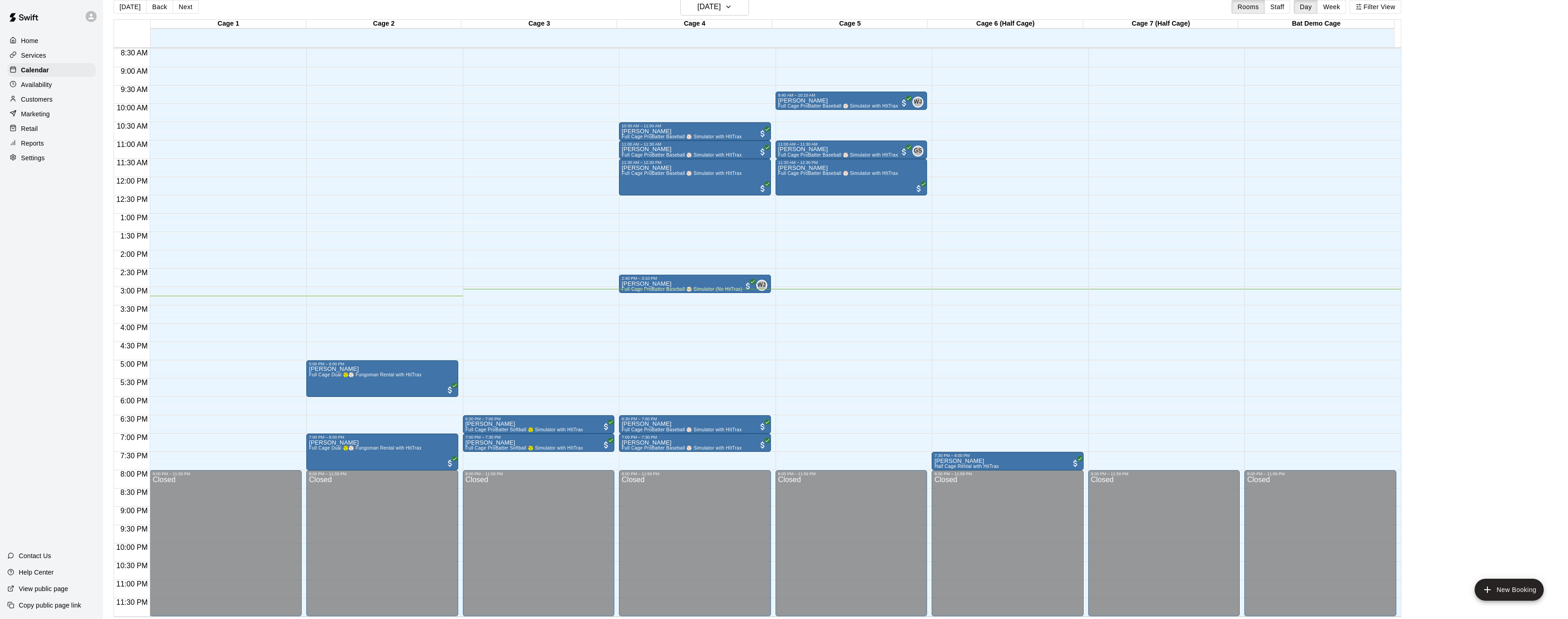
scroll to position [14, 0]
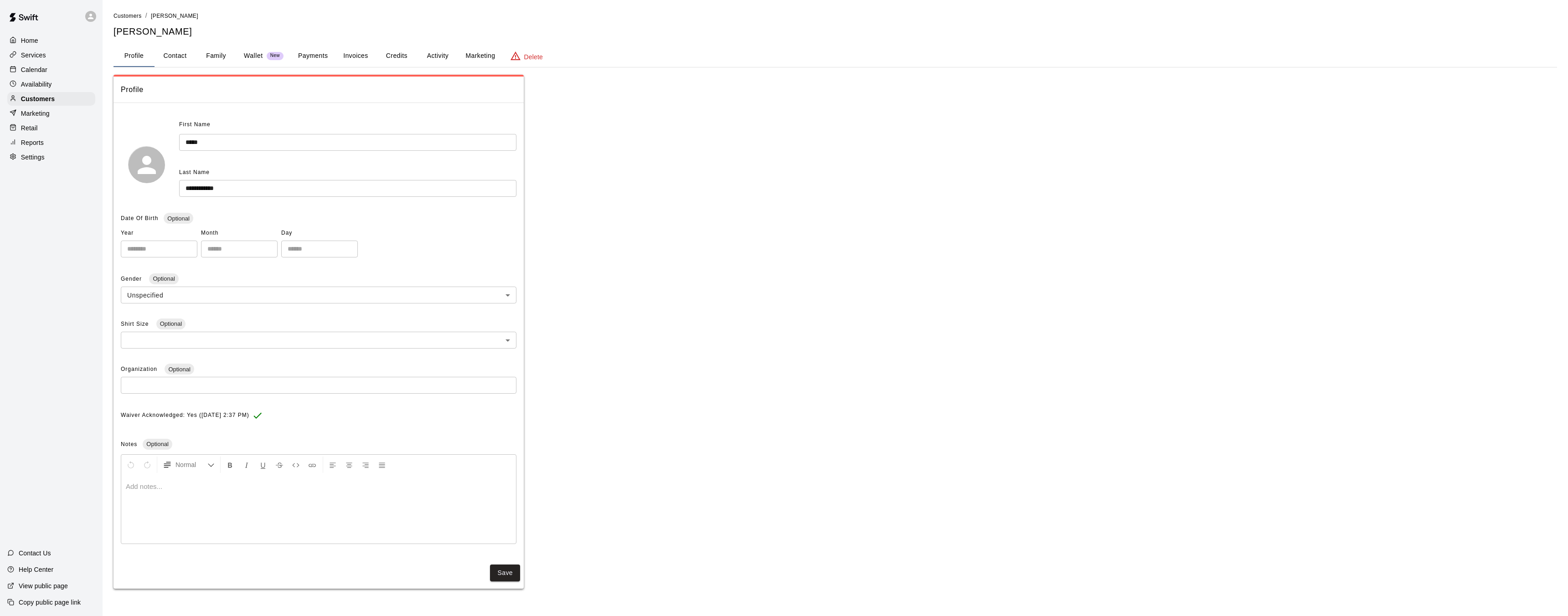
drag, startPoint x: 157, startPoint y: 253, endPoint x: 164, endPoint y: 266, distance: 14.8
click at [157, 253] on input "number" at bounding box center [158, 249] width 76 height 17
type input "*"
click at [189, 251] on input "*" at bounding box center [158, 249] width 76 height 17
click at [161, 252] on input "*" at bounding box center [158, 249] width 76 height 17
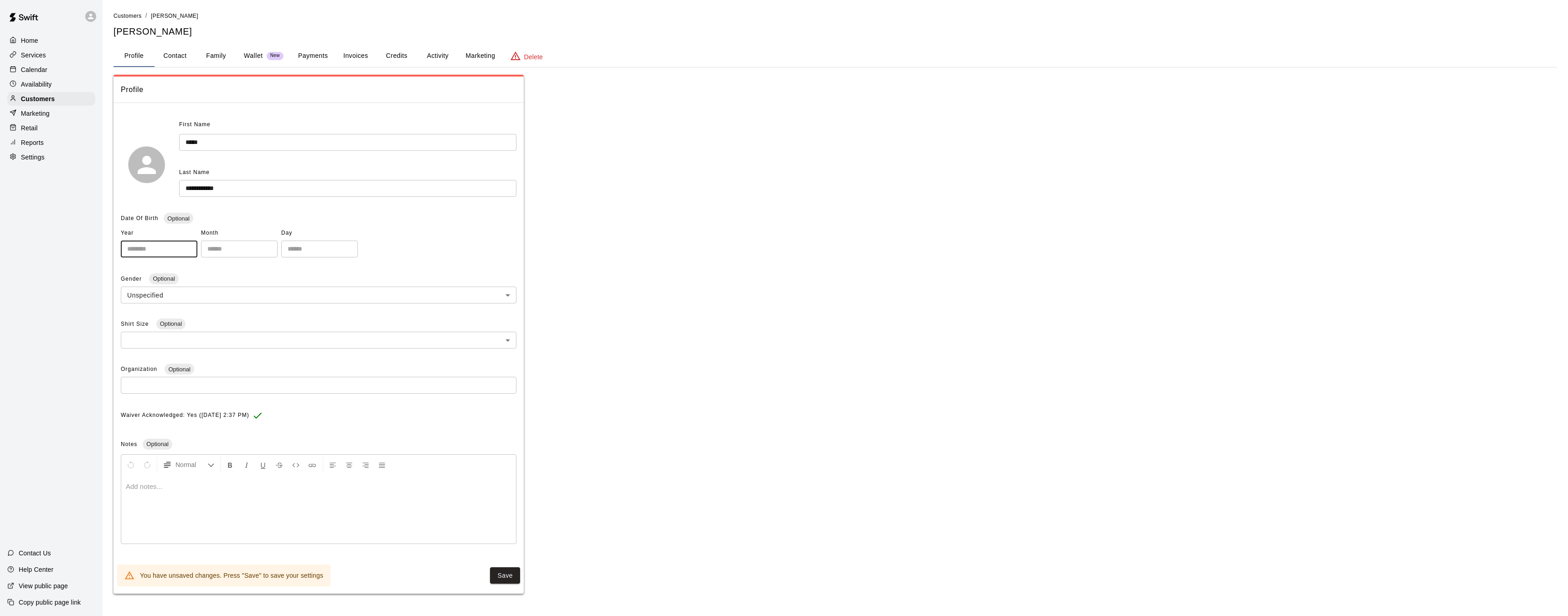
click at [307, 58] on button "Payments" at bounding box center [312, 56] width 44 height 22
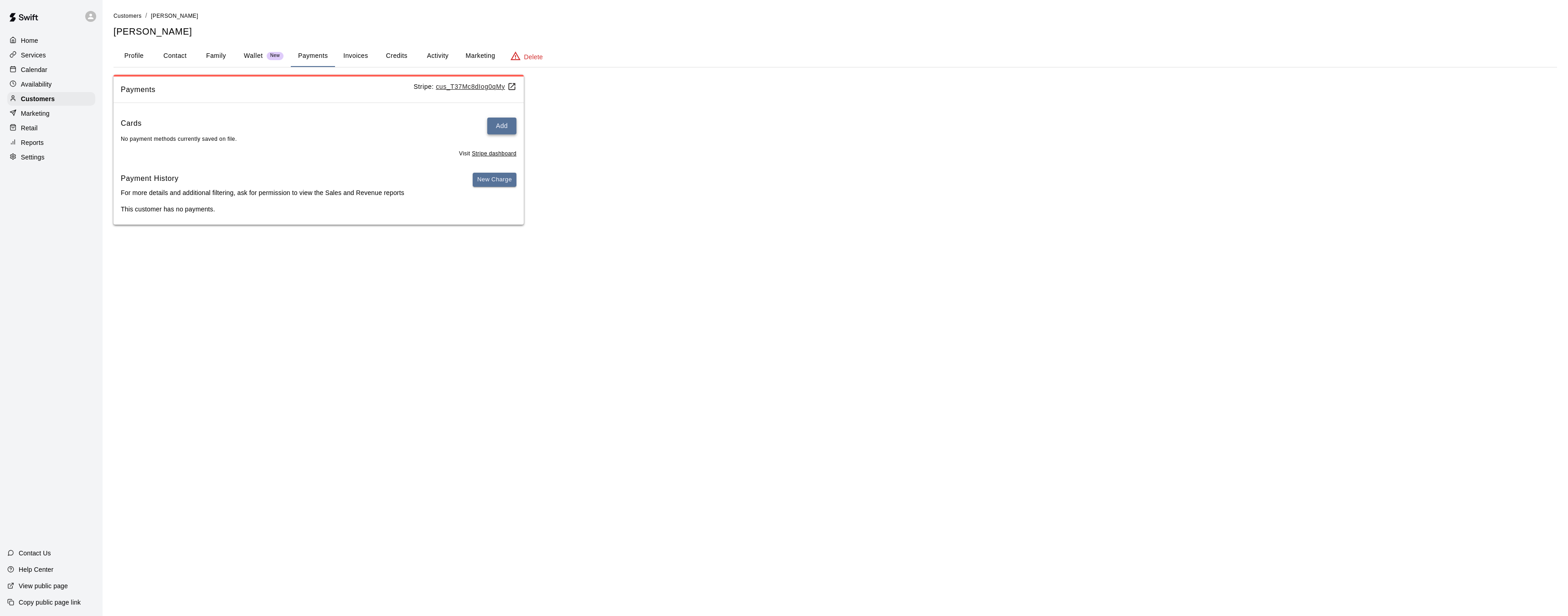
click at [500, 125] on button "Add" at bounding box center [501, 126] width 29 height 17
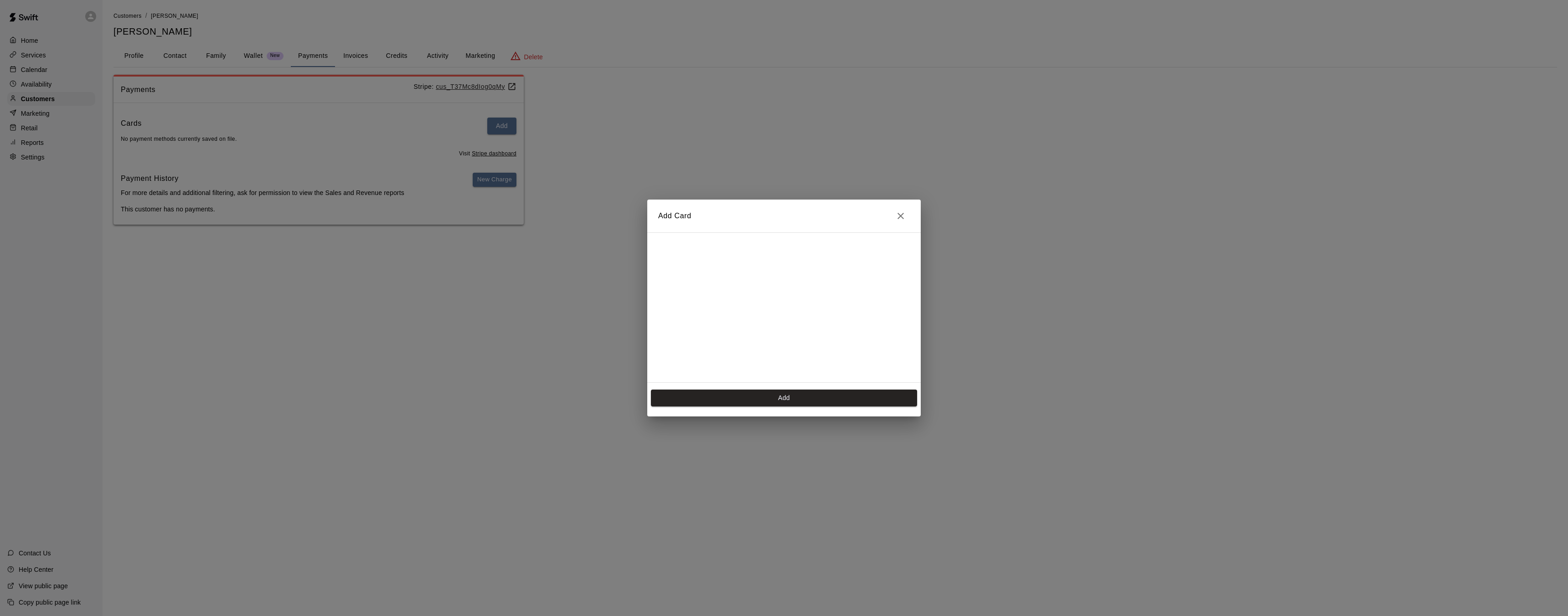
scroll to position [81, 0]
click at [794, 397] on button "Add" at bounding box center [783, 398] width 266 height 17
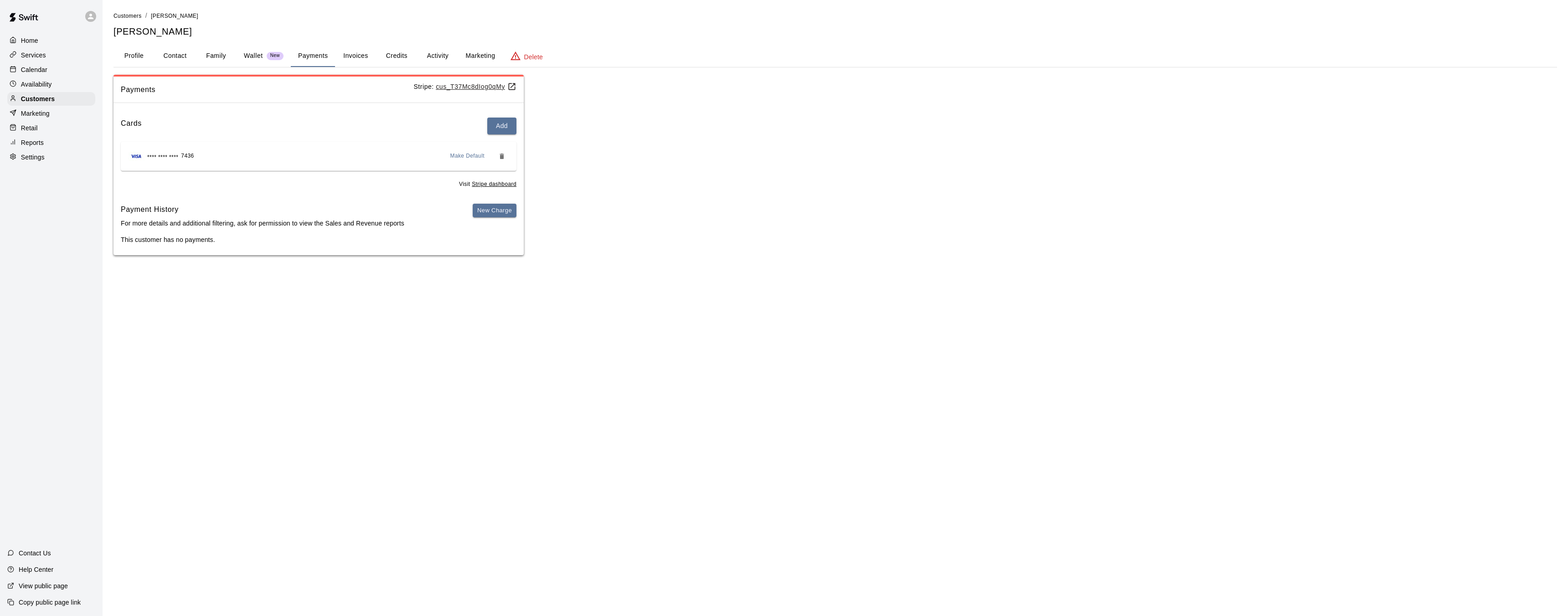
click at [135, 55] on button "Profile" at bounding box center [134, 56] width 41 height 22
